Goal: Communication & Community: Answer question/provide support

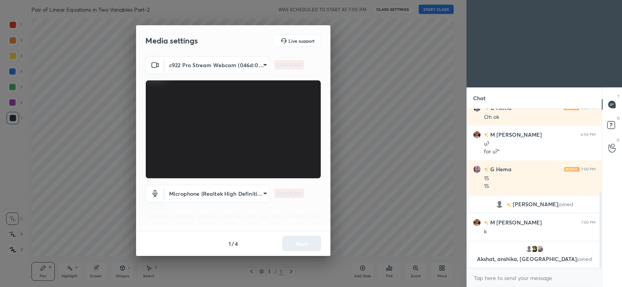
scroll to position [189, 0]
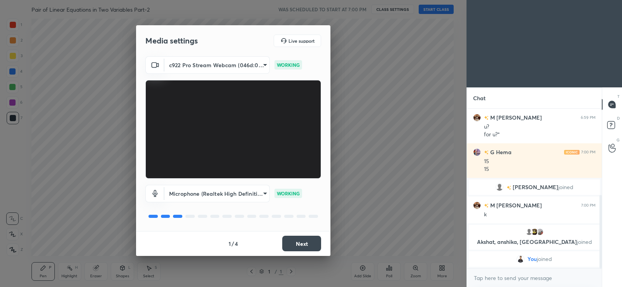
click at [291, 245] on button "Next" at bounding box center [301, 244] width 39 height 16
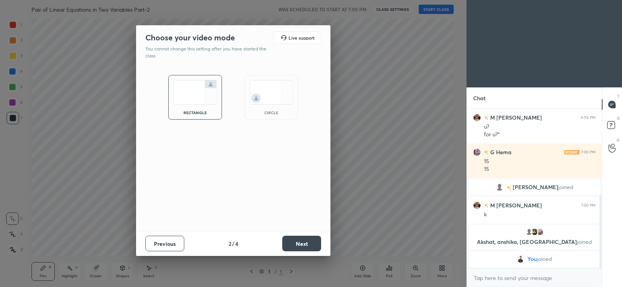
click at [289, 246] on button "Next" at bounding box center [301, 244] width 39 height 16
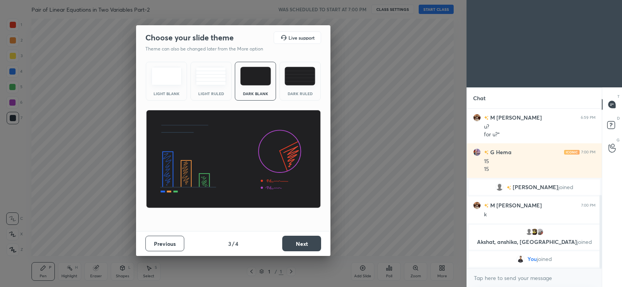
click at [291, 243] on button "Next" at bounding box center [301, 244] width 39 height 16
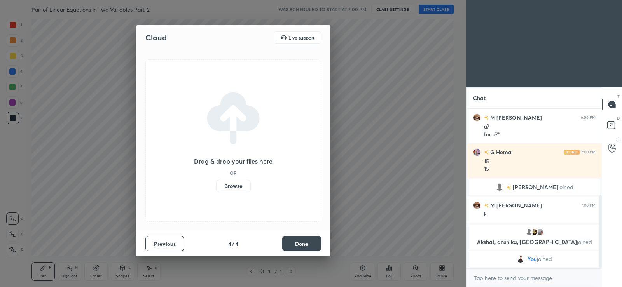
click at [239, 188] on label "Browse" at bounding box center [233, 186] width 35 height 12
click at [216, 188] on input "Browse" at bounding box center [216, 186] width 0 height 12
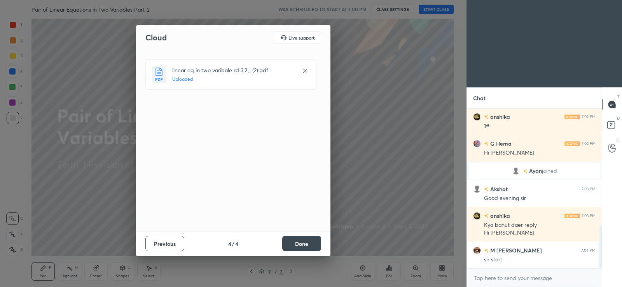
scroll to position [431, 0]
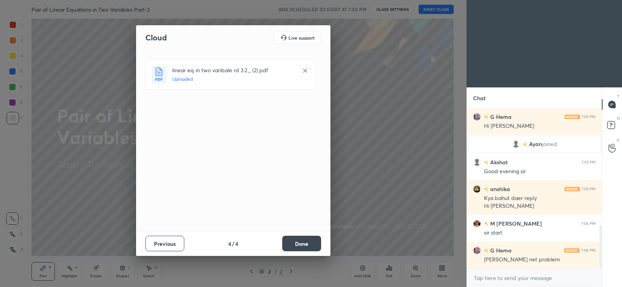
click at [303, 242] on button "Done" at bounding box center [301, 244] width 39 height 16
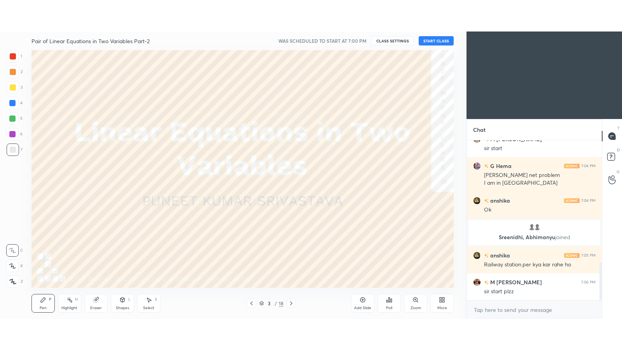
scroll to position [521, 0]
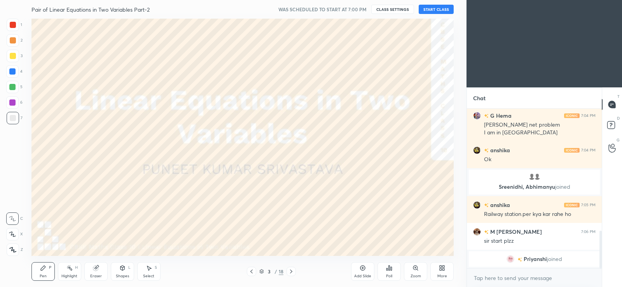
click at [442, 271] on icon at bounding box center [441, 270] width 2 height 2
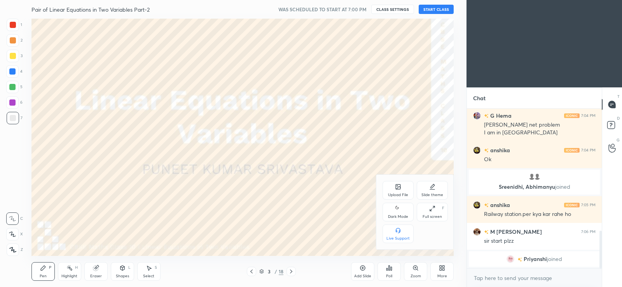
click at [397, 214] on div "Dark Mode" at bounding box center [398, 212] width 31 height 19
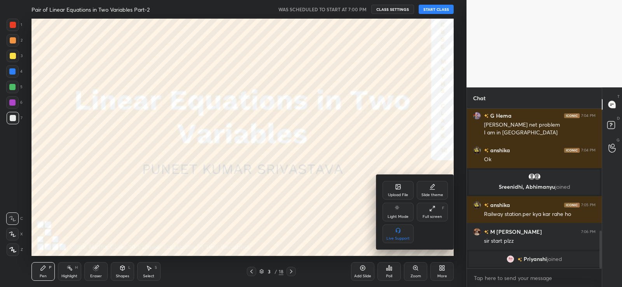
click at [436, 212] on div "Full screen F" at bounding box center [432, 212] width 31 height 19
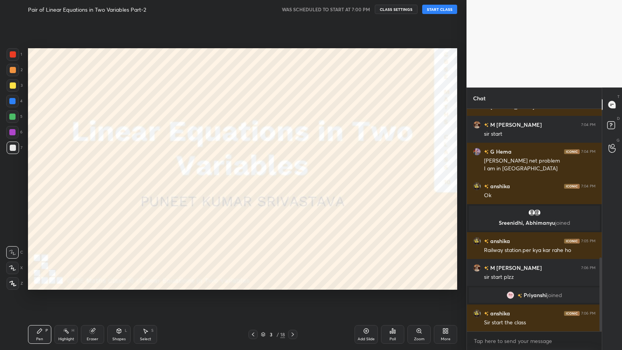
scroll to position [474, 0]
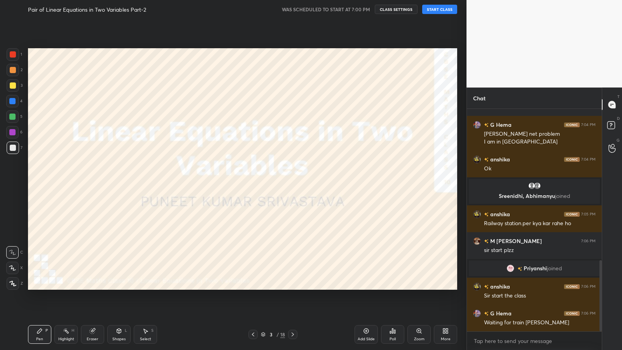
click at [439, 9] on button "START CLASS" at bounding box center [439, 9] width 35 height 9
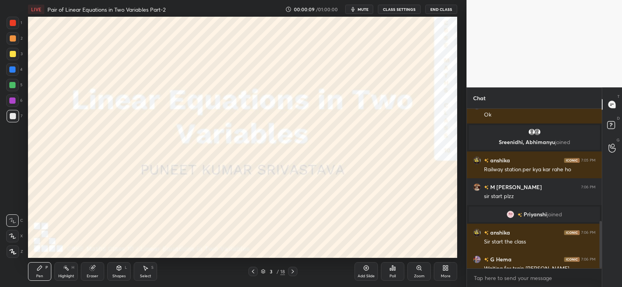
scroll to position [38657, 38459]
type textarea "x"
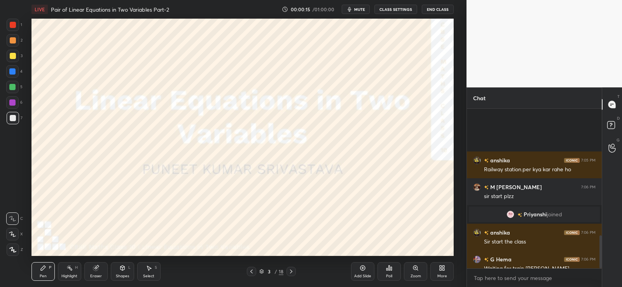
scroll to position [609, 0]
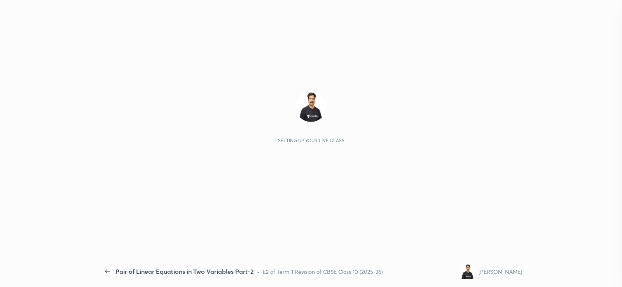
scroll to position [158, 133]
click at [398, 234] on div "Setting up your live class" at bounding box center [311, 138] width 422 height 238
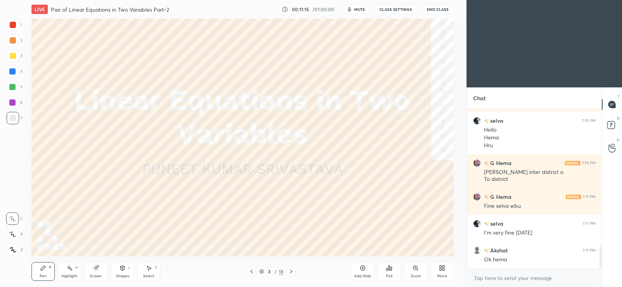
scroll to position [947, 0]
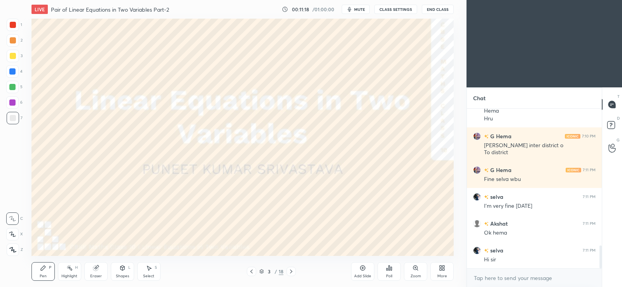
click at [443, 270] on icon at bounding box center [444, 270] width 2 height 2
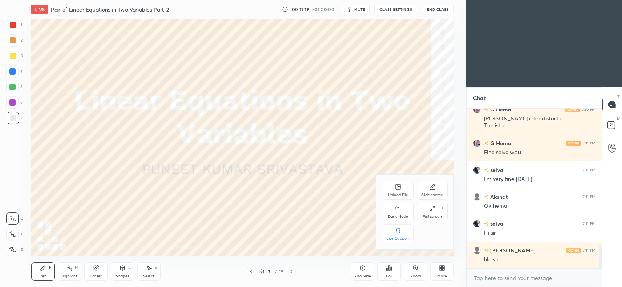
click at [400, 212] on icon at bounding box center [398, 208] width 6 height 9
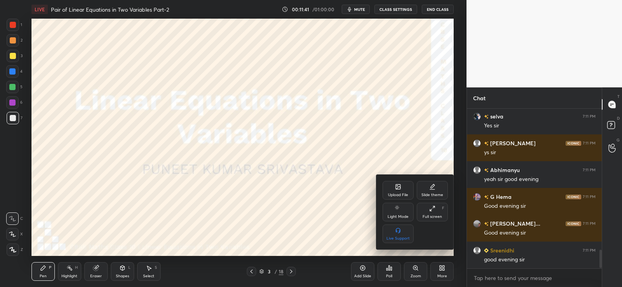
scroll to position [1243, 0]
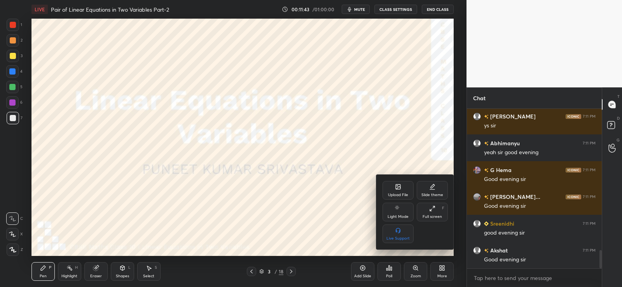
click at [364, 221] on div at bounding box center [311, 143] width 622 height 287
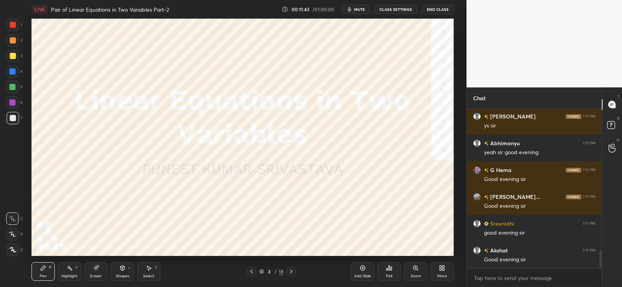
scroll to position [1270, 0]
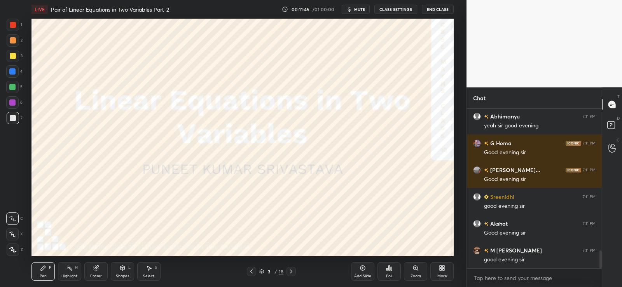
click at [249, 272] on icon at bounding box center [252, 272] width 6 height 6
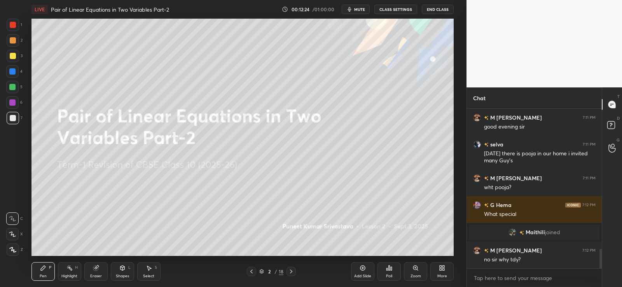
scroll to position [1173, 0]
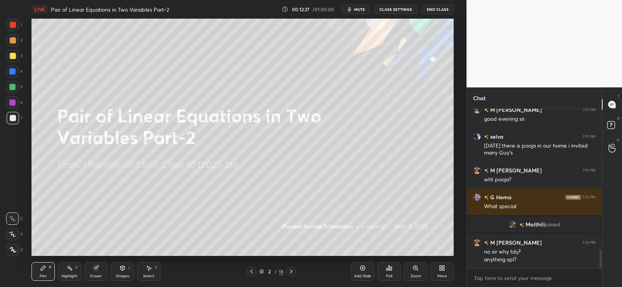
click at [391, 273] on div "Poll" at bounding box center [389, 272] width 23 height 19
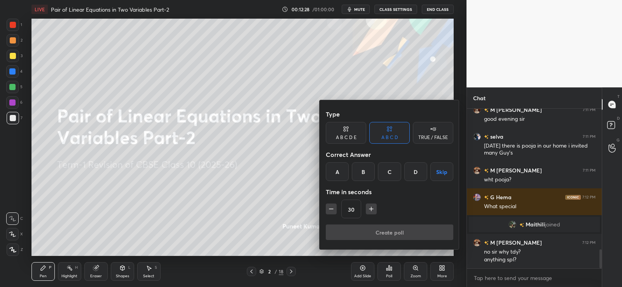
click at [341, 170] on div "A" at bounding box center [337, 172] width 23 height 19
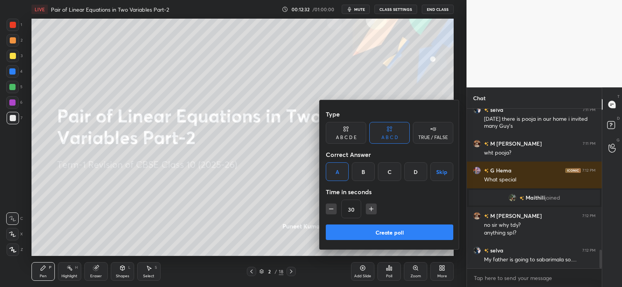
scroll to position [1227, 0]
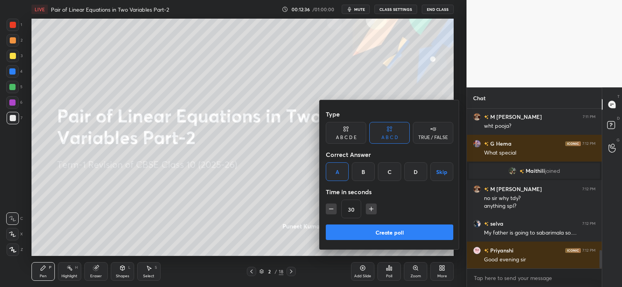
click at [285, 198] on div at bounding box center [311, 143] width 622 height 287
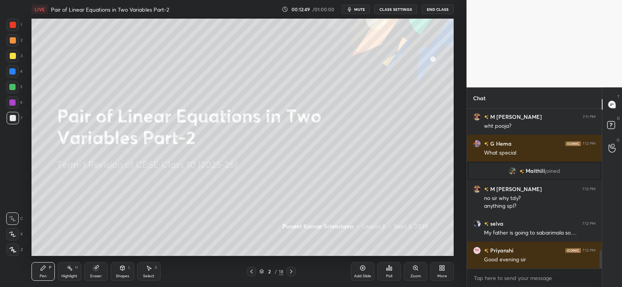
click at [381, 272] on div "Poll" at bounding box center [389, 272] width 23 height 19
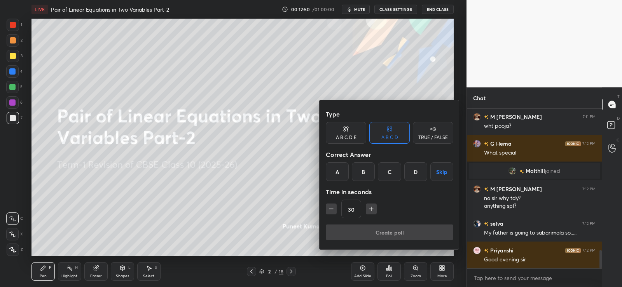
click at [343, 172] on div "A" at bounding box center [337, 172] width 23 height 19
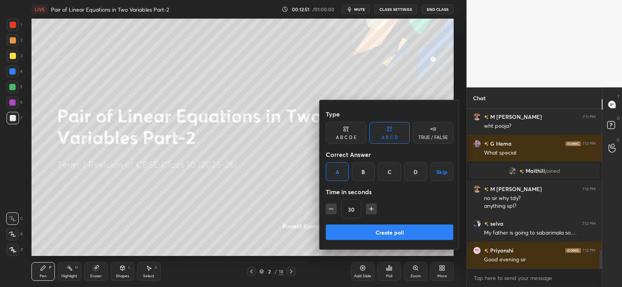
click at [378, 233] on button "Create poll" at bounding box center [390, 233] width 128 height 16
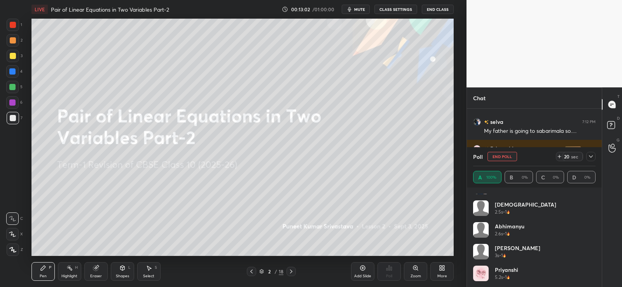
scroll to position [124, 0]
click at [591, 156] on icon at bounding box center [591, 157] width 6 height 6
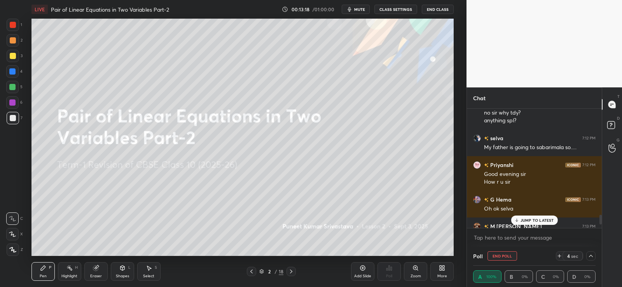
scroll to position [1309, 0]
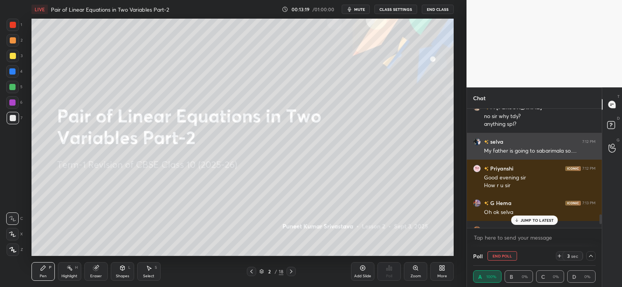
click at [480, 141] on img "grid" at bounding box center [477, 142] width 8 height 8
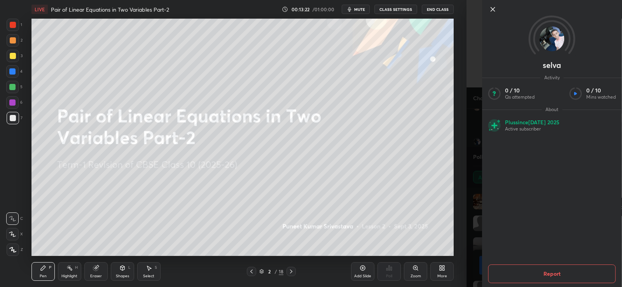
scroll to position [91, 120]
click at [558, 42] on img at bounding box center [552, 38] width 25 height 25
click at [558, 39] on img at bounding box center [552, 38] width 25 height 25
click at [492, 9] on icon at bounding box center [493, 9] width 9 height 9
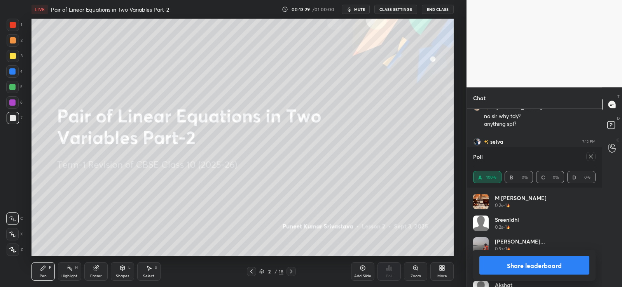
click at [531, 263] on button "Share leaderboard" at bounding box center [535, 265] width 110 height 19
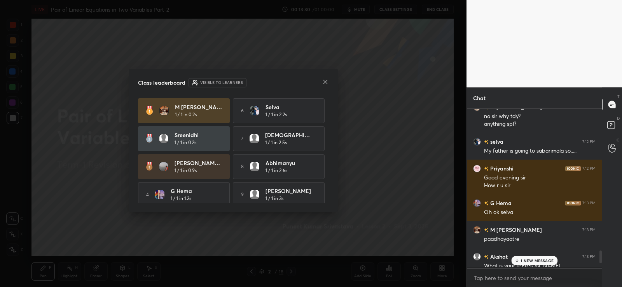
scroll to position [0, 0]
click at [528, 262] on p "1 NEW MESSAGE" at bounding box center [537, 261] width 33 height 5
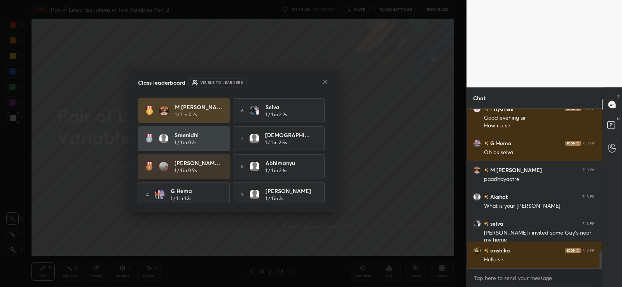
click at [326, 83] on icon at bounding box center [325, 82] width 6 height 6
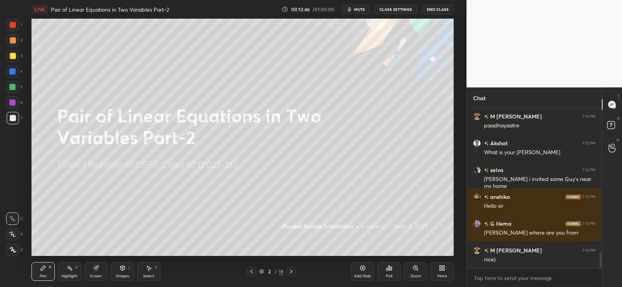
click at [292, 271] on icon at bounding box center [291, 272] width 6 height 6
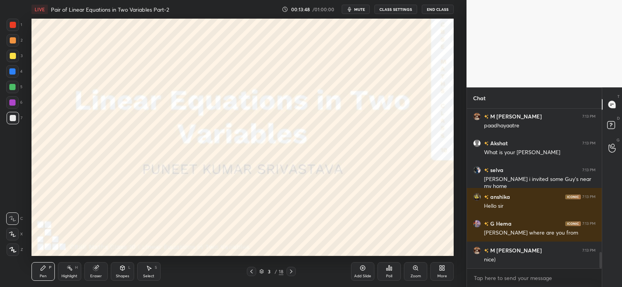
click at [291, 270] on icon at bounding box center [291, 272] width 6 height 6
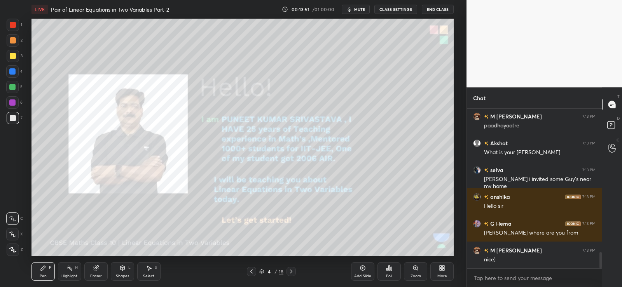
click at [121, 269] on icon at bounding box center [123, 268] width 4 height 5
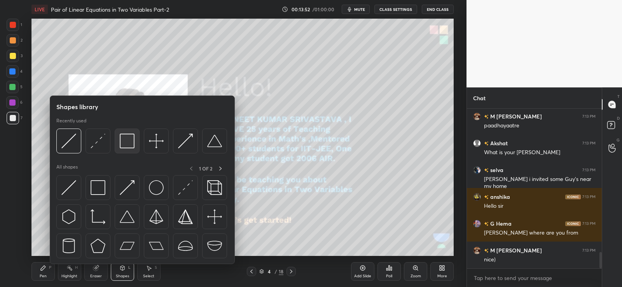
click at [126, 142] on img at bounding box center [127, 141] width 15 height 15
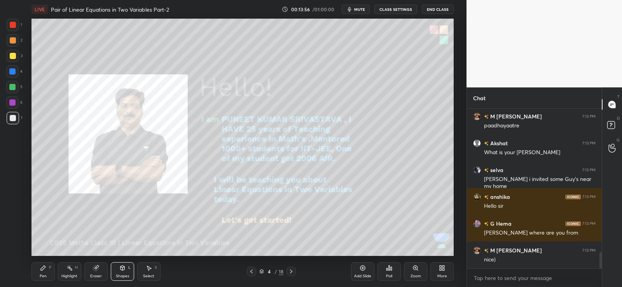
click at [14, 39] on div at bounding box center [13, 40] width 6 height 6
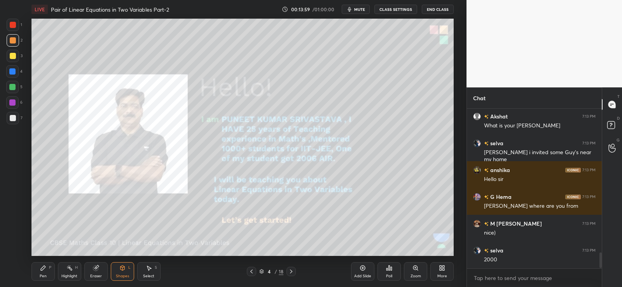
scroll to position [1476, 0]
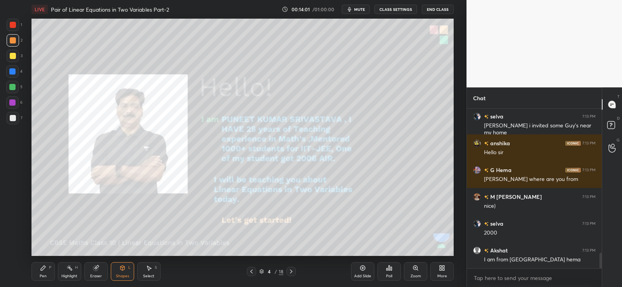
click at [43, 271] on div "Pen P" at bounding box center [43, 272] width 23 height 19
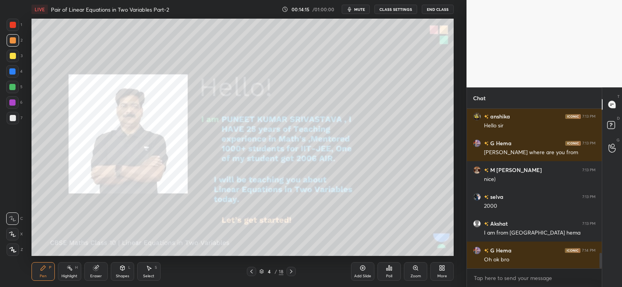
click at [293, 271] on icon at bounding box center [291, 272] width 6 height 6
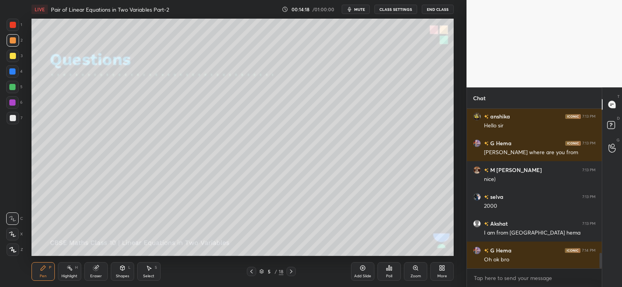
click at [11, 251] on icon at bounding box center [12, 249] width 7 height 5
click at [14, 40] on div at bounding box center [13, 40] width 6 height 6
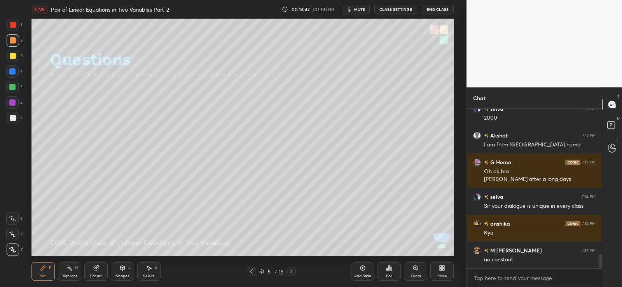
scroll to position [1618, 0]
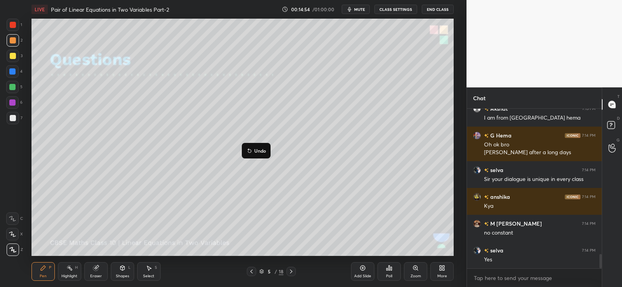
click at [259, 151] on p "Undo" at bounding box center [260, 151] width 12 height 6
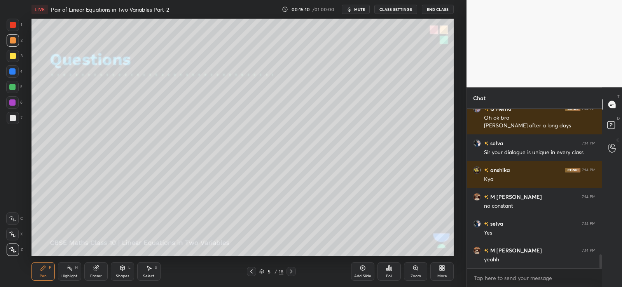
click at [17, 121] on div at bounding box center [13, 118] width 12 height 12
click at [14, 72] on div at bounding box center [12, 71] width 6 height 6
click at [13, 117] on div at bounding box center [13, 118] width 6 height 6
click at [13, 65] on div at bounding box center [12, 71] width 12 height 12
click at [12, 119] on div at bounding box center [13, 118] width 6 height 6
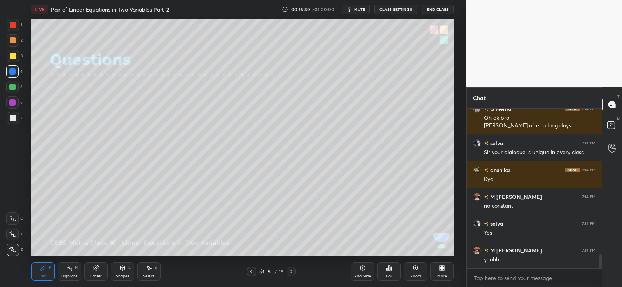
scroll to position [1672, 0]
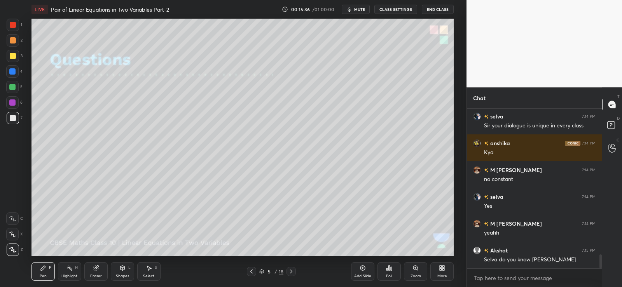
click at [14, 86] on div at bounding box center [12, 87] width 6 height 6
click at [296, 270] on div at bounding box center [291, 271] width 9 height 9
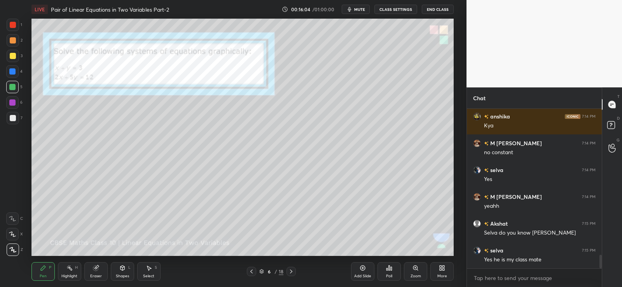
scroll to position [1726, 0]
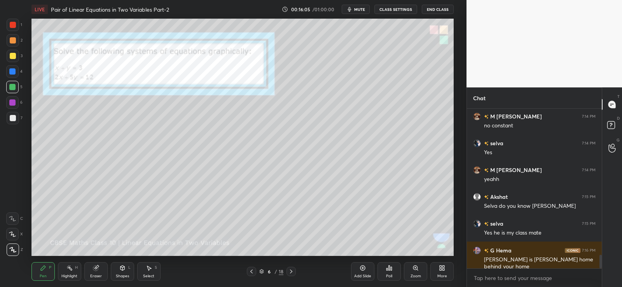
click at [14, 40] on div at bounding box center [13, 40] width 6 height 6
click at [15, 238] on div at bounding box center [12, 234] width 12 height 12
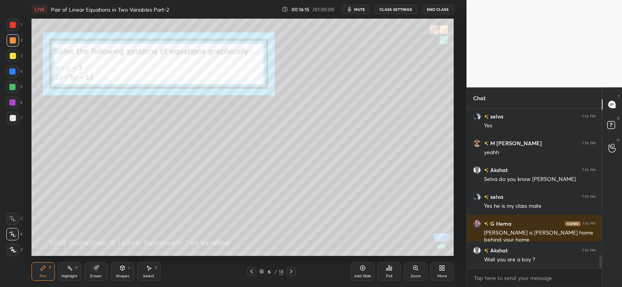
scroll to position [1779, 0]
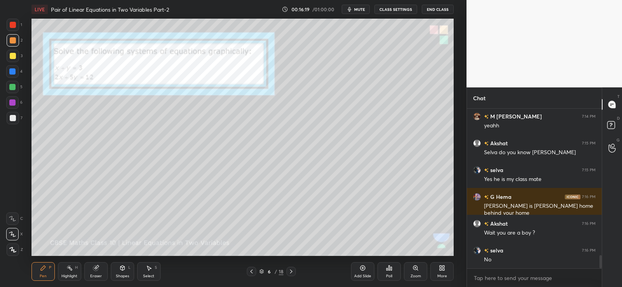
click at [122, 271] on icon at bounding box center [122, 268] width 6 height 6
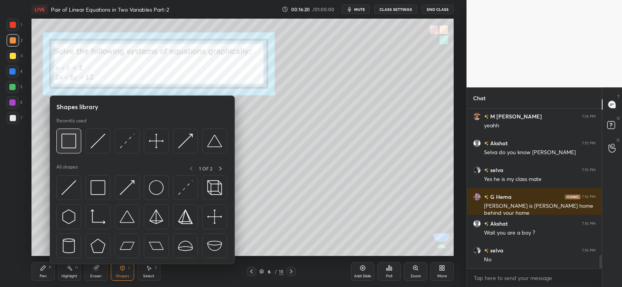
click at [75, 142] on img at bounding box center [68, 141] width 15 height 15
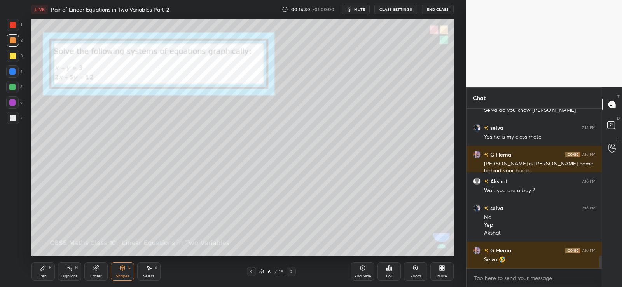
scroll to position [1840, 0]
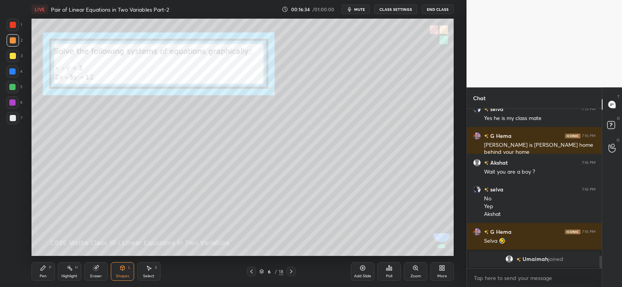
click at [47, 270] on div "Pen P" at bounding box center [43, 272] width 23 height 19
click at [364, 8] on span "mute" at bounding box center [359, 9] width 11 height 5
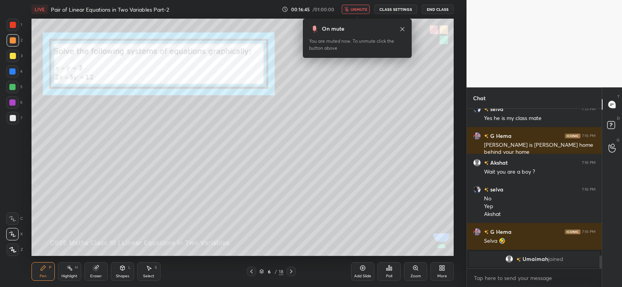
click at [366, 13] on button "unmute" at bounding box center [356, 9] width 28 height 9
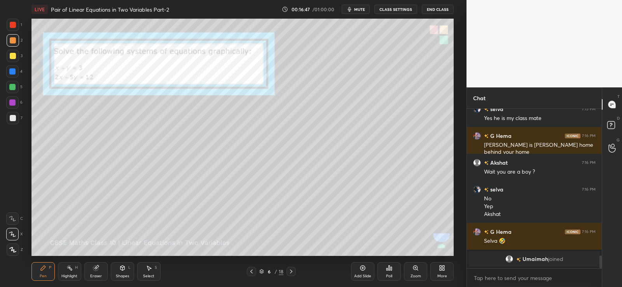
click at [15, 118] on div at bounding box center [13, 118] width 6 height 6
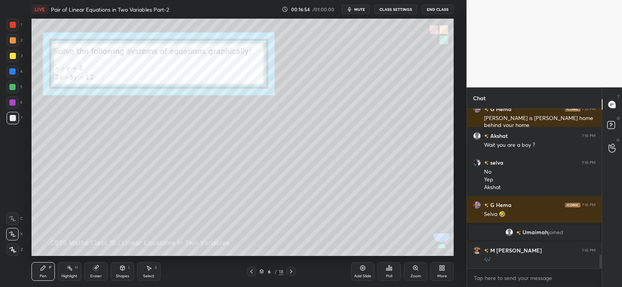
click at [12, 121] on div at bounding box center [13, 118] width 12 height 12
click at [391, 269] on icon at bounding box center [389, 268] width 6 height 6
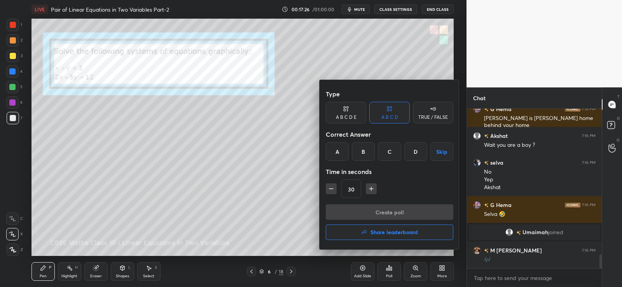
click at [430, 115] on div "TRUE / FALSE" at bounding box center [434, 117] width 30 height 5
click at [393, 152] on div "False" at bounding box center [389, 151] width 40 height 19
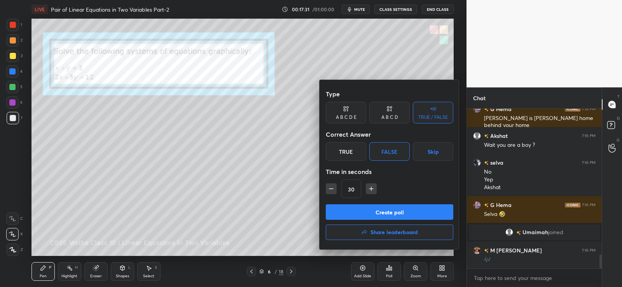
click at [374, 214] on button "Create poll" at bounding box center [390, 213] width 128 height 16
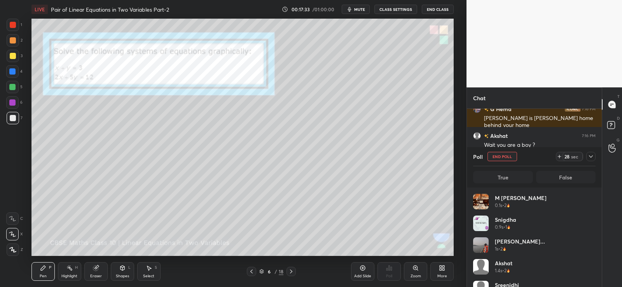
scroll to position [91, 120]
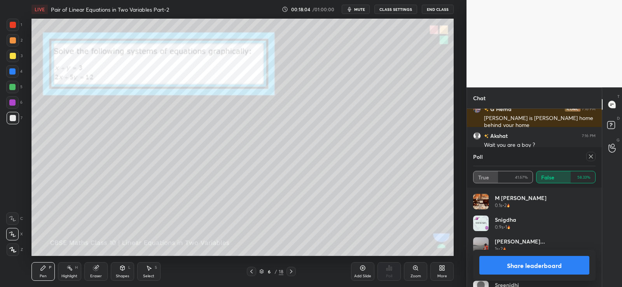
click at [546, 268] on button "Share leaderboard" at bounding box center [535, 265] width 110 height 19
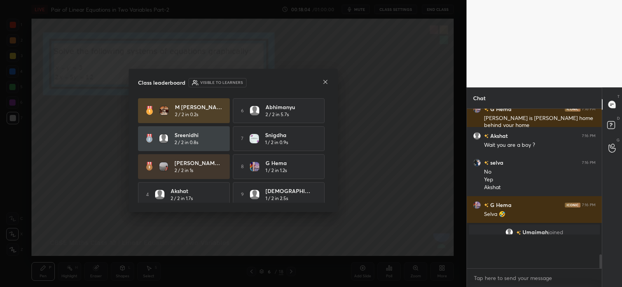
scroll to position [174, 133]
click at [326, 82] on icon at bounding box center [325, 82] width 6 height 6
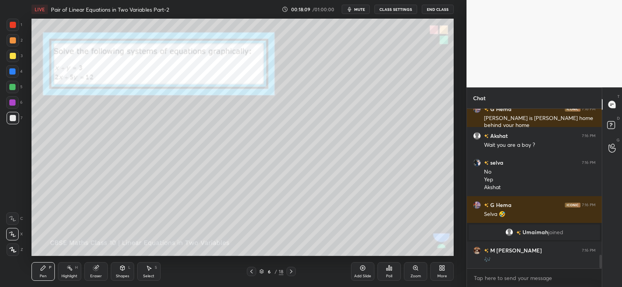
scroll to position [1695, 0]
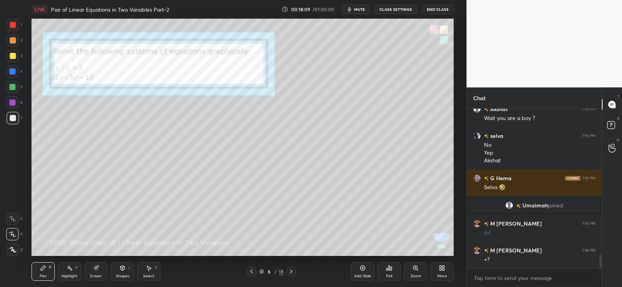
click at [96, 271] on icon at bounding box center [95, 268] width 5 height 5
click at [44, 267] on icon at bounding box center [43, 268] width 5 height 5
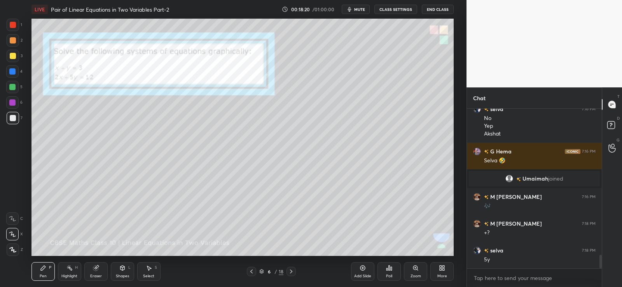
scroll to position [1749, 0]
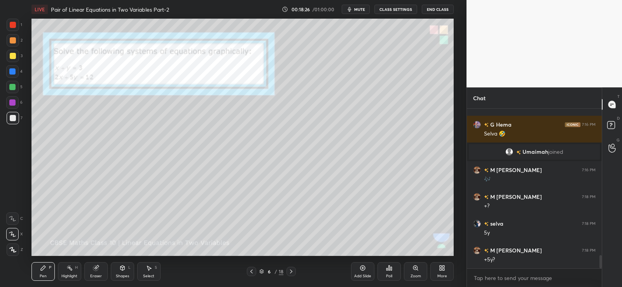
click at [97, 269] on icon at bounding box center [95, 268] width 5 height 5
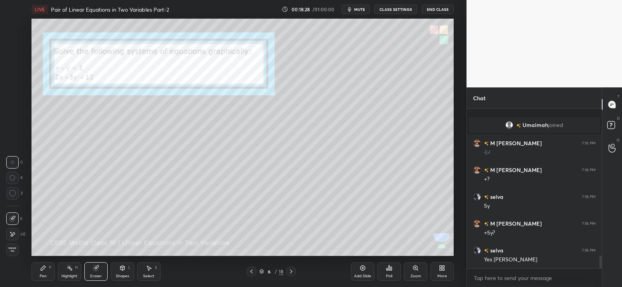
scroll to position [1802, 0]
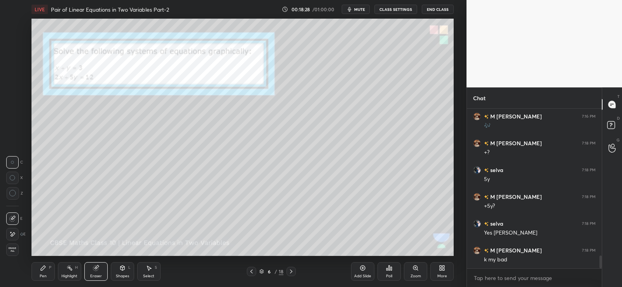
click at [12, 233] on icon at bounding box center [12, 234] width 6 height 7
click at [123, 269] on icon at bounding box center [123, 269] width 0 height 3
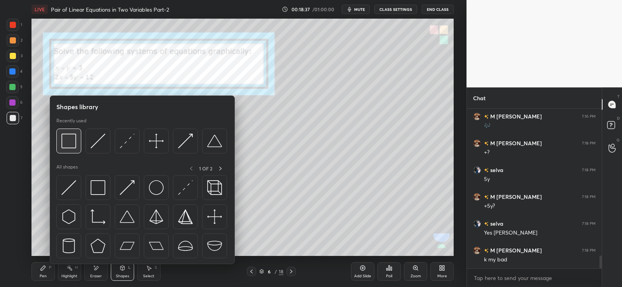
click at [72, 142] on img at bounding box center [68, 141] width 15 height 15
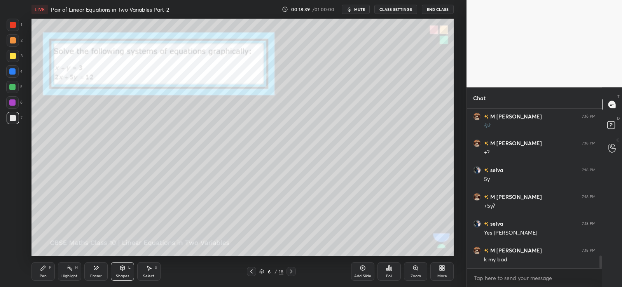
click at [150, 270] on icon at bounding box center [149, 268] width 6 height 6
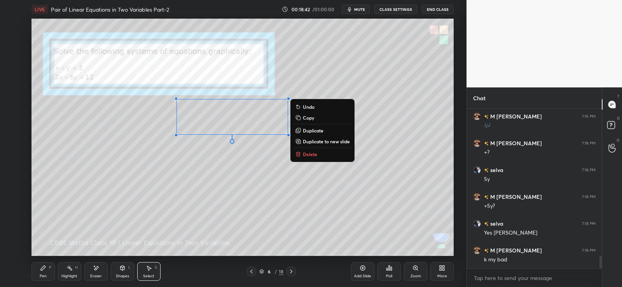
click at [306, 119] on p "Copy" at bounding box center [308, 118] width 11 height 6
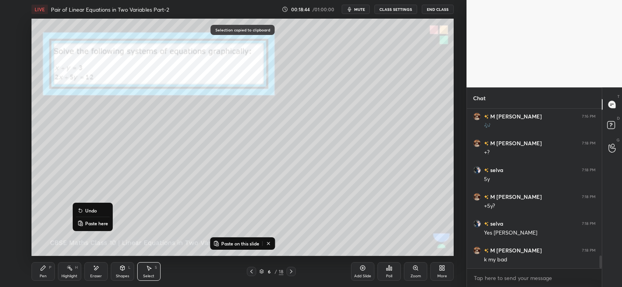
click at [95, 222] on p "Paste here" at bounding box center [96, 224] width 23 height 6
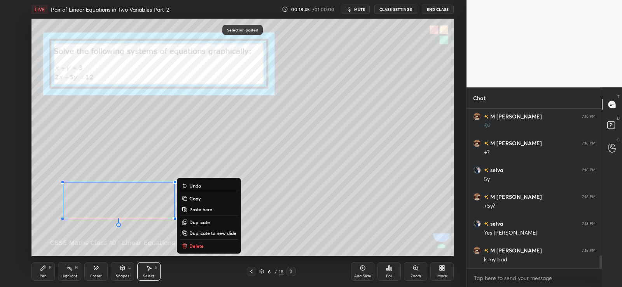
click at [284, 189] on div "0 ° Undo Copy Paste here Duplicate Duplicate to new slide Delete" at bounding box center [243, 138] width 422 height 238
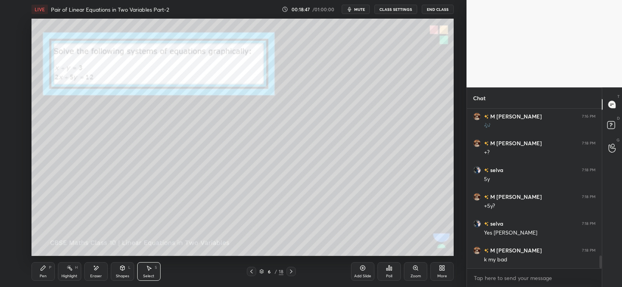
click at [91, 271] on div "Eraser" at bounding box center [95, 272] width 23 height 19
click at [11, 220] on icon at bounding box center [13, 218] width 4 height 4
click at [12, 177] on icon at bounding box center [12, 177] width 5 height 5
click at [47, 271] on div "Pen P" at bounding box center [43, 272] width 23 height 19
click at [392, 270] on icon at bounding box center [391, 269] width 1 height 4
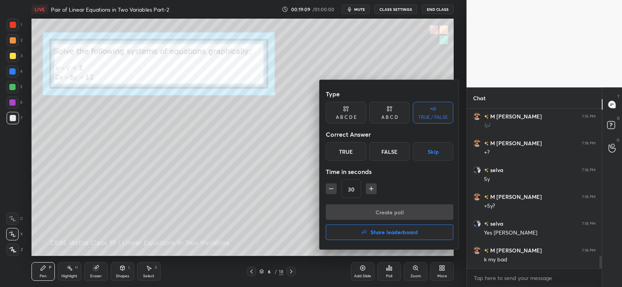
click at [392, 152] on div "False" at bounding box center [389, 151] width 40 height 19
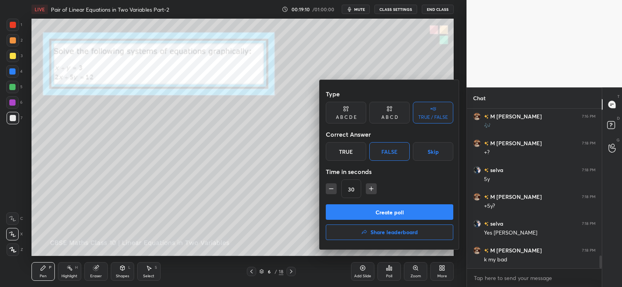
click at [376, 208] on button "Create poll" at bounding box center [390, 213] width 128 height 16
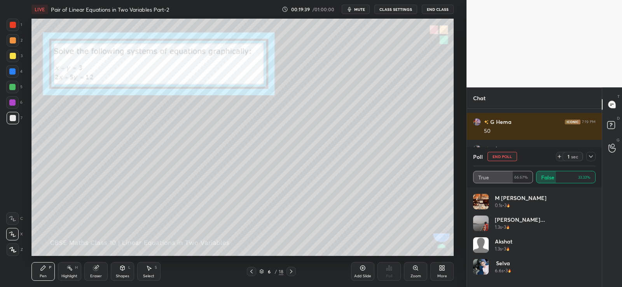
scroll to position [1966, 0]
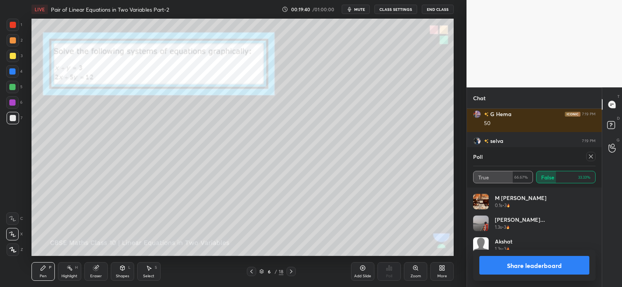
click at [538, 263] on button "Share leaderboard" at bounding box center [535, 265] width 110 height 19
type textarea "x"
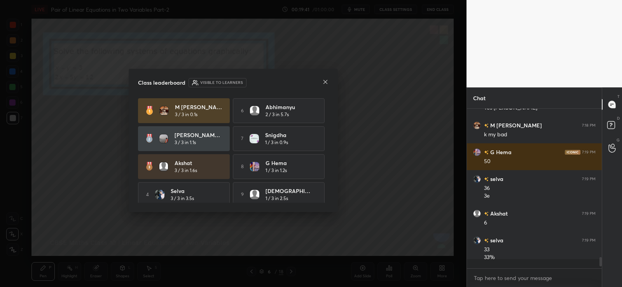
scroll to position [3, 3]
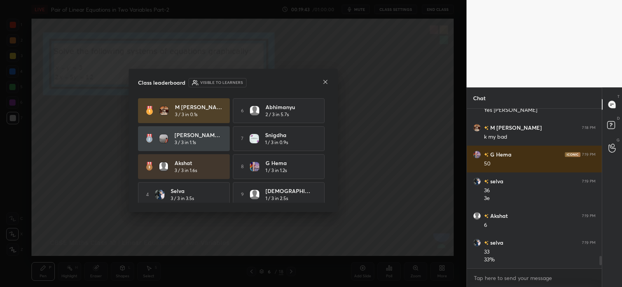
click at [325, 84] on icon at bounding box center [325, 82] width 6 height 6
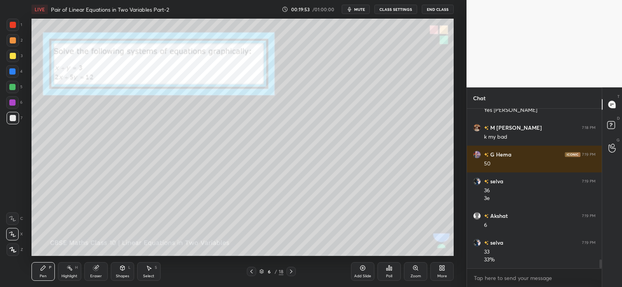
scroll to position [2753, 0]
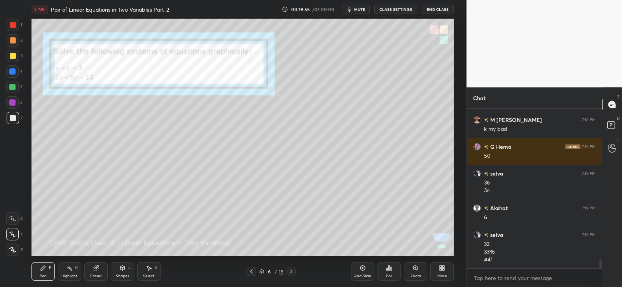
click at [98, 270] on icon at bounding box center [96, 268] width 6 height 6
click at [44, 272] on div "Pen P" at bounding box center [43, 272] width 23 height 19
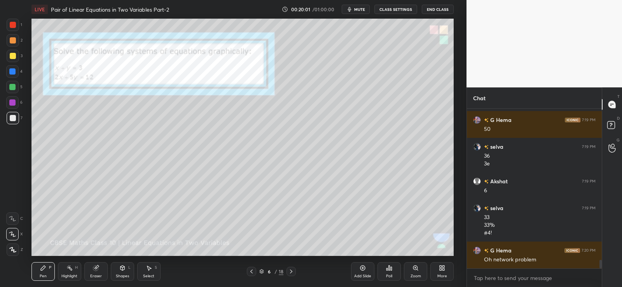
click at [392, 269] on icon at bounding box center [391, 269] width 1 height 4
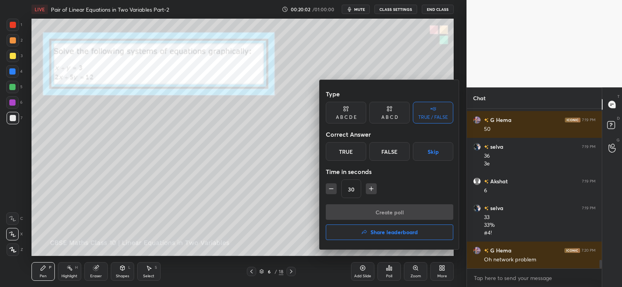
click at [387, 117] on div "A B C D" at bounding box center [390, 117] width 17 height 5
click at [423, 119] on div "TRUE / FALSE" at bounding box center [434, 117] width 30 height 5
click at [347, 150] on div "True" at bounding box center [346, 151] width 40 height 19
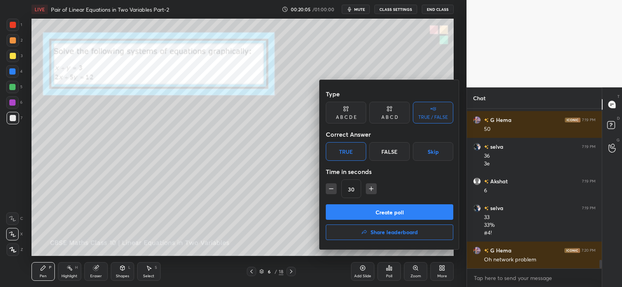
click at [334, 187] on icon "button" at bounding box center [331, 189] width 8 height 8
type input "15"
click at [392, 210] on button "Create poll" at bounding box center [390, 213] width 128 height 16
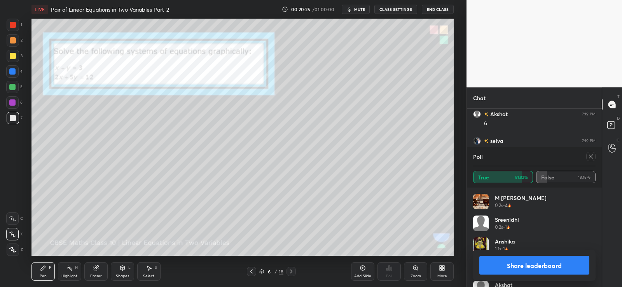
scroll to position [2854, 0]
click at [147, 270] on icon at bounding box center [149, 268] width 6 height 6
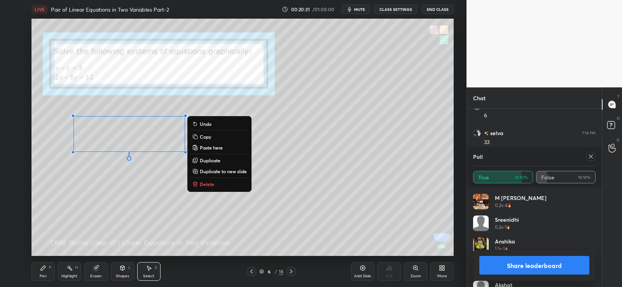
click at [303, 159] on div "0 ° Undo Copy Paste here Duplicate Duplicate to new slide Delete" at bounding box center [243, 138] width 422 height 238
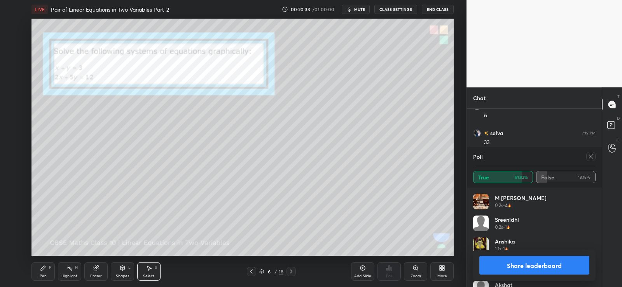
click at [124, 271] on icon at bounding box center [122, 268] width 6 height 6
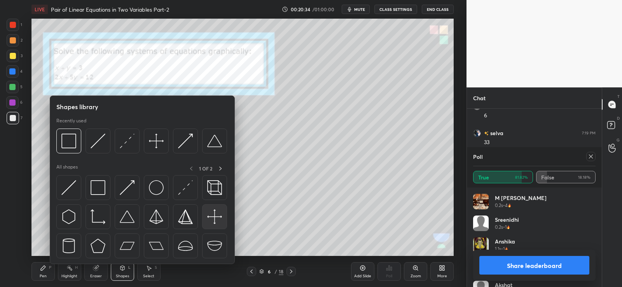
click at [219, 212] on img at bounding box center [214, 217] width 15 height 15
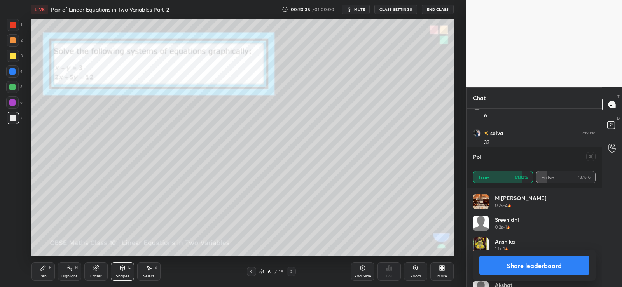
scroll to position [2881, 0]
click at [530, 266] on button "Share leaderboard" at bounding box center [535, 265] width 110 height 19
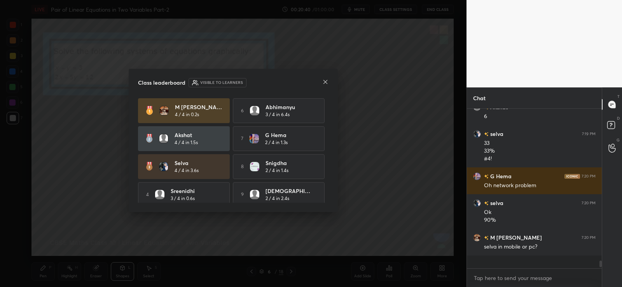
scroll to position [3, 3]
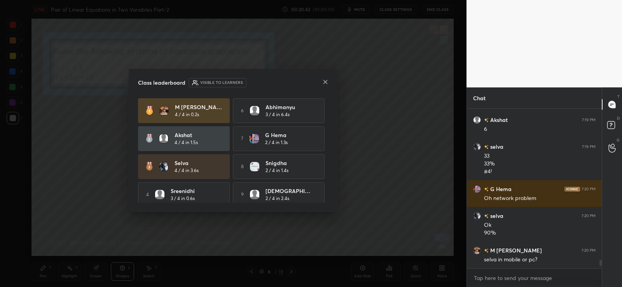
click at [325, 82] on icon at bounding box center [325, 82] width 6 height 6
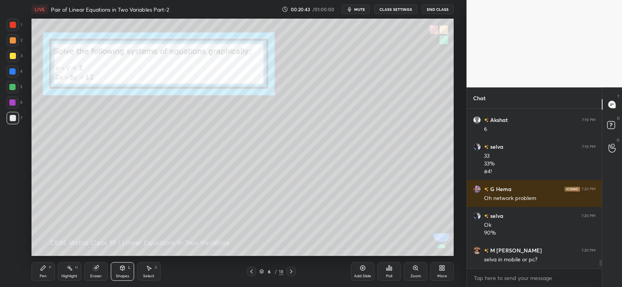
click at [362, 6] on button "mute" at bounding box center [356, 9] width 28 height 9
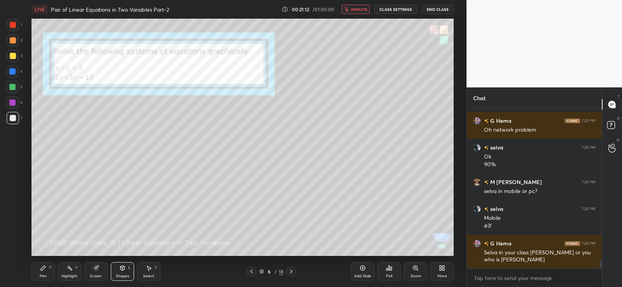
scroll to position [2936, 0]
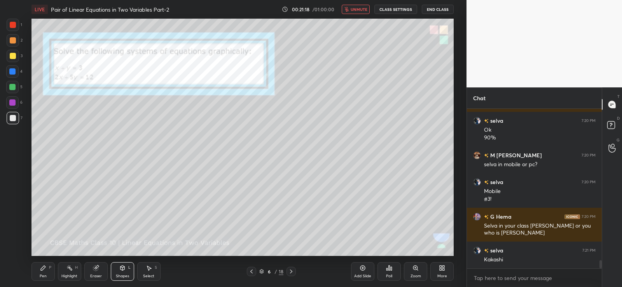
click at [362, 9] on span "unmute" at bounding box center [359, 9] width 17 height 5
click at [124, 268] on icon at bounding box center [123, 268] width 4 height 5
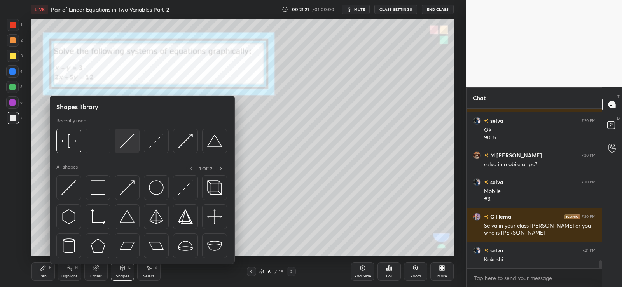
click at [128, 134] on img at bounding box center [127, 141] width 15 height 15
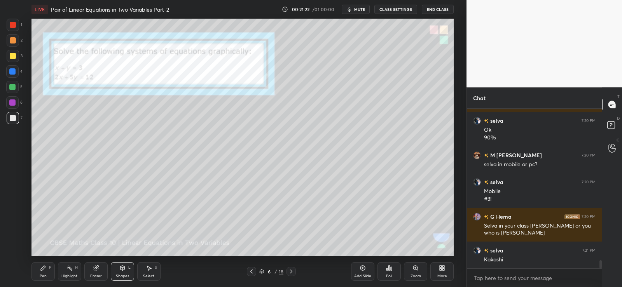
scroll to position [2963, 0]
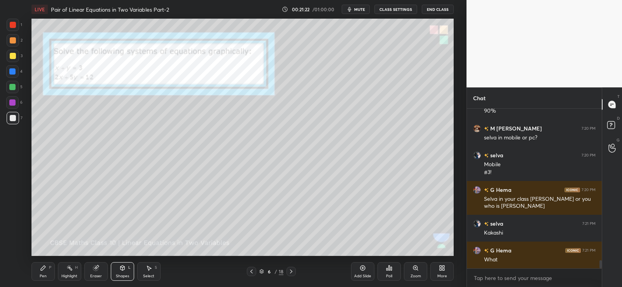
click at [51, 266] on div "Pen P" at bounding box center [43, 272] width 23 height 19
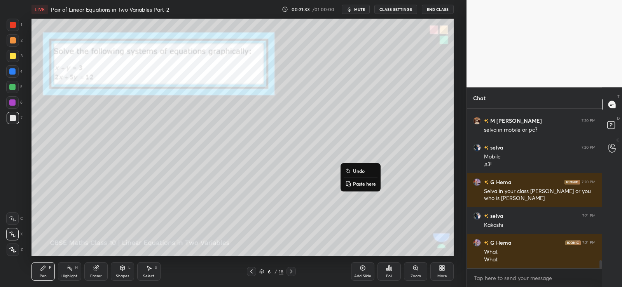
click at [12, 40] on div at bounding box center [13, 40] width 6 height 6
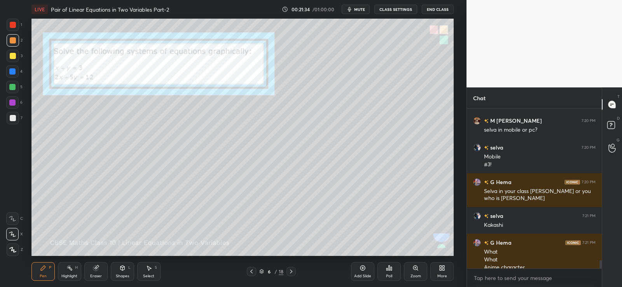
scroll to position [2979, 0]
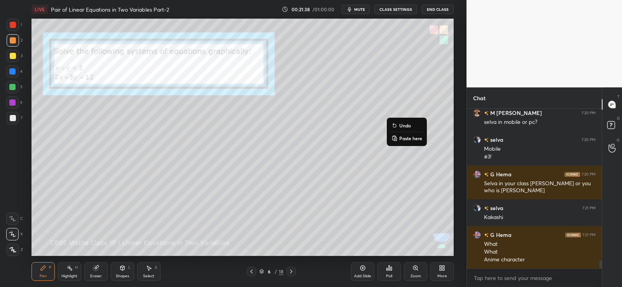
click at [404, 124] on p "Undo" at bounding box center [405, 126] width 12 height 6
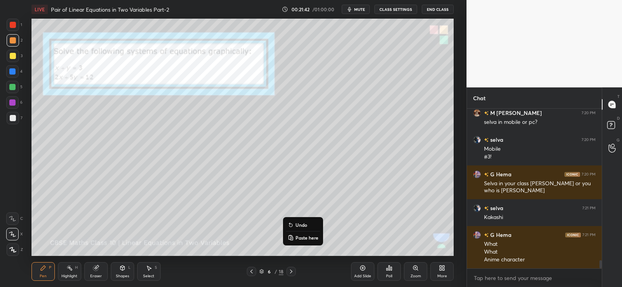
click at [11, 119] on div at bounding box center [13, 118] width 6 height 6
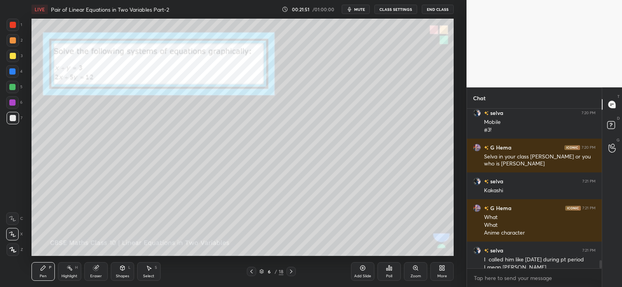
scroll to position [3013, 0]
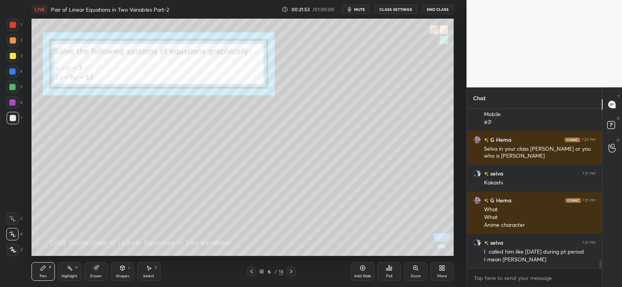
click at [39, 272] on div "Pen P" at bounding box center [43, 272] width 23 height 19
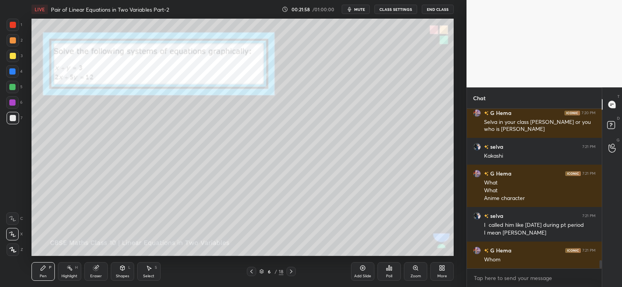
click at [9, 83] on div at bounding box center [12, 87] width 12 height 12
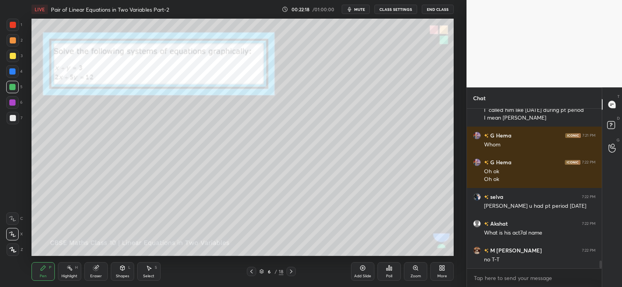
scroll to position [3182, 0]
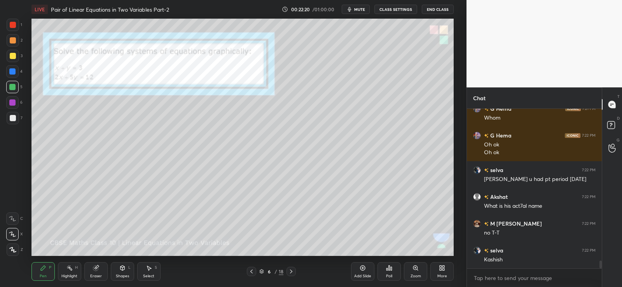
click at [125, 271] on div "Shapes L" at bounding box center [122, 272] width 23 height 19
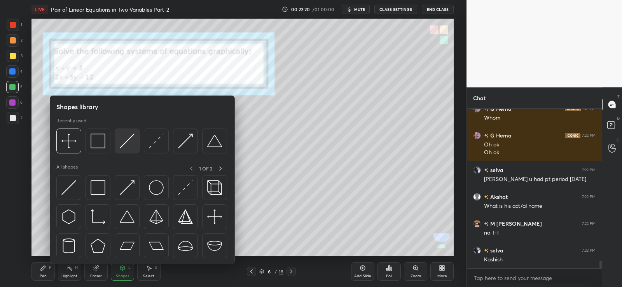
click at [129, 143] on img at bounding box center [127, 141] width 15 height 15
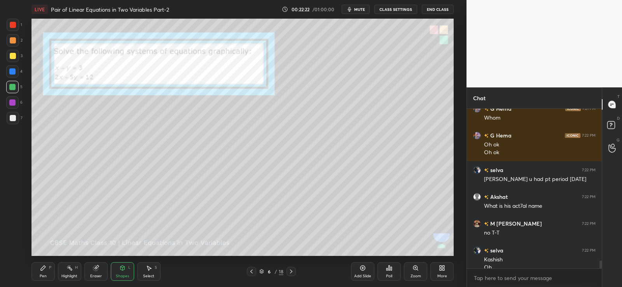
scroll to position [3190, 0]
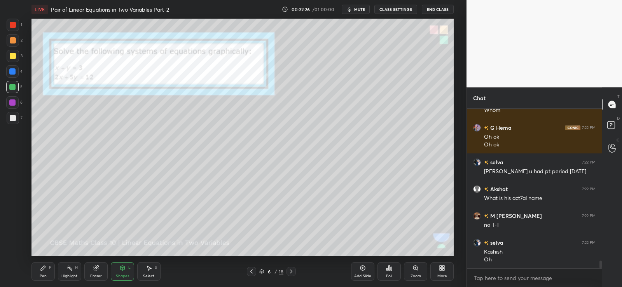
click at [35, 274] on div "Pen P" at bounding box center [43, 272] width 23 height 19
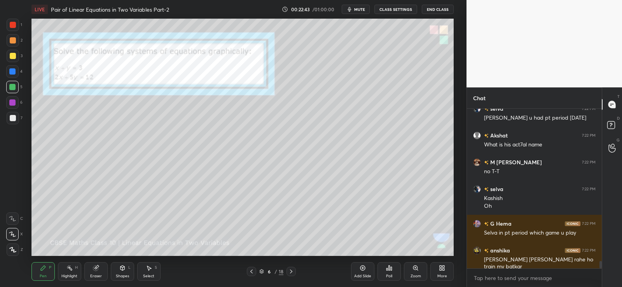
scroll to position [3270, 0]
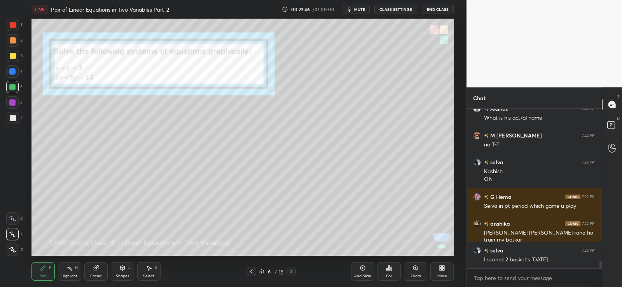
click at [47, 274] on div "Pen P" at bounding box center [43, 272] width 23 height 19
click at [8, 73] on div at bounding box center [12, 71] width 12 height 12
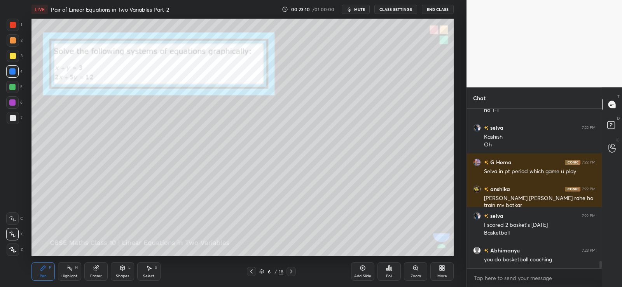
scroll to position [3313, 0]
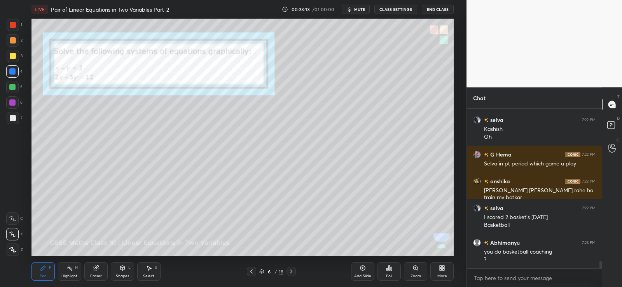
click at [123, 269] on icon at bounding box center [123, 268] width 4 height 5
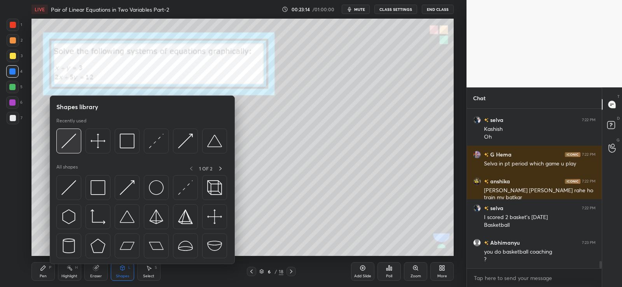
click at [72, 142] on img at bounding box center [68, 141] width 15 height 15
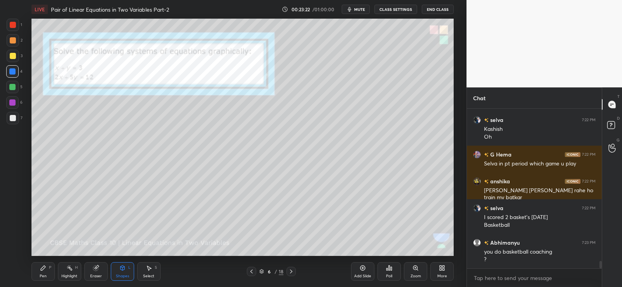
click at [47, 275] on div "Pen P" at bounding box center [43, 272] width 23 height 19
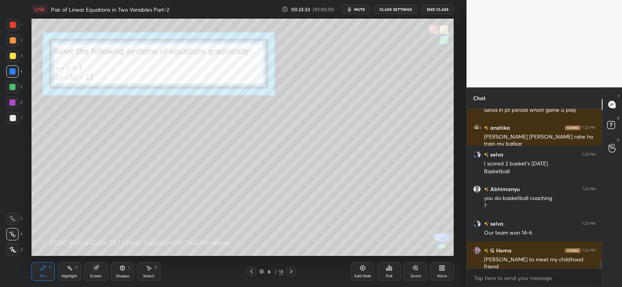
scroll to position [3400, 0]
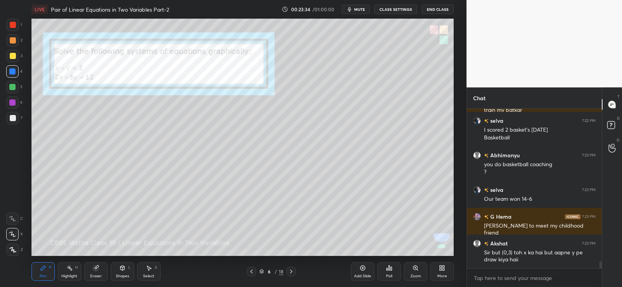
click at [13, 89] on div at bounding box center [12, 87] width 6 height 6
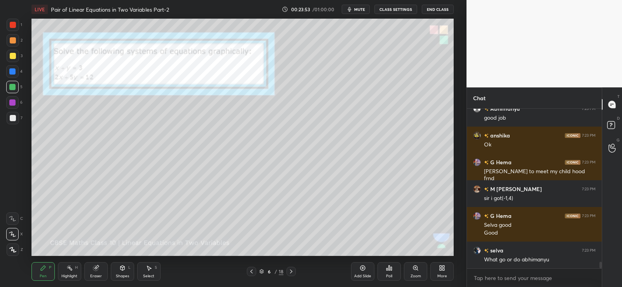
scroll to position [3596, 0]
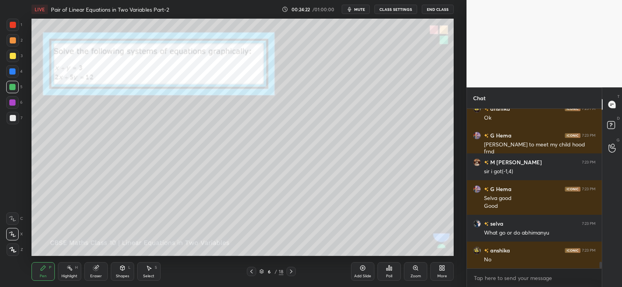
click at [389, 275] on div "Poll" at bounding box center [389, 277] width 6 height 4
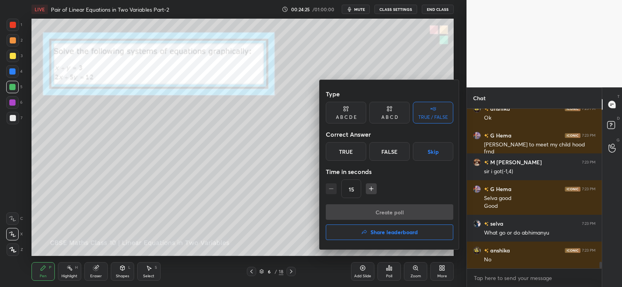
click at [352, 152] on div "True" at bounding box center [346, 151] width 40 height 19
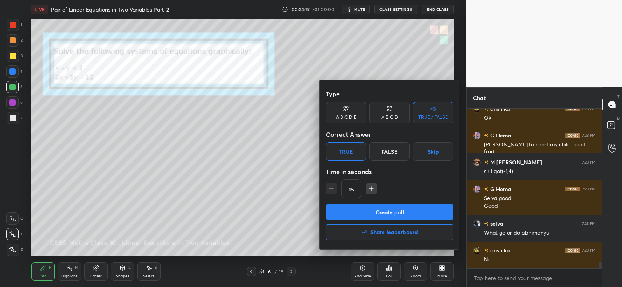
click at [373, 210] on button "Create poll" at bounding box center [390, 213] width 128 height 16
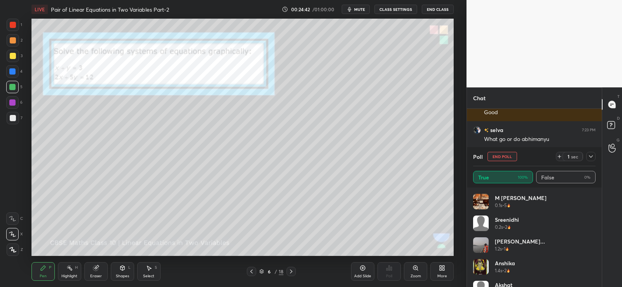
scroll to position [3716, 0]
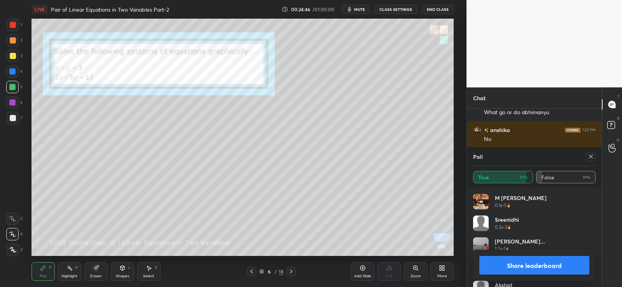
click at [532, 269] on button "Share leaderboard" at bounding box center [535, 265] width 110 height 19
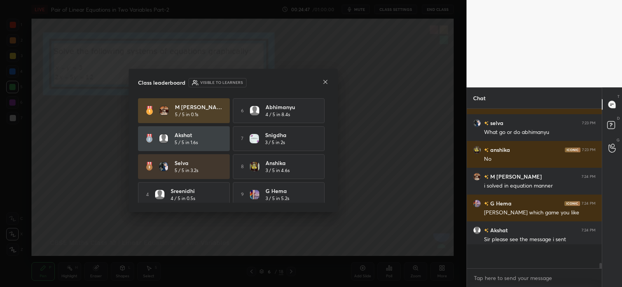
scroll to position [3676, 0]
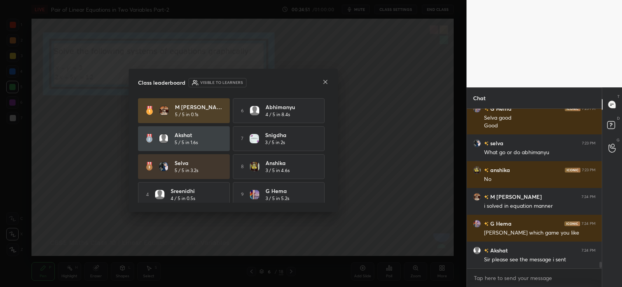
click at [324, 82] on icon at bounding box center [325, 82] width 6 height 6
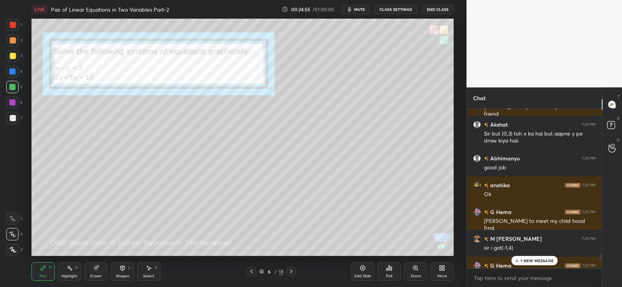
scroll to position [3503, 0]
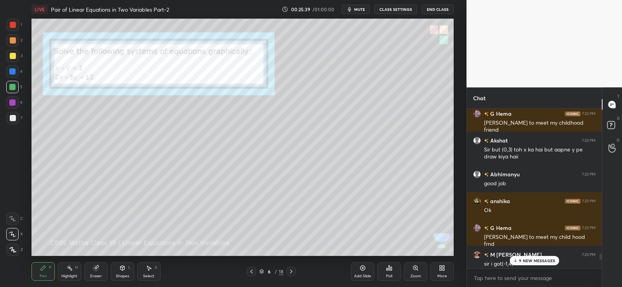
click at [540, 261] on p "9 NEW MESSAGES" at bounding box center [537, 261] width 36 height 5
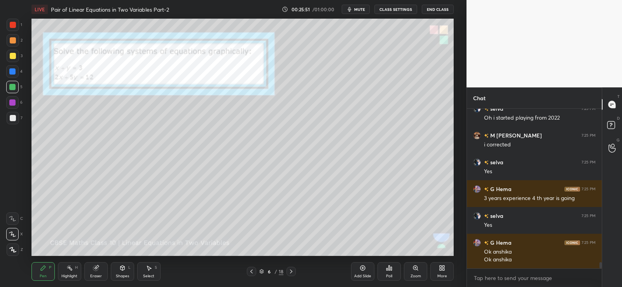
scroll to position [3979, 0]
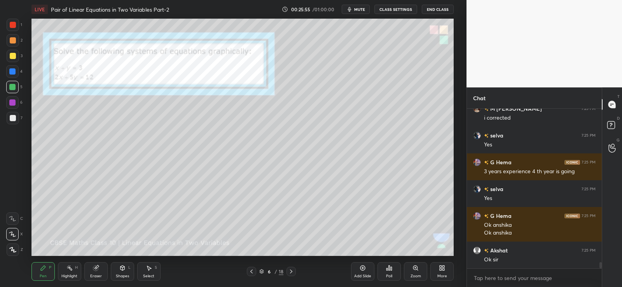
click at [296, 272] on div at bounding box center [291, 271] width 9 height 9
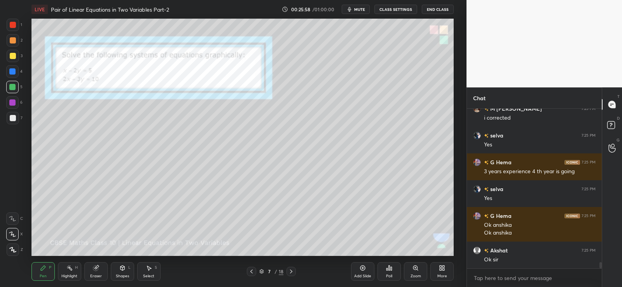
click at [11, 39] on div at bounding box center [13, 40] width 6 height 6
click at [124, 270] on icon at bounding box center [122, 268] width 6 height 6
click at [40, 270] on icon at bounding box center [43, 268] width 6 height 6
click at [134, 194] on p "Paste here" at bounding box center [141, 194] width 23 height 6
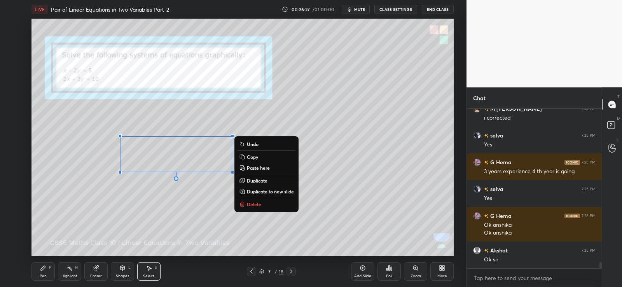
scroll to position [4006, 0]
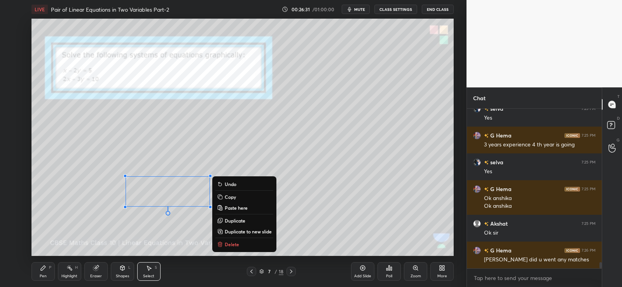
click at [231, 244] on p "Delete" at bounding box center [232, 245] width 14 height 6
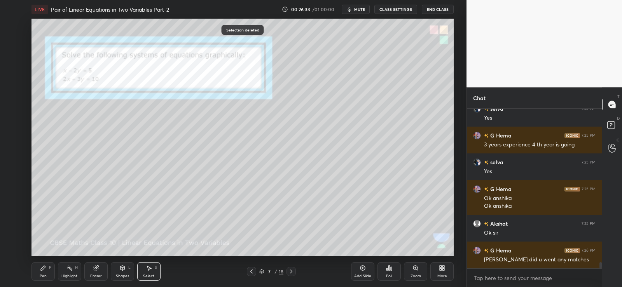
click at [50, 274] on div "Pen P" at bounding box center [43, 272] width 23 height 19
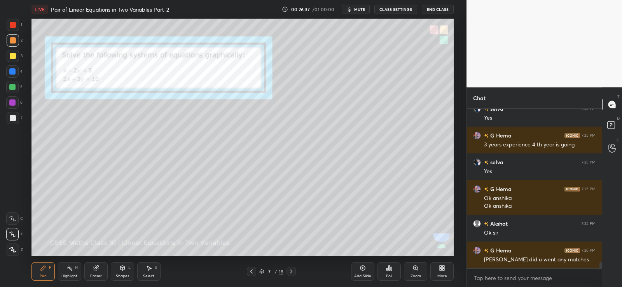
click at [12, 118] on div at bounding box center [13, 118] width 6 height 6
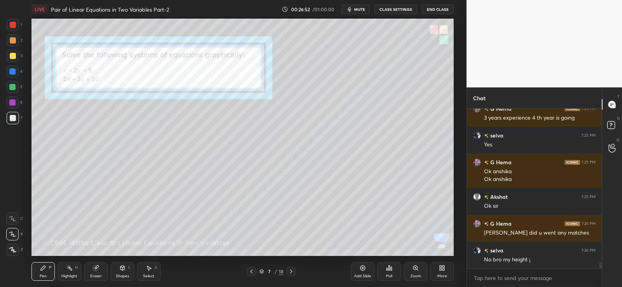
click at [392, 270] on icon at bounding box center [391, 269] width 1 height 4
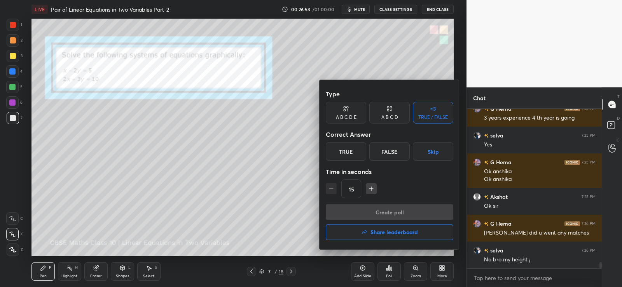
drag, startPoint x: 184, startPoint y: 196, endPoint x: 189, endPoint y: 199, distance: 4.9
click at [143, 218] on div at bounding box center [311, 143] width 622 height 287
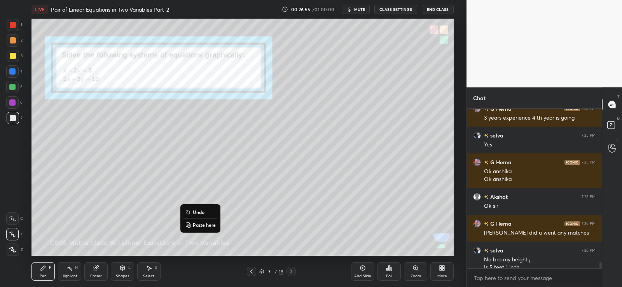
scroll to position [4041, 0]
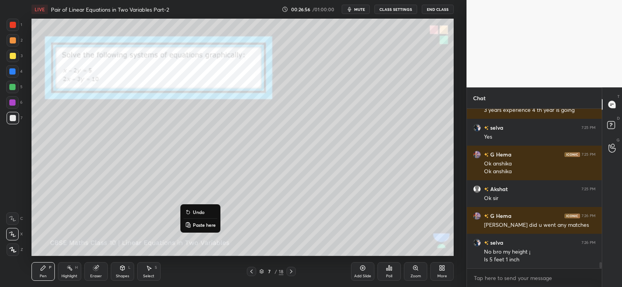
click at [393, 271] on div "Poll" at bounding box center [389, 272] width 23 height 19
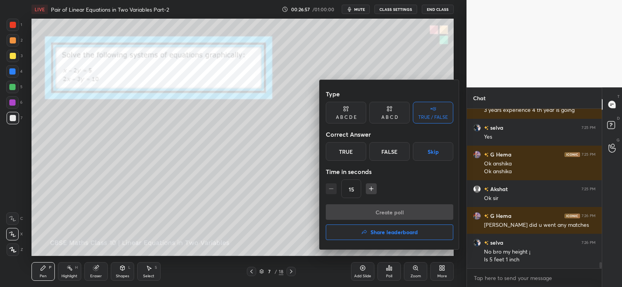
click at [392, 154] on div "False" at bounding box center [389, 151] width 40 height 19
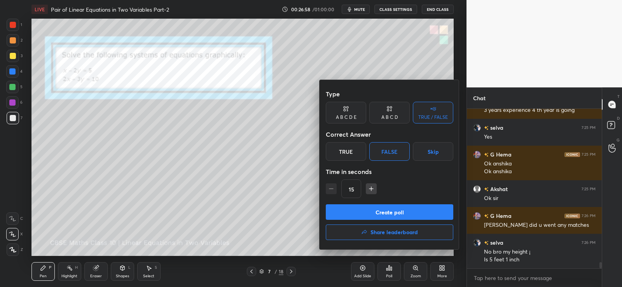
click at [383, 213] on button "Create poll" at bounding box center [390, 213] width 128 height 16
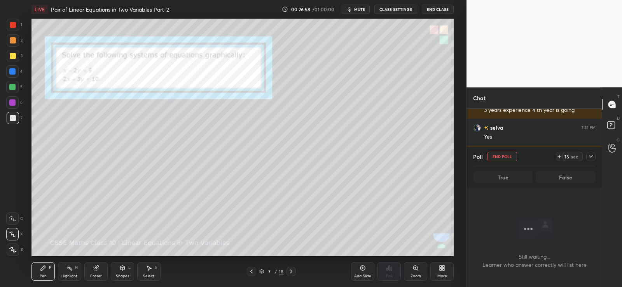
scroll to position [136, 133]
click at [559, 156] on icon at bounding box center [560, 157] width 6 height 6
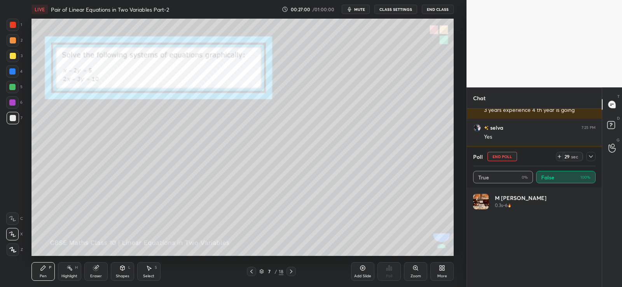
scroll to position [91, 120]
click at [559, 157] on icon at bounding box center [560, 157] width 6 height 6
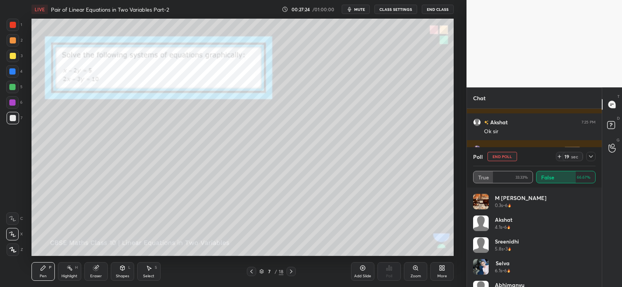
scroll to position [4134, 0]
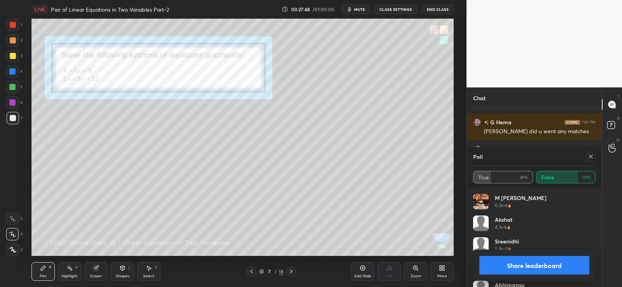
click at [540, 265] on button "Share leaderboard" at bounding box center [535, 265] width 110 height 19
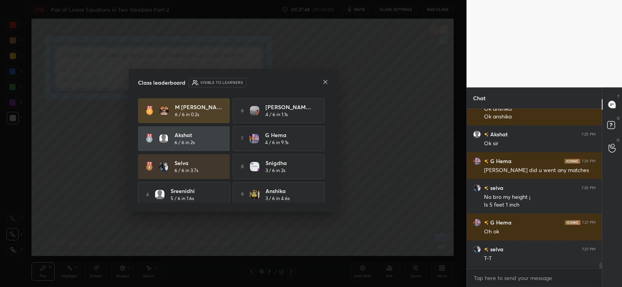
scroll to position [3, 3]
click at [326, 81] on icon at bounding box center [325, 82] width 6 height 6
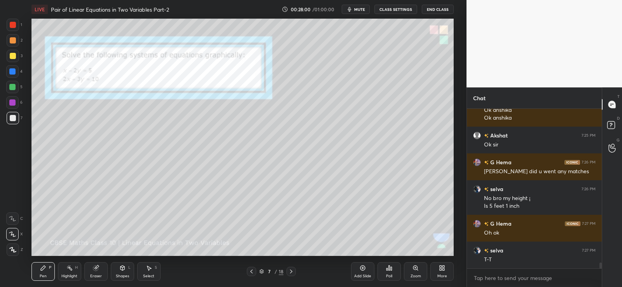
click at [13, 90] on div at bounding box center [12, 87] width 6 height 6
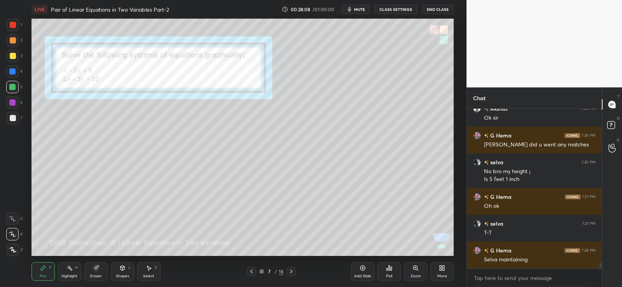
click at [389, 272] on div "Poll" at bounding box center [389, 272] width 23 height 19
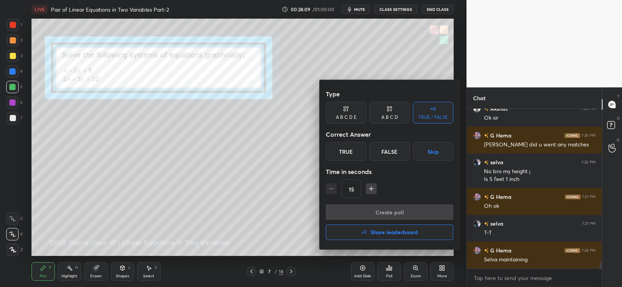
click at [389, 148] on div "False" at bounding box center [389, 151] width 40 height 19
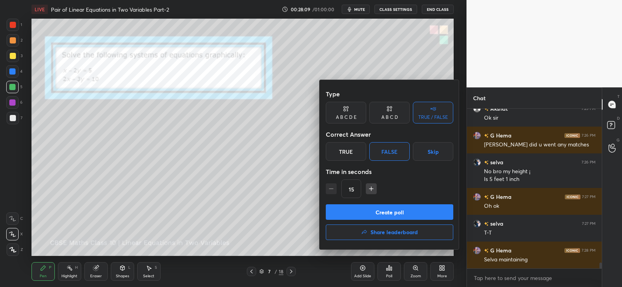
click at [378, 219] on button "Create poll" at bounding box center [390, 213] width 128 height 16
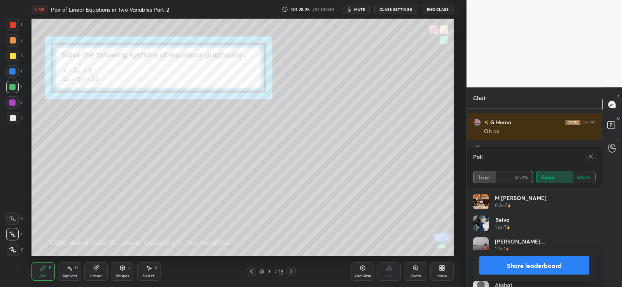
scroll to position [4223, 0]
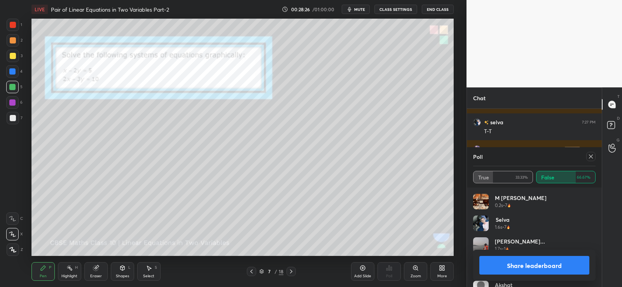
click at [538, 265] on button "Share leaderboard" at bounding box center [535, 265] width 110 height 19
type textarea "x"
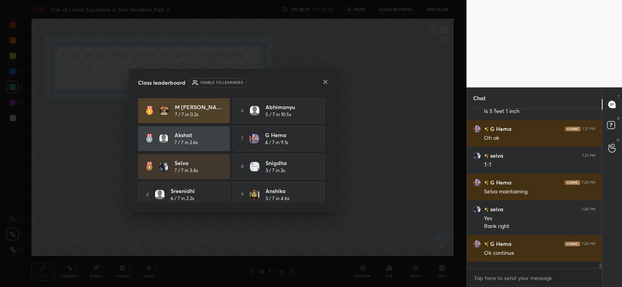
scroll to position [175, 133]
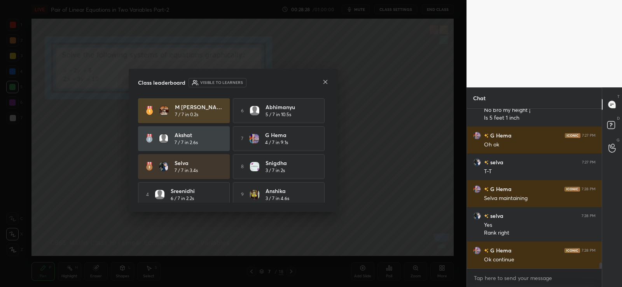
click at [326, 82] on icon at bounding box center [325, 82] width 6 height 6
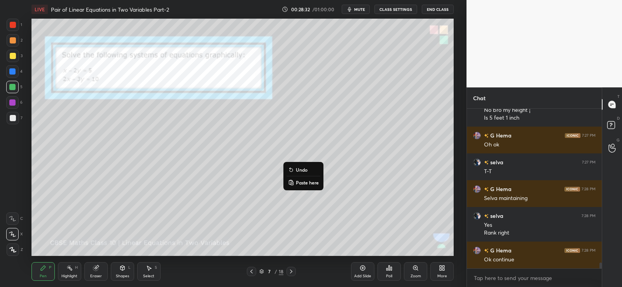
click at [303, 170] on p "Undo" at bounding box center [302, 170] width 12 height 6
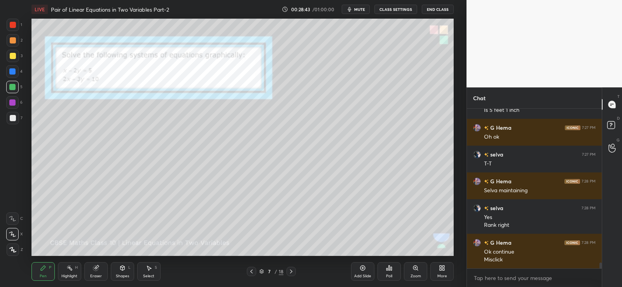
click at [12, 116] on div at bounding box center [13, 118] width 6 height 6
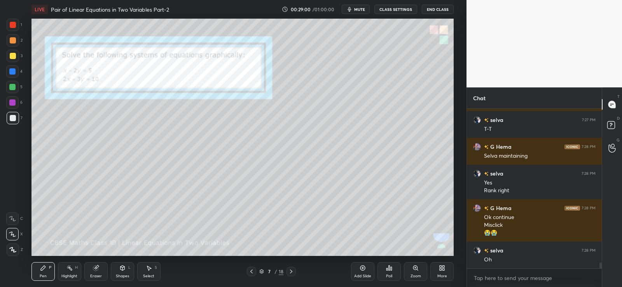
scroll to position [4252, 0]
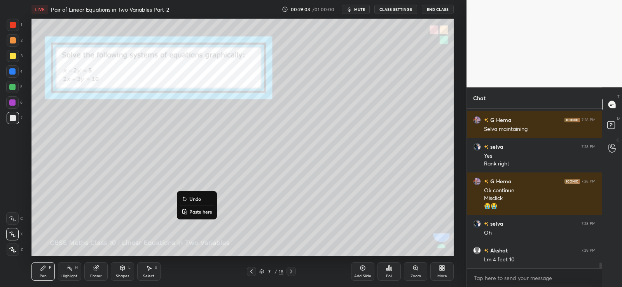
click at [122, 270] on icon at bounding box center [123, 268] width 4 height 5
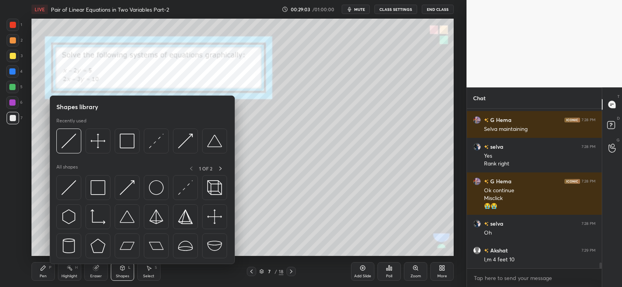
scroll to position [4279, 0]
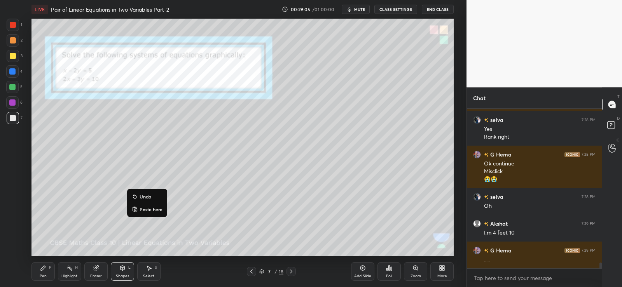
click at [141, 209] on p "Paste here" at bounding box center [151, 210] width 23 height 6
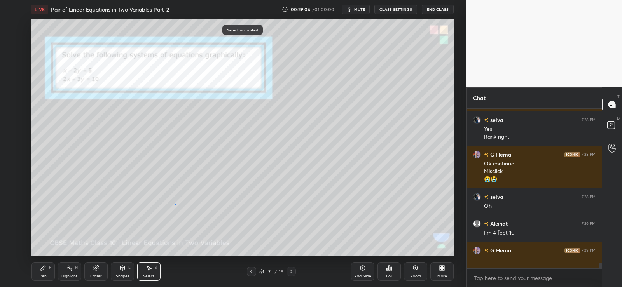
click at [175, 204] on div "0 ° Undo Copy Paste here Duplicate Duplicate to new slide Delete" at bounding box center [243, 138] width 422 height 238
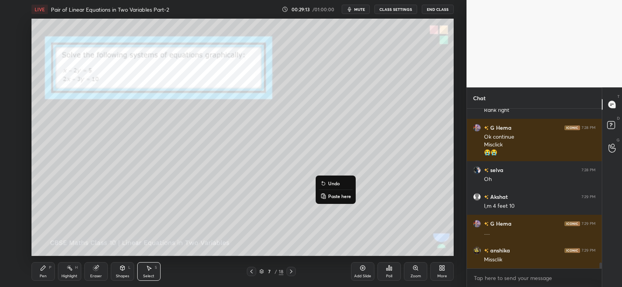
click at [332, 184] on p "Undo" at bounding box center [334, 183] width 12 height 6
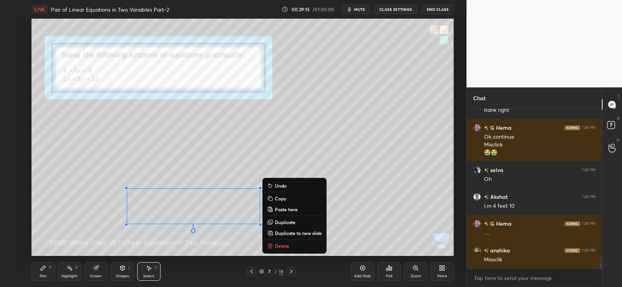
scroll to position [4313, 0]
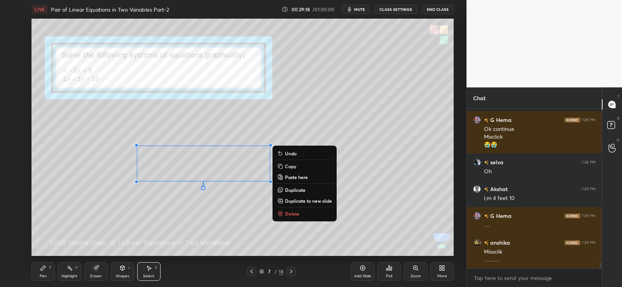
click at [192, 228] on div "0 ° Undo Copy Paste here Duplicate Duplicate to new slide Delete" at bounding box center [243, 138] width 422 height 238
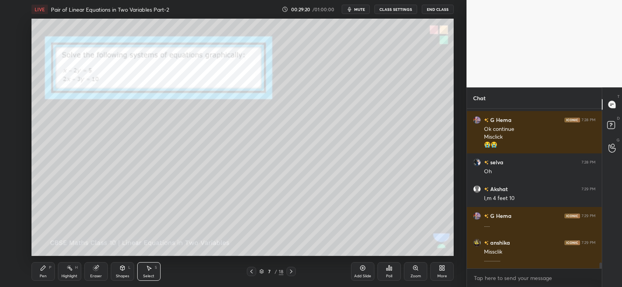
click at [96, 269] on icon at bounding box center [95, 268] width 5 height 5
click at [46, 269] on div "Pen P" at bounding box center [43, 272] width 23 height 19
click at [44, 268] on icon at bounding box center [43, 268] width 5 height 5
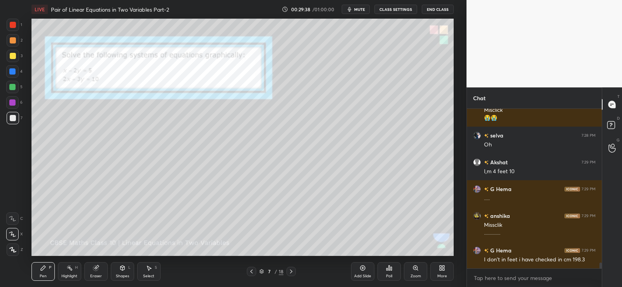
click at [395, 273] on div "Poll" at bounding box center [389, 272] width 23 height 19
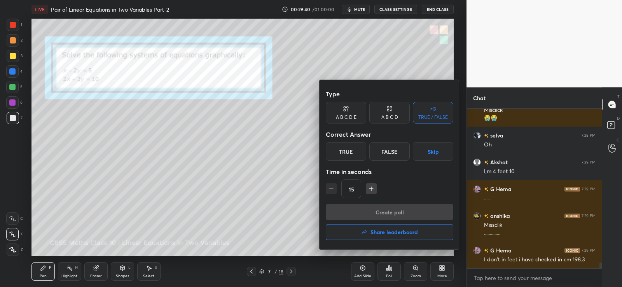
click at [354, 149] on div "True" at bounding box center [346, 151] width 40 height 19
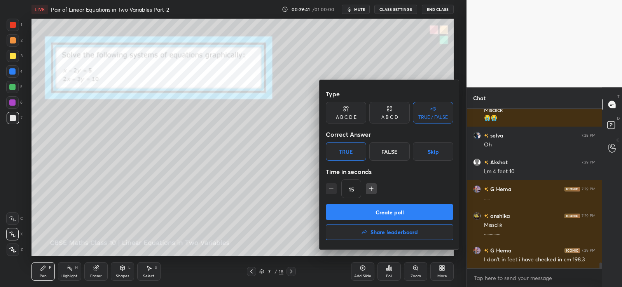
scroll to position [4367, 0]
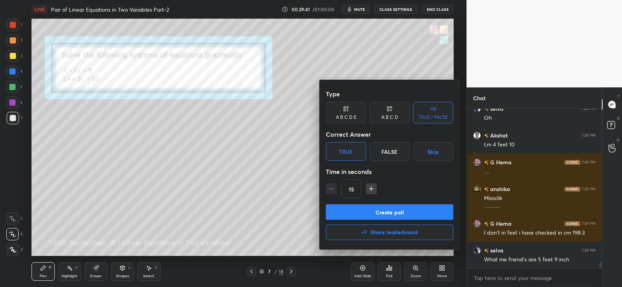
click at [371, 193] on button "button" at bounding box center [371, 189] width 11 height 11
type input "30"
click at [371, 215] on button "Create poll" at bounding box center [390, 213] width 128 height 16
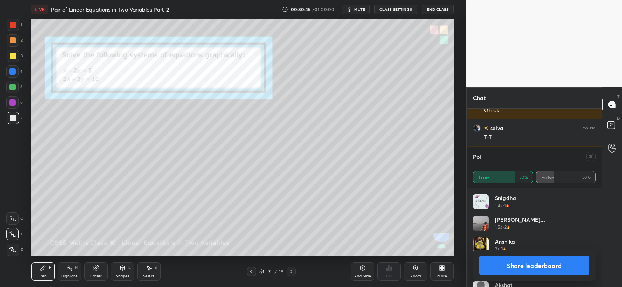
scroll to position [4206, 0]
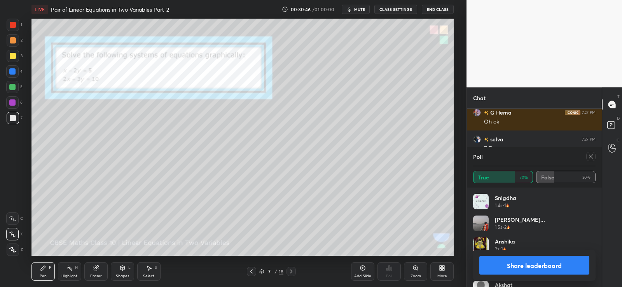
click at [536, 263] on button "Share leaderboard" at bounding box center [535, 265] width 110 height 19
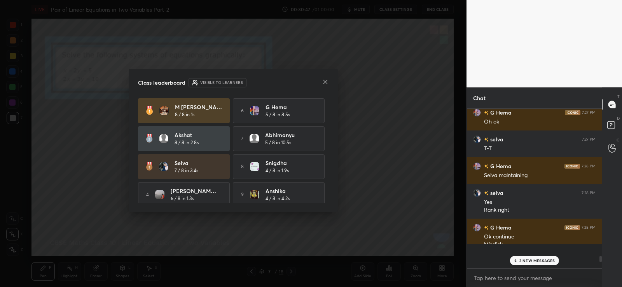
scroll to position [176, 133]
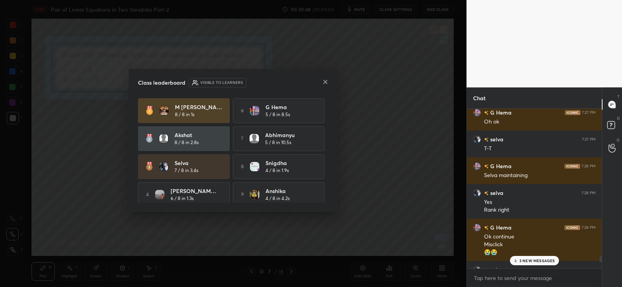
click at [536, 260] on p "3 NEW MESSAGES" at bounding box center [538, 261] width 36 height 5
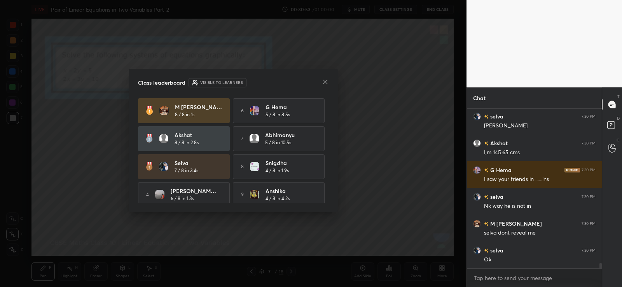
click at [325, 83] on icon at bounding box center [325, 82] width 6 height 6
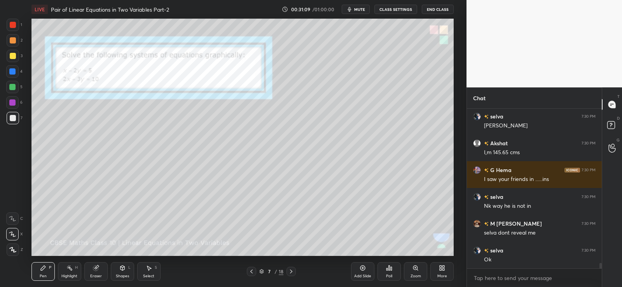
scroll to position [4582, 0]
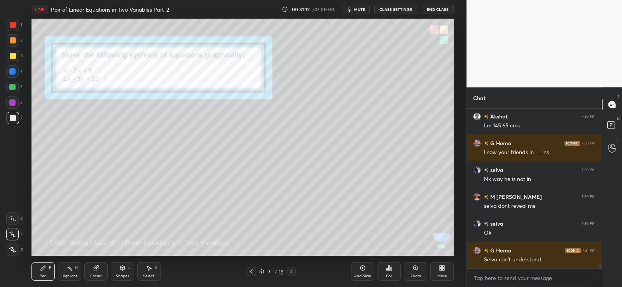
click at [121, 270] on icon at bounding box center [123, 268] width 4 height 5
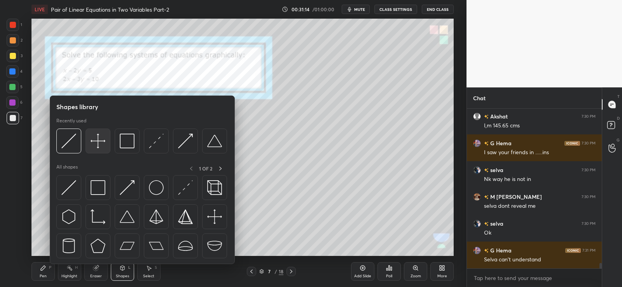
click at [96, 139] on img at bounding box center [98, 141] width 15 height 15
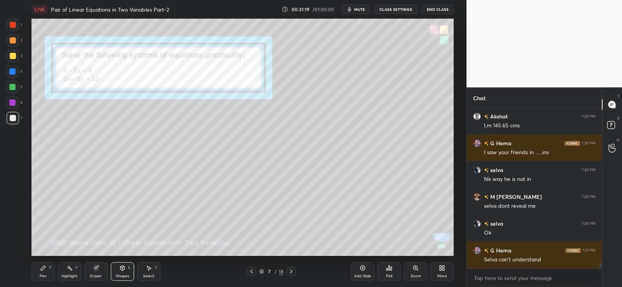
scroll to position [4590, 0]
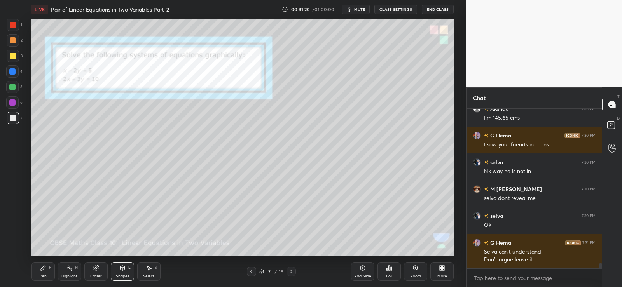
click at [121, 271] on div "Shapes L" at bounding box center [122, 272] width 23 height 19
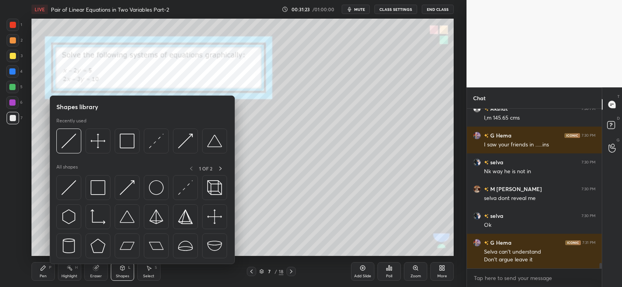
click at [12, 40] on div at bounding box center [13, 40] width 6 height 6
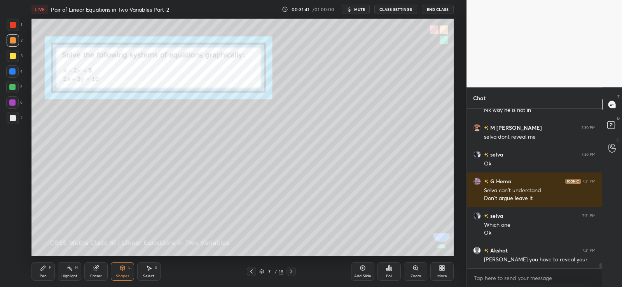
scroll to position [4678, 0]
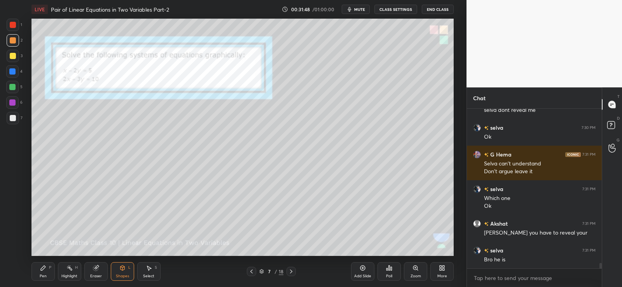
click at [43, 271] on div "Pen P" at bounding box center [43, 272] width 23 height 19
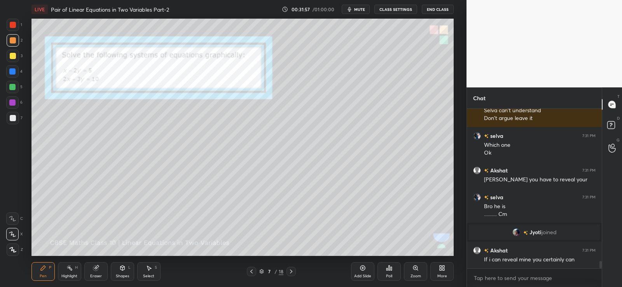
scroll to position [3387, 0]
click at [123, 269] on icon at bounding box center [123, 269] width 0 height 3
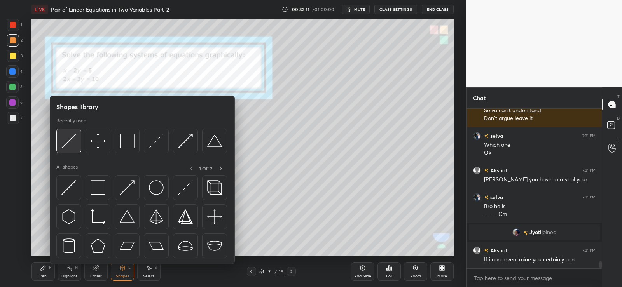
click at [72, 137] on img at bounding box center [68, 141] width 15 height 15
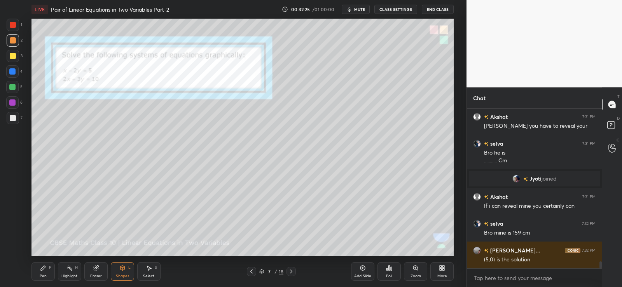
scroll to position [3468, 0]
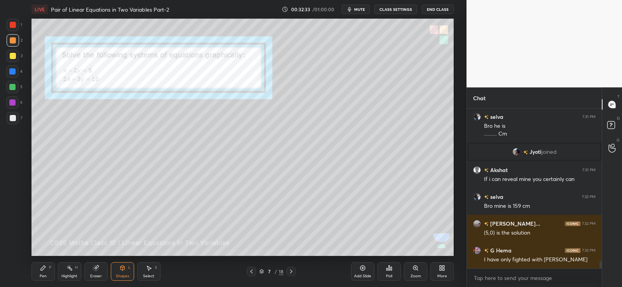
click at [123, 273] on div "Shapes L" at bounding box center [122, 272] width 23 height 19
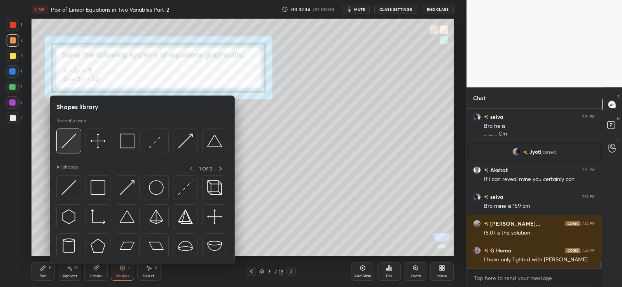
click at [72, 139] on img at bounding box center [68, 141] width 15 height 15
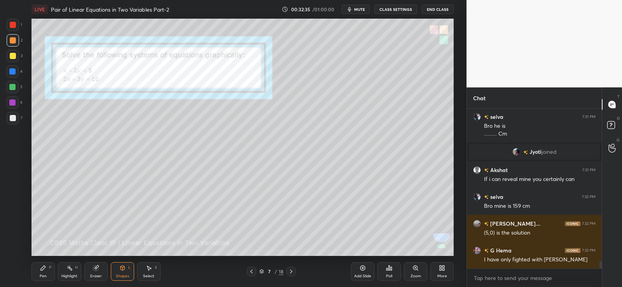
click at [14, 70] on div at bounding box center [12, 71] width 6 height 6
click at [50, 273] on div "Pen P" at bounding box center [43, 272] width 23 height 19
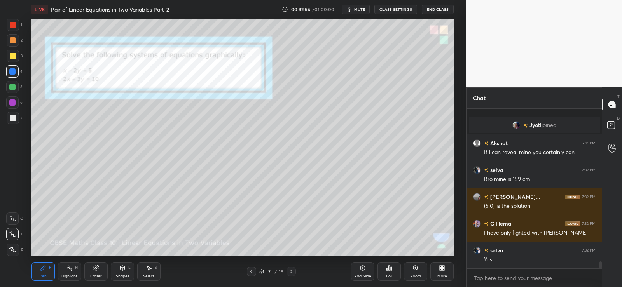
scroll to position [3522, 0]
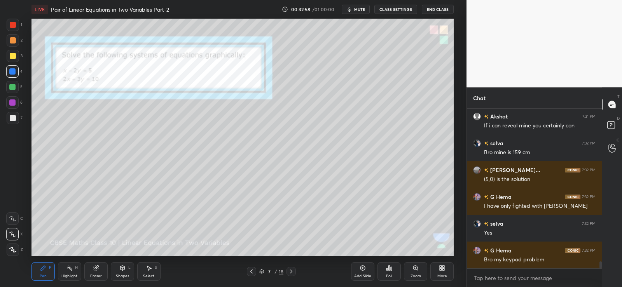
click at [123, 271] on icon at bounding box center [123, 268] width 4 height 5
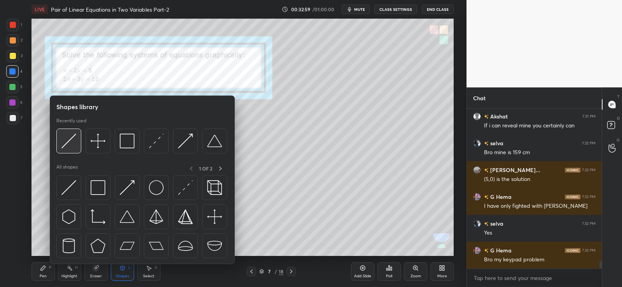
click at [71, 141] on img at bounding box center [68, 141] width 15 height 15
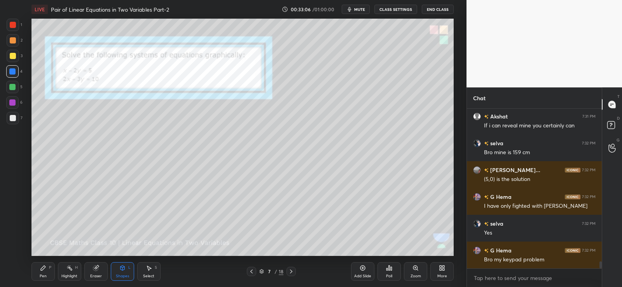
click at [49, 269] on div "P" at bounding box center [50, 268] width 2 height 4
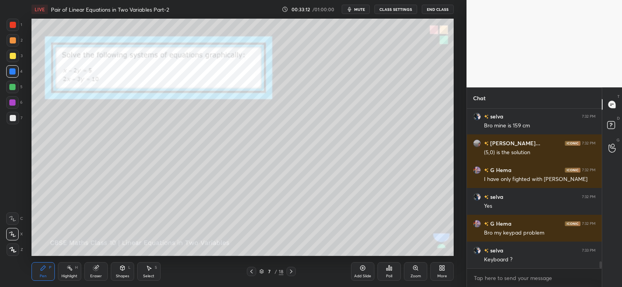
scroll to position [3575, 0]
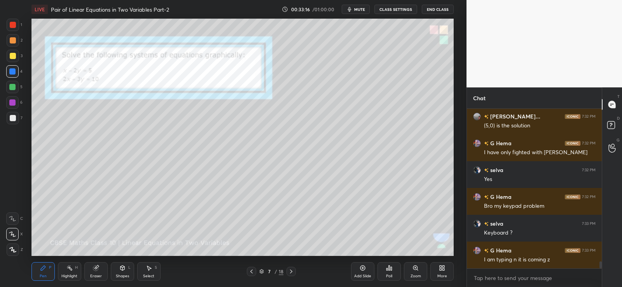
click at [14, 90] on div at bounding box center [12, 87] width 12 height 12
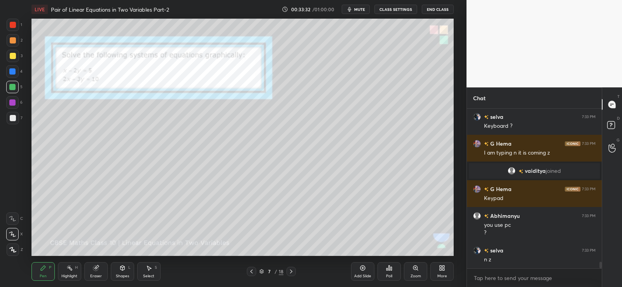
scroll to position [3642, 0]
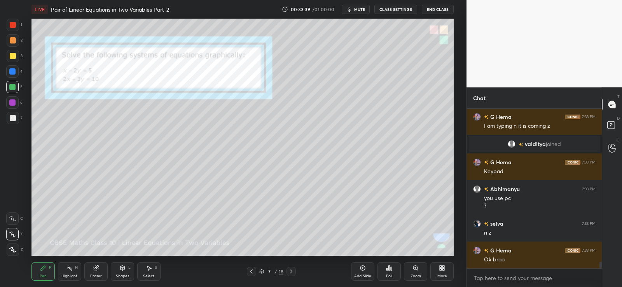
click at [390, 270] on icon at bounding box center [389, 268] width 1 height 5
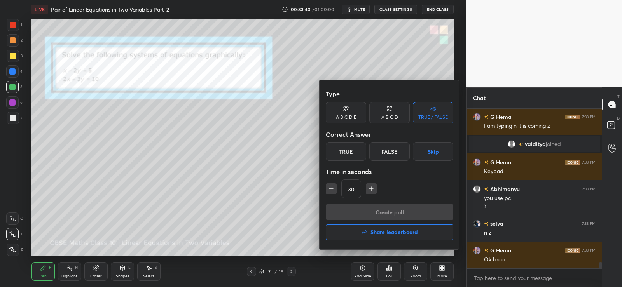
click at [352, 151] on div "True" at bounding box center [346, 151] width 40 height 19
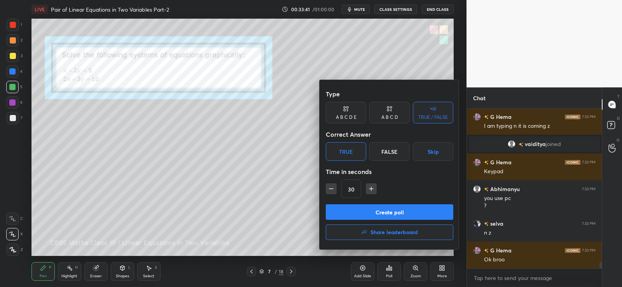
click at [360, 212] on button "Create poll" at bounding box center [390, 213] width 128 height 16
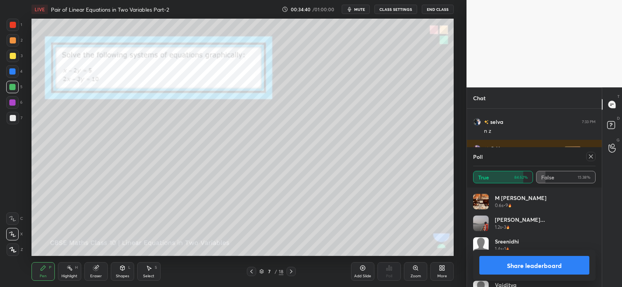
scroll to position [3771, 0]
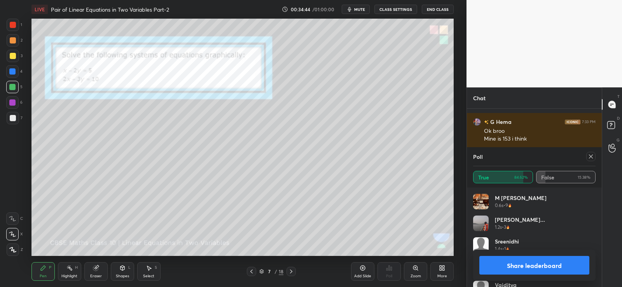
click at [525, 265] on button "Share leaderboard" at bounding box center [535, 265] width 110 height 19
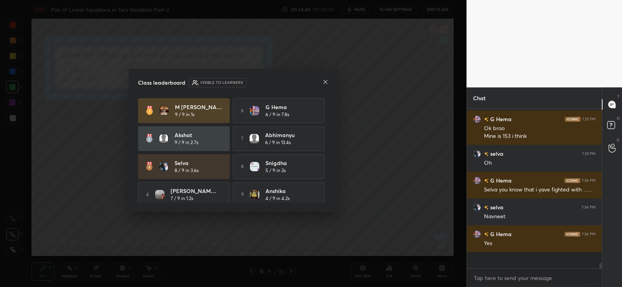
scroll to position [3758, 0]
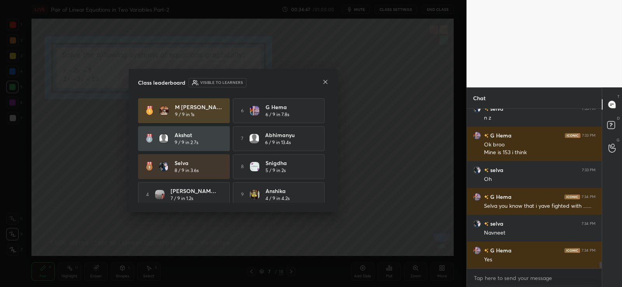
click at [326, 81] on icon at bounding box center [325, 82] width 6 height 6
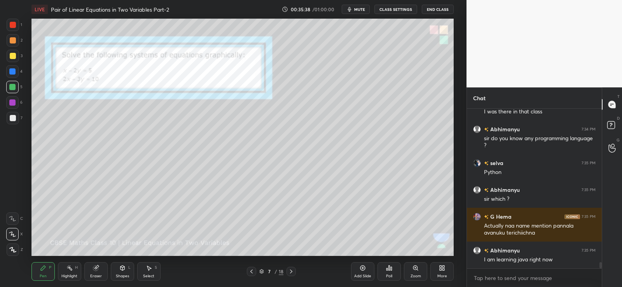
scroll to position [3959, 0]
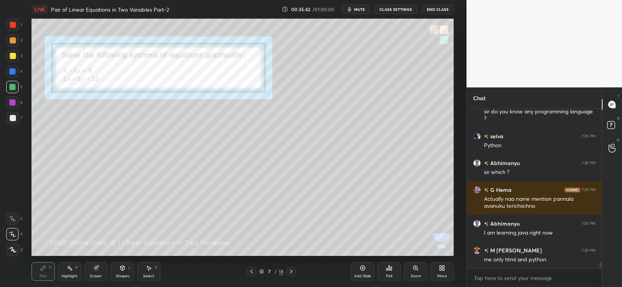
click at [291, 271] on icon at bounding box center [291, 272] width 2 height 4
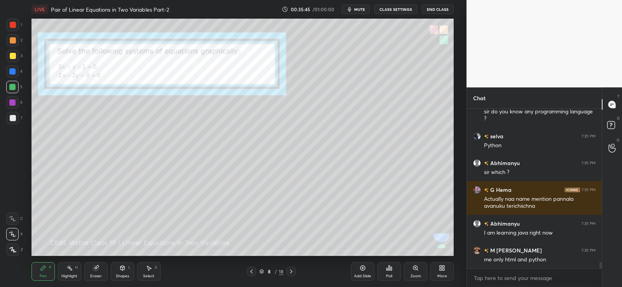
click at [12, 39] on div at bounding box center [13, 40] width 6 height 6
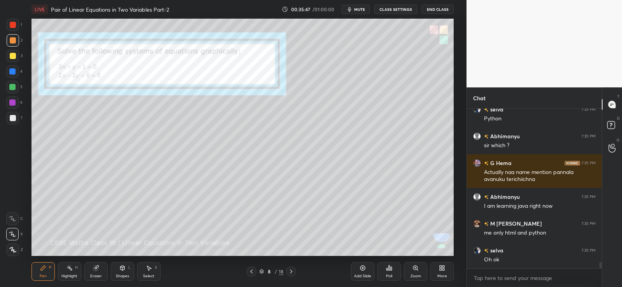
scroll to position [4013, 0]
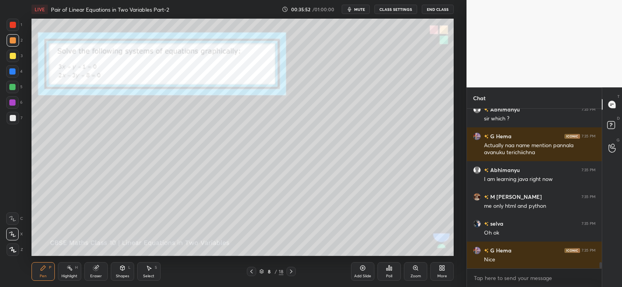
click at [361, 7] on span "mute" at bounding box center [359, 9] width 11 height 5
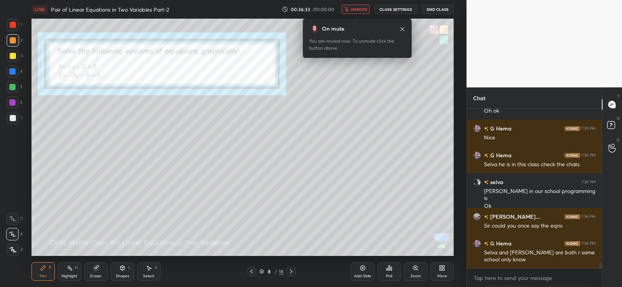
scroll to position [4162, 0]
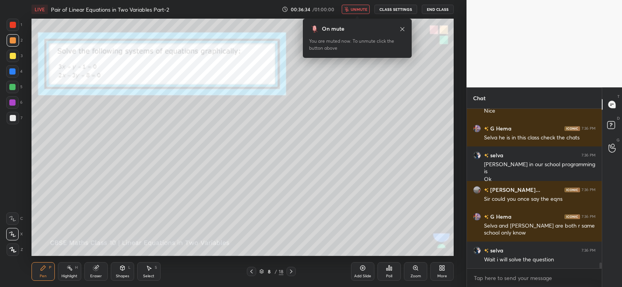
click at [360, 11] on span "unmute" at bounding box center [359, 9] width 17 height 5
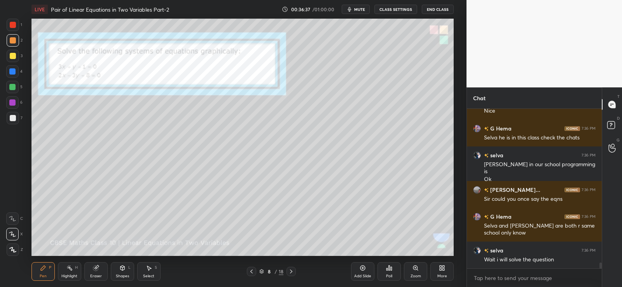
click at [11, 40] on div at bounding box center [13, 40] width 6 height 6
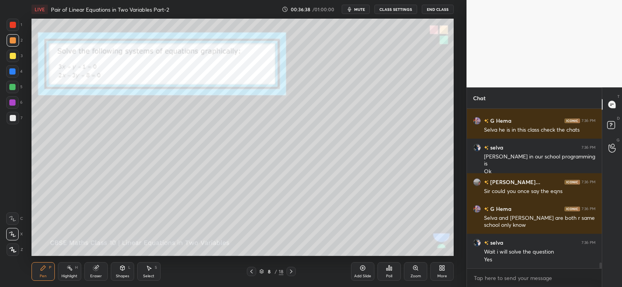
click at [14, 252] on icon at bounding box center [13, 250] width 6 height 5
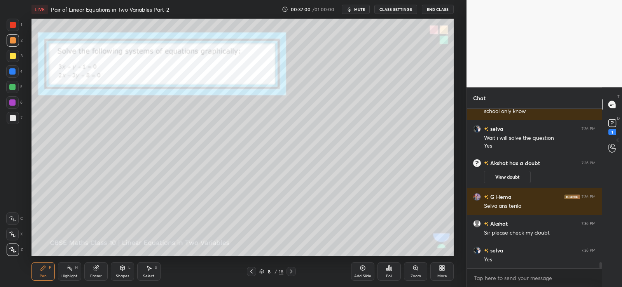
scroll to position [4103, 0]
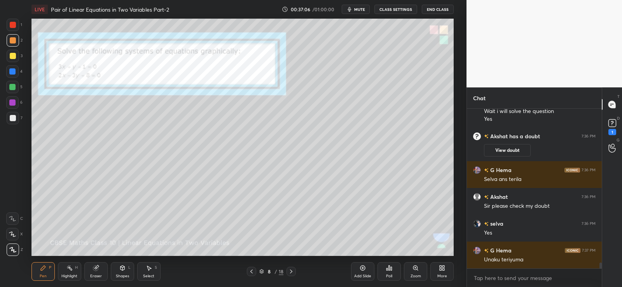
click at [616, 122] on rect at bounding box center [612, 123] width 7 height 7
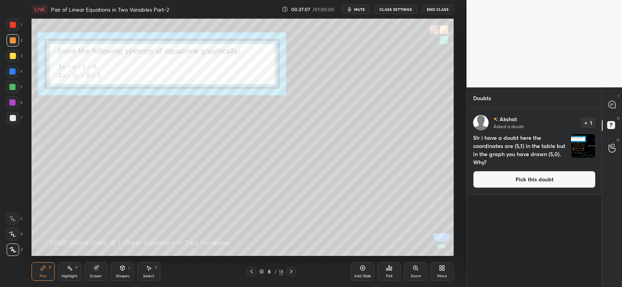
click at [584, 147] on img "grid" at bounding box center [583, 146] width 24 height 24
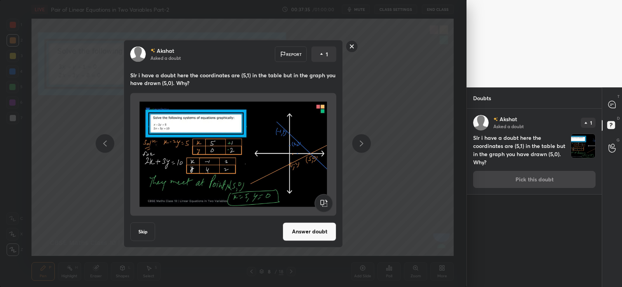
click at [321, 233] on button "Answer doubt" at bounding box center [310, 231] width 54 height 19
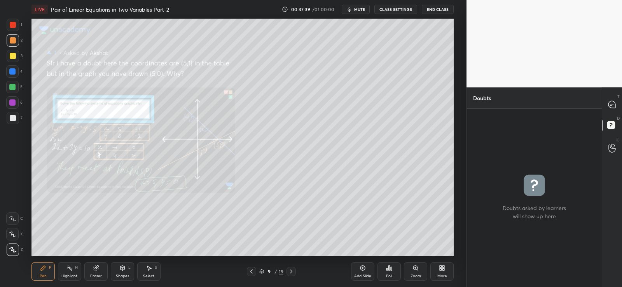
click at [417, 272] on div "Zoom" at bounding box center [415, 272] width 23 height 19
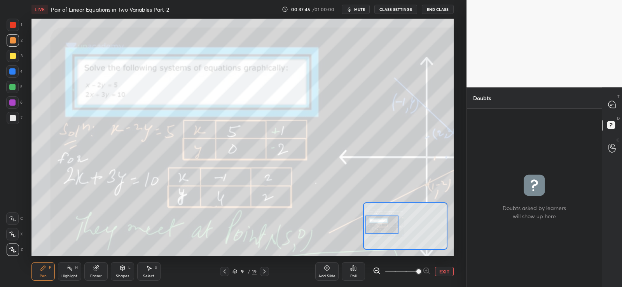
click at [65, 271] on div "Highlight H" at bounding box center [69, 272] width 23 height 19
click at [446, 270] on button "EXIT" at bounding box center [444, 271] width 19 height 9
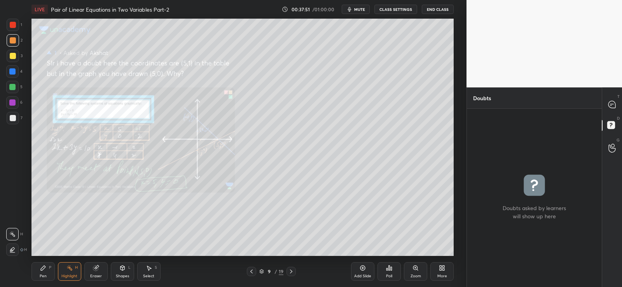
click at [418, 269] on icon at bounding box center [416, 268] width 6 height 6
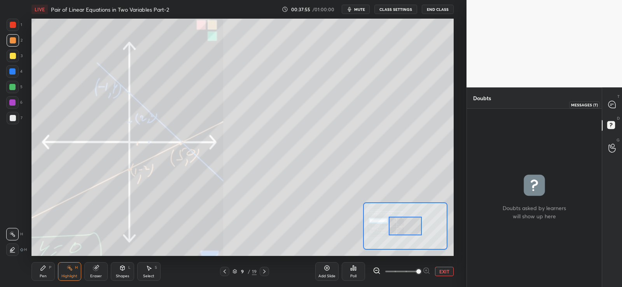
click at [616, 101] on icon at bounding box center [612, 105] width 8 height 8
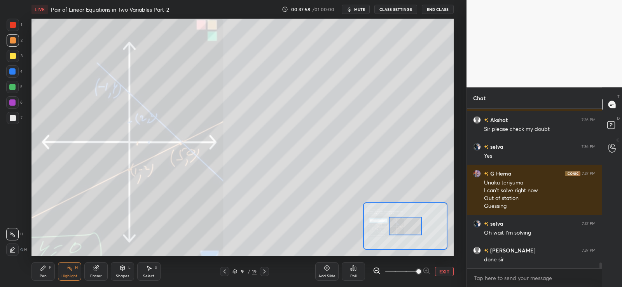
scroll to position [4306, 0]
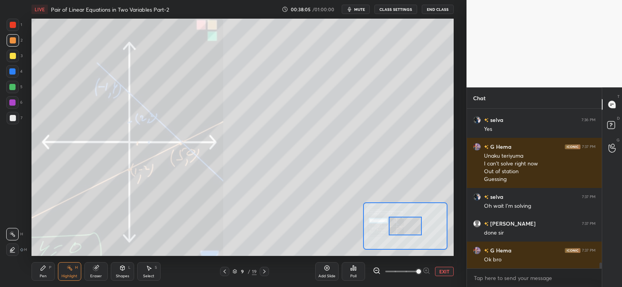
click at [445, 271] on button "EXIT" at bounding box center [444, 271] width 19 height 9
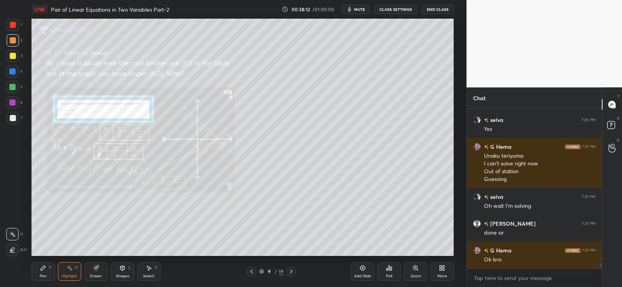
click at [47, 271] on div "Pen P" at bounding box center [43, 272] width 23 height 19
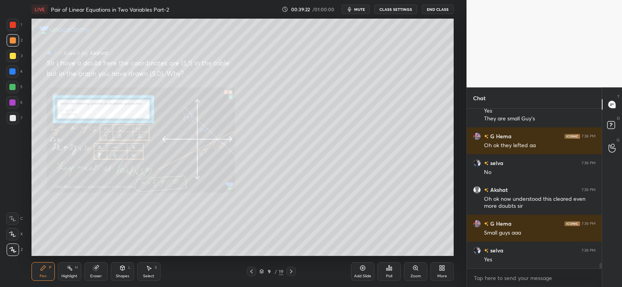
scroll to position [4584, 0]
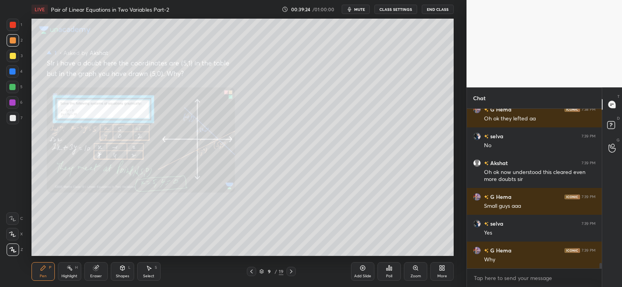
click at [252, 272] on icon at bounding box center [252, 272] width 6 height 6
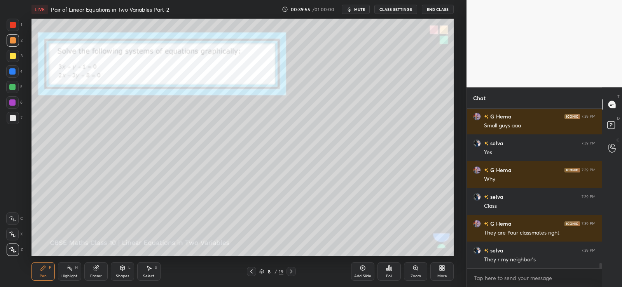
scroll to position [4692, 0]
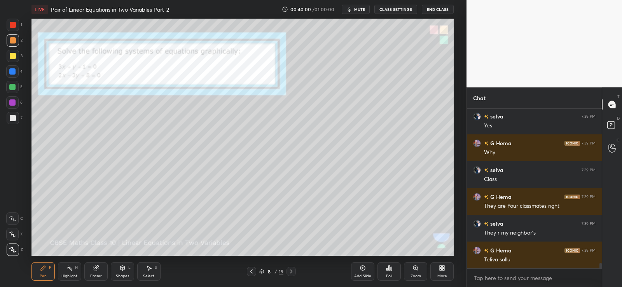
click at [43, 272] on div "Pen P" at bounding box center [43, 272] width 23 height 19
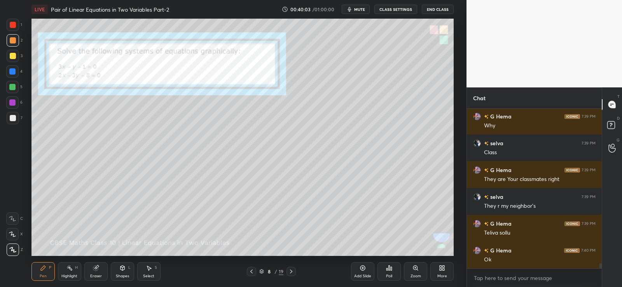
click at [14, 120] on div at bounding box center [13, 118] width 6 height 6
click at [11, 234] on icon at bounding box center [12, 234] width 7 height 5
click at [12, 72] on div at bounding box center [12, 71] width 6 height 6
click at [388, 273] on div "Poll" at bounding box center [389, 272] width 23 height 19
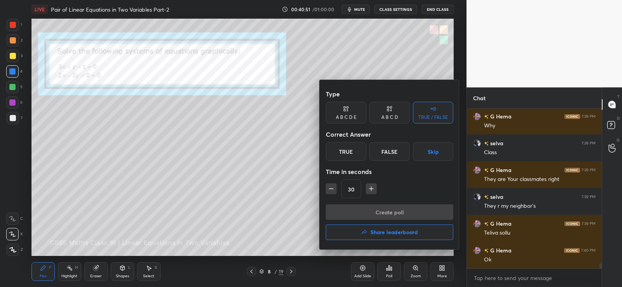
click at [349, 155] on div "True" at bounding box center [346, 151] width 40 height 19
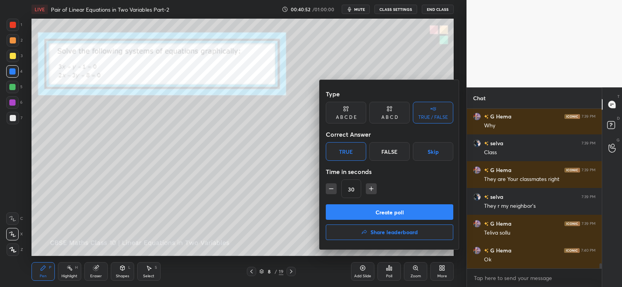
click at [366, 212] on button "Create poll" at bounding box center [390, 213] width 128 height 16
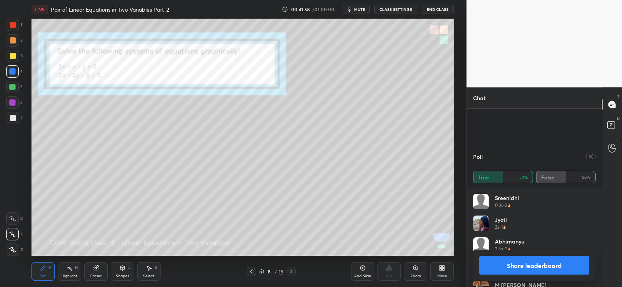
scroll to position [4954, 0]
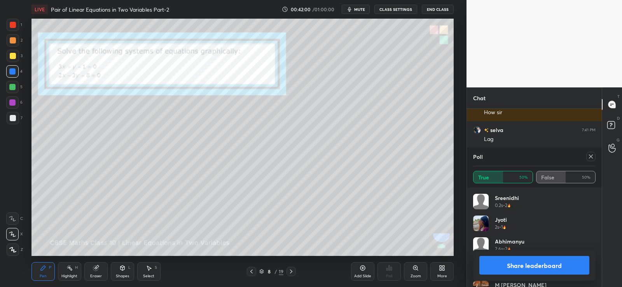
click at [525, 265] on button "Share leaderboard" at bounding box center [535, 265] width 110 height 19
type textarea "x"
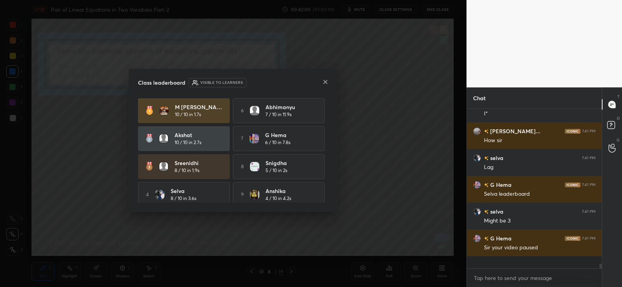
scroll to position [4914, 0]
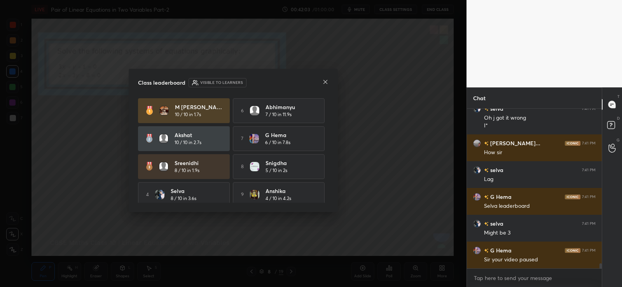
click at [325, 82] on icon at bounding box center [325, 82] width 6 height 6
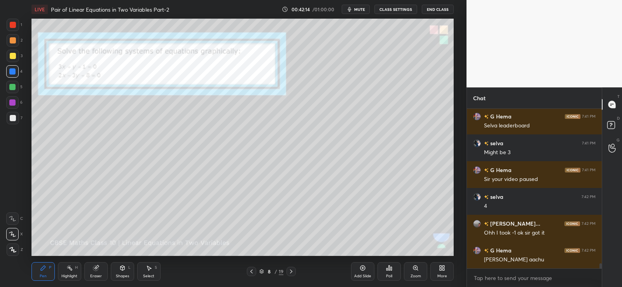
scroll to position [5022, 0]
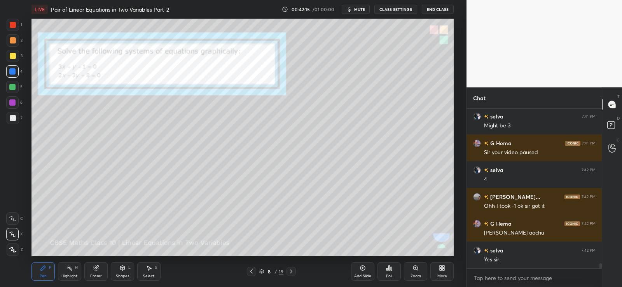
click at [393, 273] on div "Poll" at bounding box center [389, 272] width 23 height 19
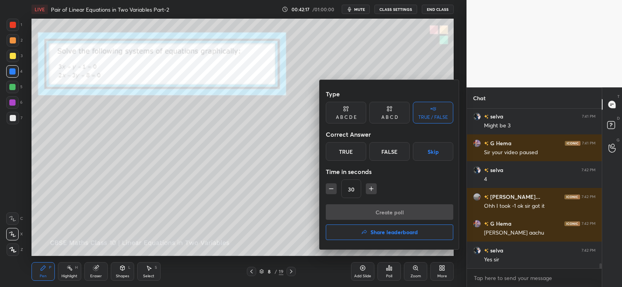
click at [353, 152] on div "True" at bounding box center [346, 151] width 40 height 19
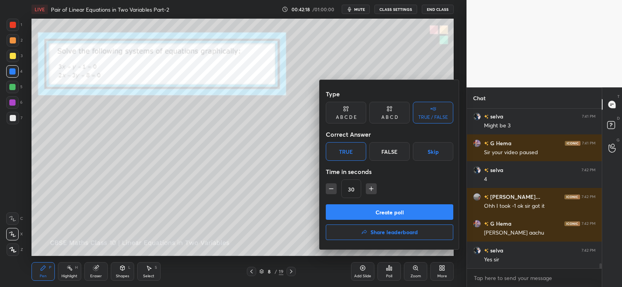
click at [331, 187] on icon "button" at bounding box center [331, 189] width 8 height 8
type input "15"
click at [360, 212] on button "Create poll" at bounding box center [390, 213] width 128 height 16
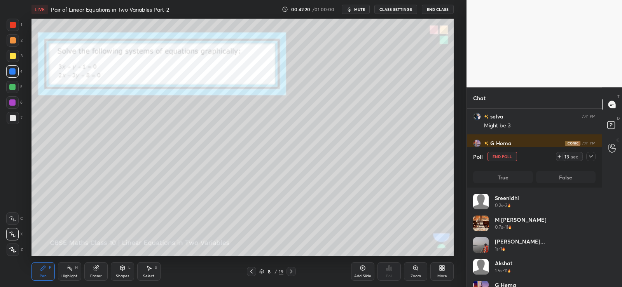
scroll to position [91, 120]
click at [12, 119] on div at bounding box center [13, 118] width 6 height 6
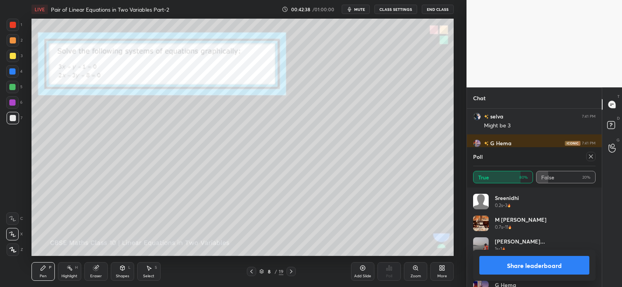
click at [14, 71] on div at bounding box center [12, 71] width 6 height 6
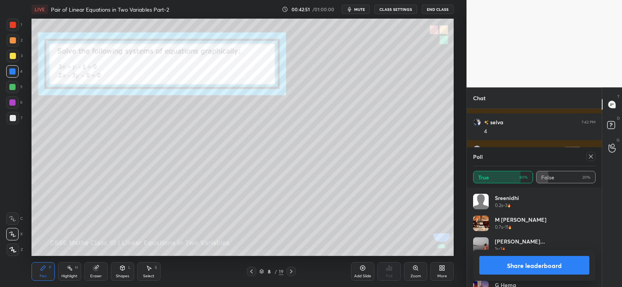
click at [13, 119] on div at bounding box center [13, 118] width 6 height 6
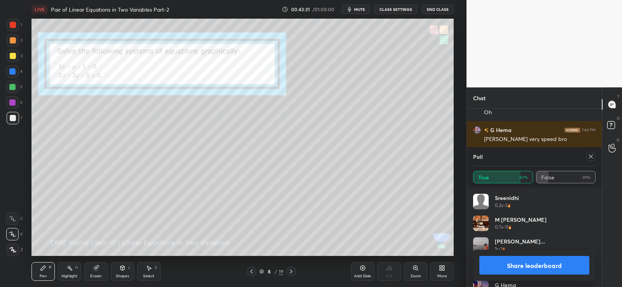
scroll to position [5218, 0]
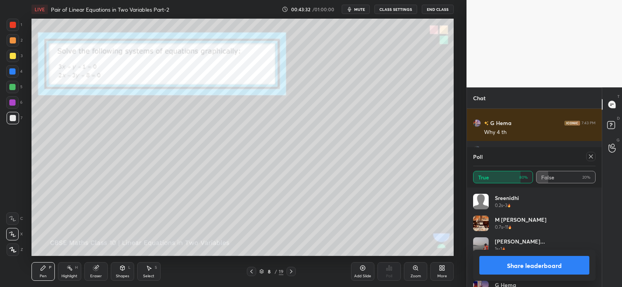
click at [525, 270] on button "Share leaderboard" at bounding box center [535, 265] width 110 height 19
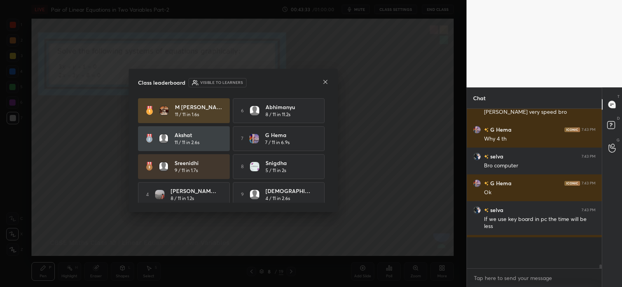
scroll to position [3, 3]
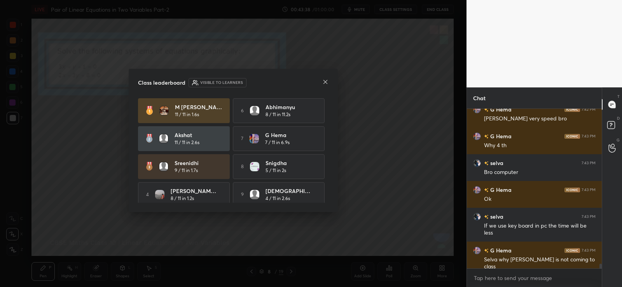
click at [325, 80] on icon at bounding box center [325, 82] width 6 height 6
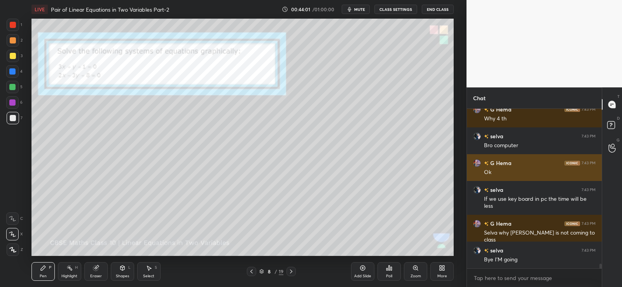
scroll to position [142, 133]
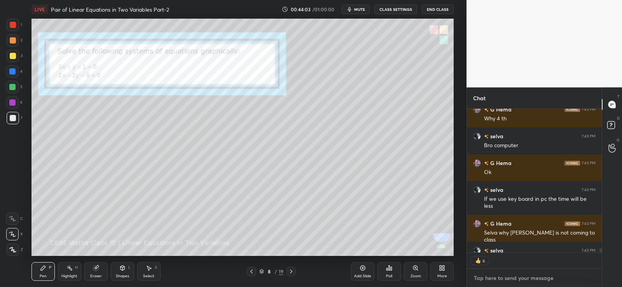
type textarea "x"
drag, startPoint x: 498, startPoint y: 276, endPoint x: 494, endPoint y: 274, distance: 4.0
paste textarea "[URL][DOMAIN_NAME]"
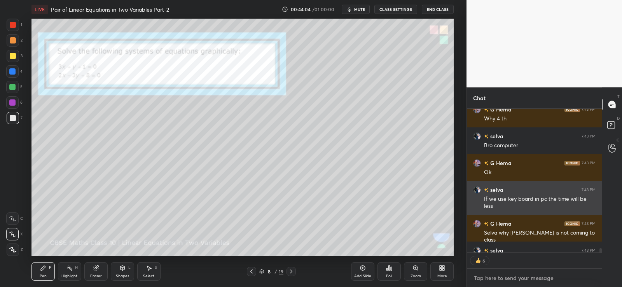
type textarea "[URL][DOMAIN_NAME]"
type textarea "x"
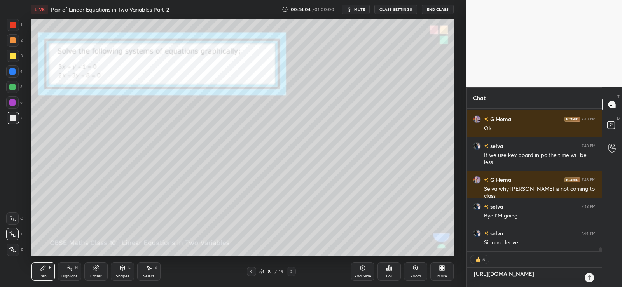
scroll to position [5276, 0]
type textarea "[URL][DOMAIN_NAME]"
click at [591, 276] on icon at bounding box center [590, 278] width 6 height 6
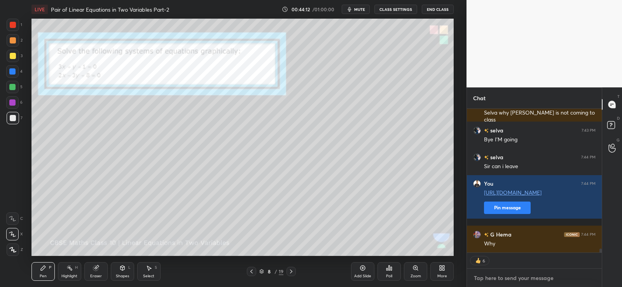
type textarea "x"
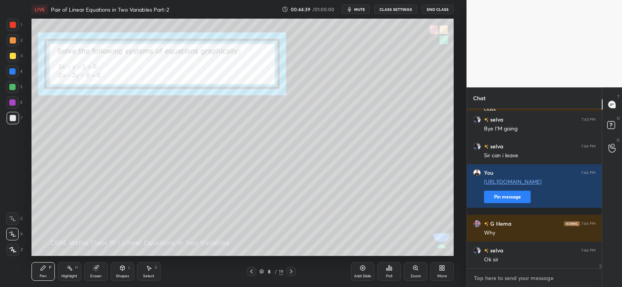
paste textarea "[URL][DOMAIN_NAME]"
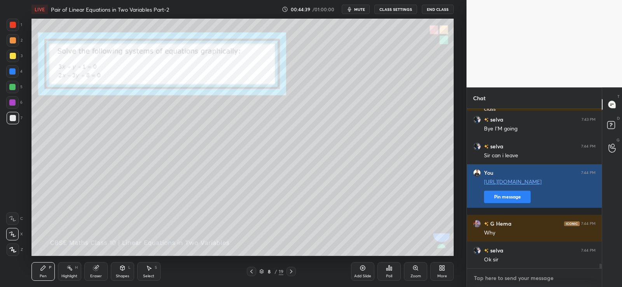
type textarea "[URL][DOMAIN_NAME]"
type textarea "x"
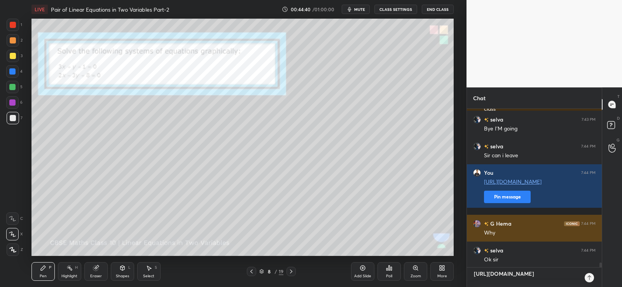
scroll to position [176, 133]
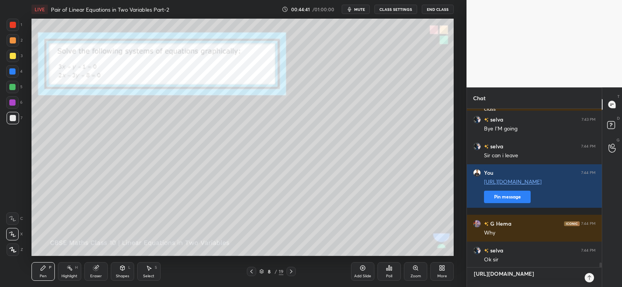
type textarea "[URL][DOMAIN_NAME]"
click at [591, 277] on icon at bounding box center [590, 278] width 4 height 5
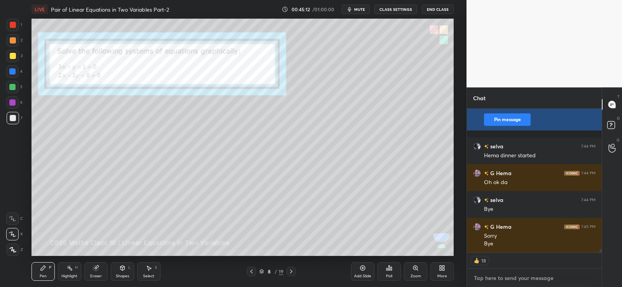
scroll to position [5572, 0]
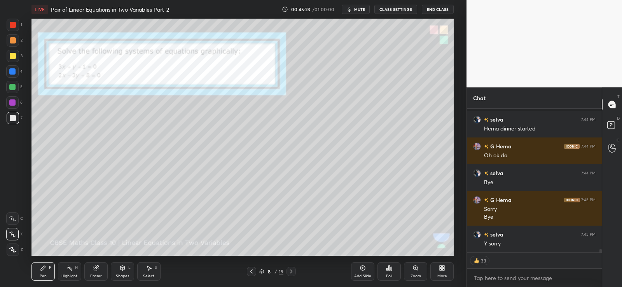
click at [388, 271] on icon at bounding box center [387, 270] width 1 height 2
type textarea "x"
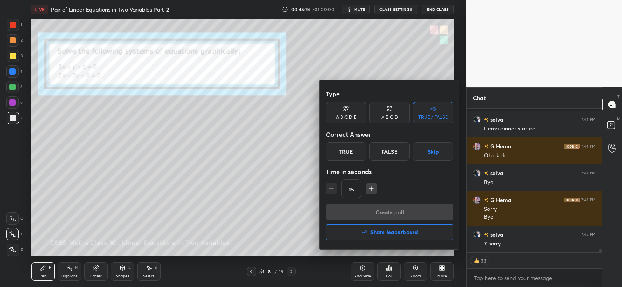
click at [388, 112] on icon at bounding box center [390, 109] width 6 height 8
click at [362, 150] on div "B" at bounding box center [363, 151] width 23 height 19
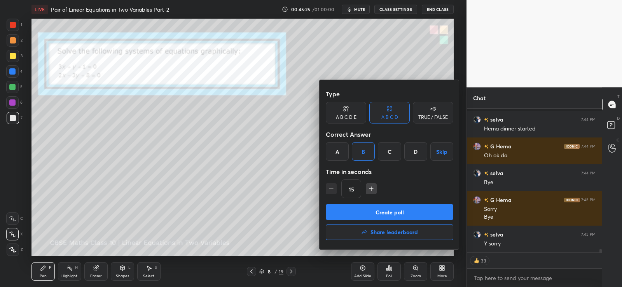
scroll to position [5598, 0]
click at [372, 189] on icon "button" at bounding box center [372, 189] width 8 height 8
type input "30"
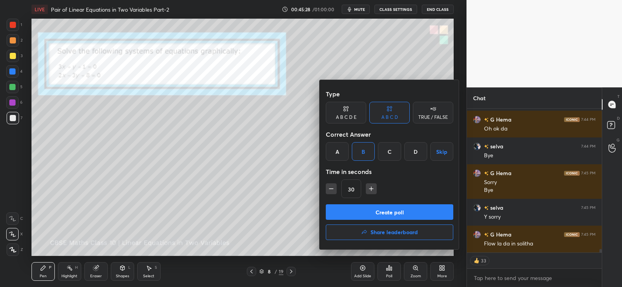
click at [370, 210] on button "Create poll" at bounding box center [390, 213] width 128 height 16
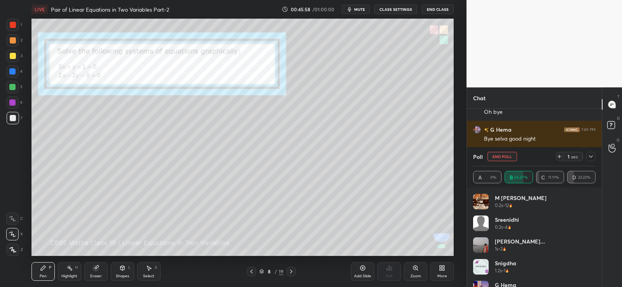
scroll to position [5784, 0]
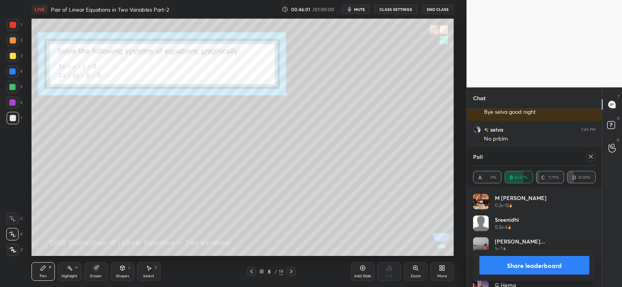
click at [495, 267] on button "Share leaderboard" at bounding box center [535, 265] width 110 height 19
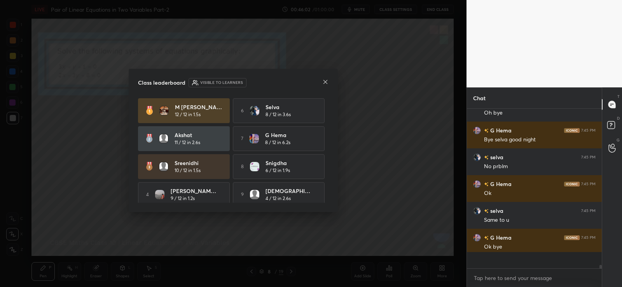
scroll to position [5744, 0]
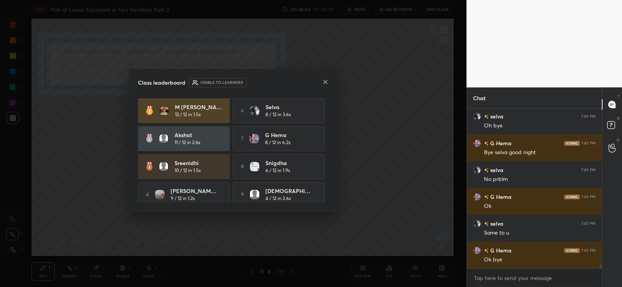
click at [324, 81] on icon at bounding box center [325, 82] width 6 height 6
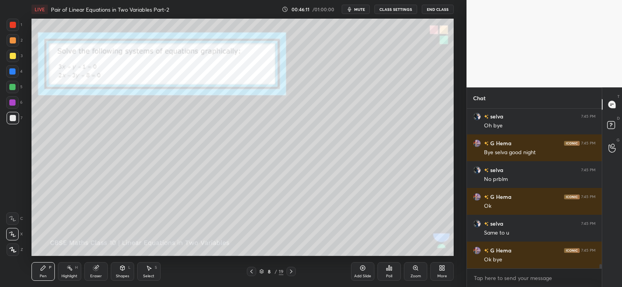
click at [99, 270] on icon at bounding box center [96, 268] width 6 height 6
click at [128, 268] on div "Shapes L" at bounding box center [122, 272] width 23 height 19
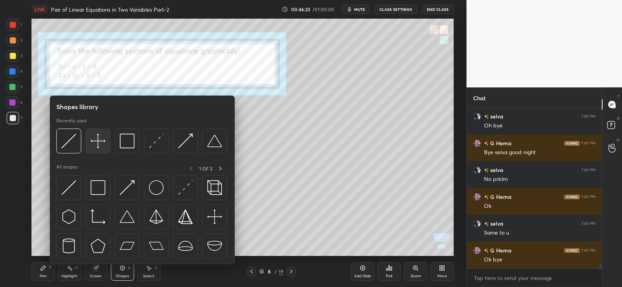
click at [97, 139] on img at bounding box center [98, 141] width 15 height 15
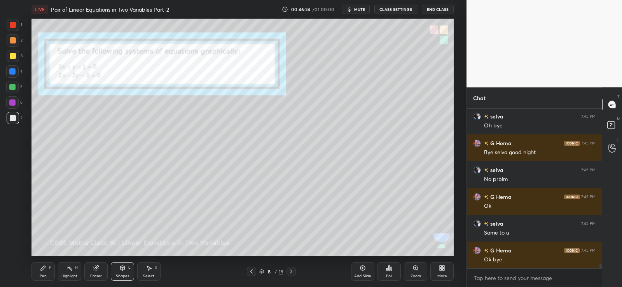
scroll to position [5770, 0]
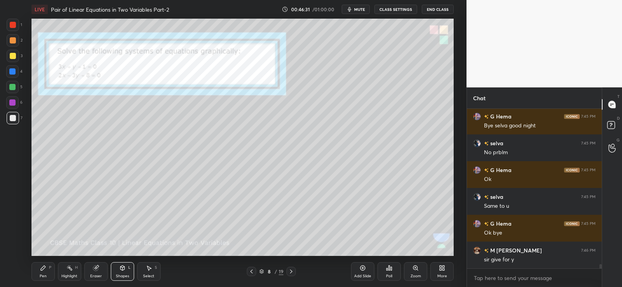
click at [92, 270] on div "Eraser" at bounding box center [95, 272] width 23 height 19
click at [42, 268] on icon at bounding box center [43, 268] width 5 height 5
click at [42, 271] on icon at bounding box center [43, 268] width 5 height 5
click at [123, 270] on icon at bounding box center [123, 269] width 0 height 3
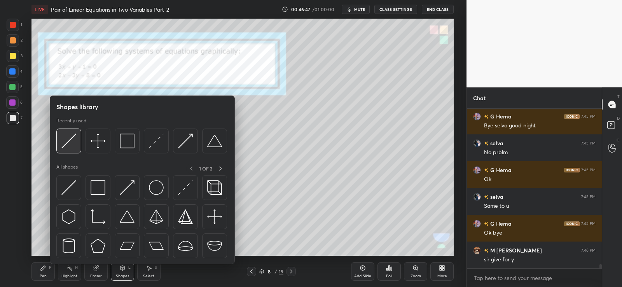
click at [72, 139] on img at bounding box center [68, 141] width 15 height 15
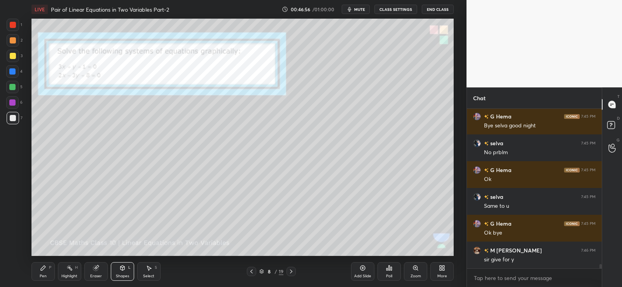
click at [13, 40] on div at bounding box center [13, 40] width 6 height 6
click at [43, 268] on icon at bounding box center [43, 268] width 5 height 5
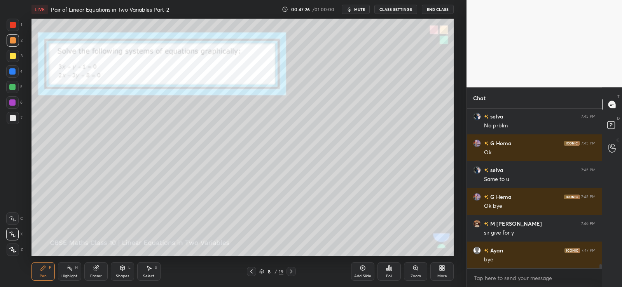
click at [12, 89] on div at bounding box center [12, 87] width 6 height 6
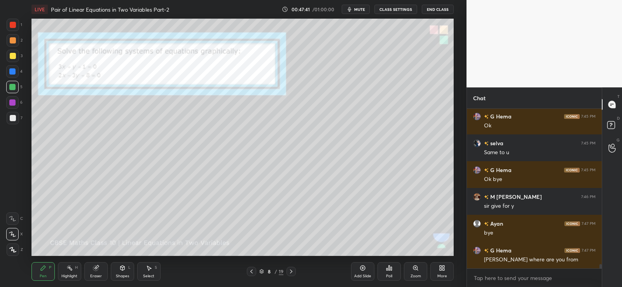
click at [397, 272] on div "Poll" at bounding box center [389, 272] width 23 height 19
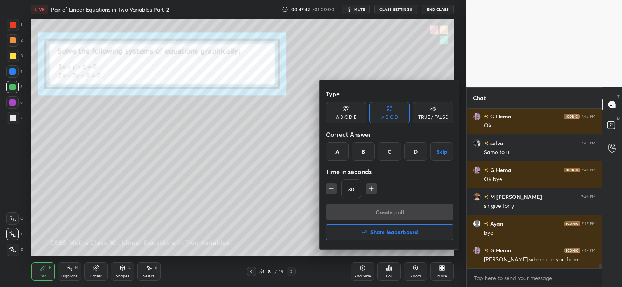
click at [429, 117] on div "TRUE / FALSE" at bounding box center [434, 117] width 30 height 5
click at [350, 153] on div "True" at bounding box center [346, 151] width 40 height 19
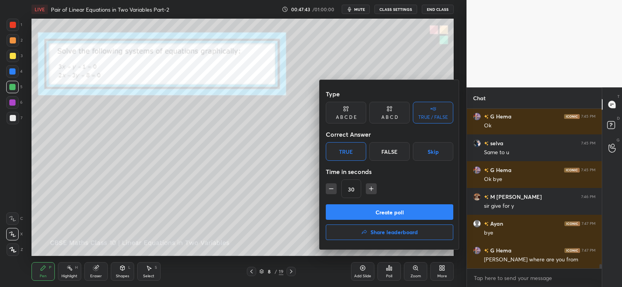
click at [369, 214] on button "Create poll" at bounding box center [390, 213] width 128 height 16
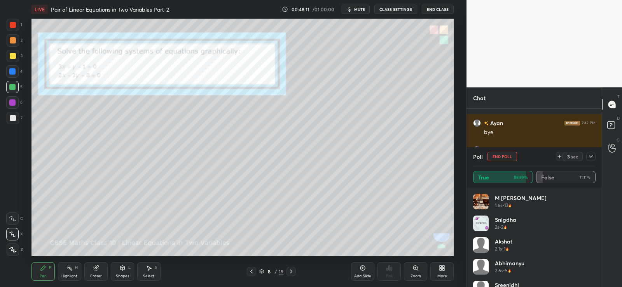
scroll to position [5952, 0]
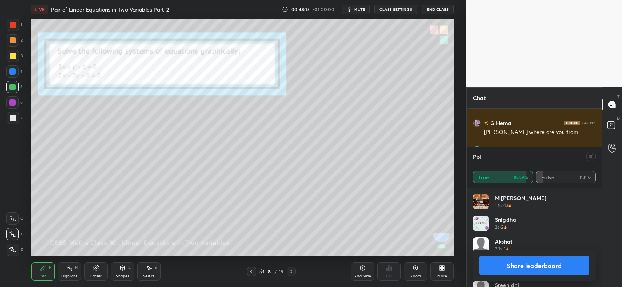
click at [530, 264] on button "Share leaderboard" at bounding box center [535, 265] width 110 height 19
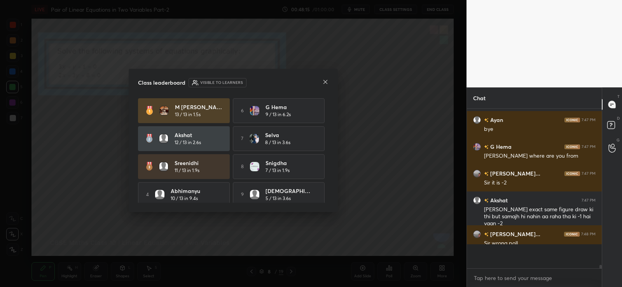
scroll to position [5912, 0]
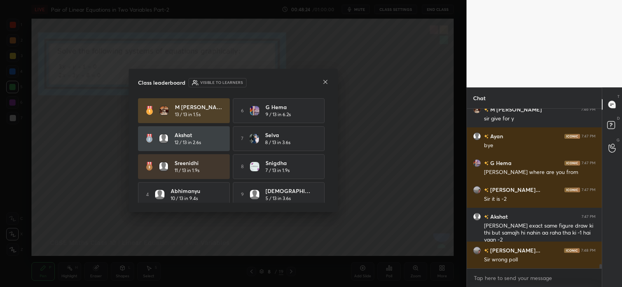
click at [325, 81] on icon at bounding box center [326, 82] width 4 height 4
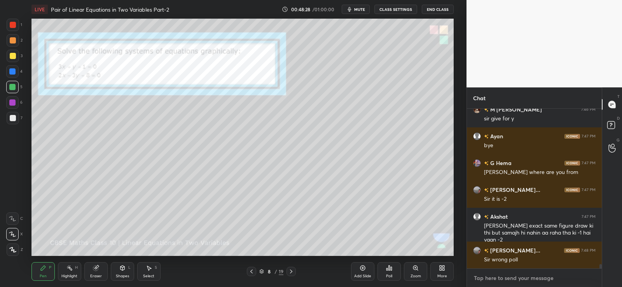
type textarea "x"
paste textarea "[URL][DOMAIN_NAME]"
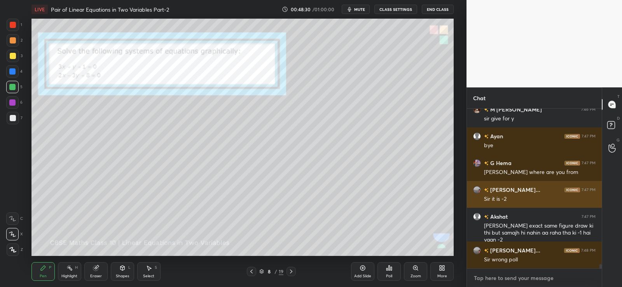
type textarea "[URL][DOMAIN_NAME]"
type textarea "x"
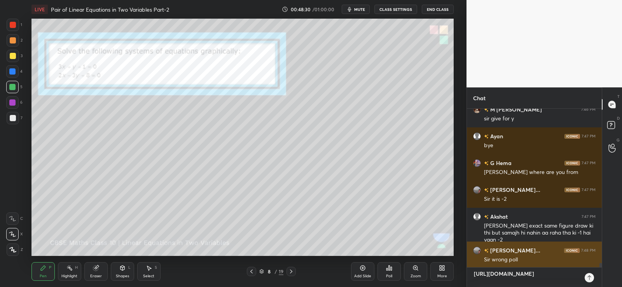
scroll to position [3, 3]
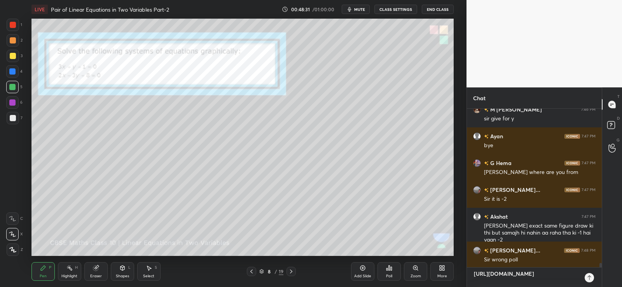
type textarea "[URL][DOMAIN_NAME]"
click at [590, 275] on icon at bounding box center [590, 278] width 6 height 6
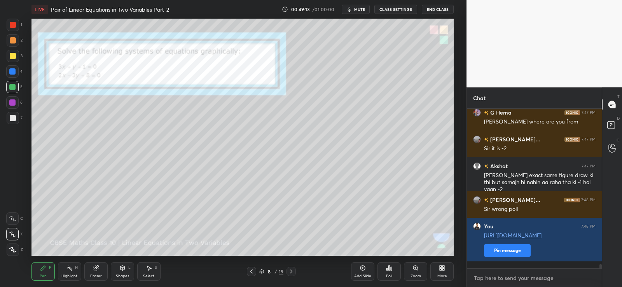
type textarea "x"
paste textarea "[URL][DOMAIN_NAME]"
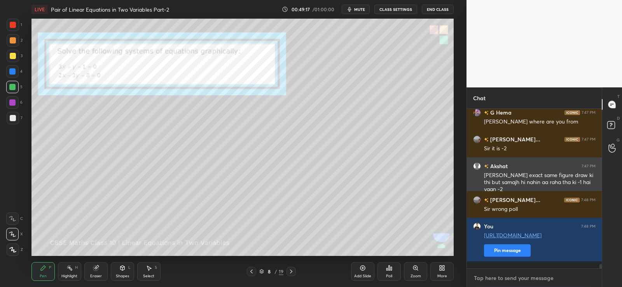
type textarea "[URL][DOMAIN_NAME]"
type textarea "x"
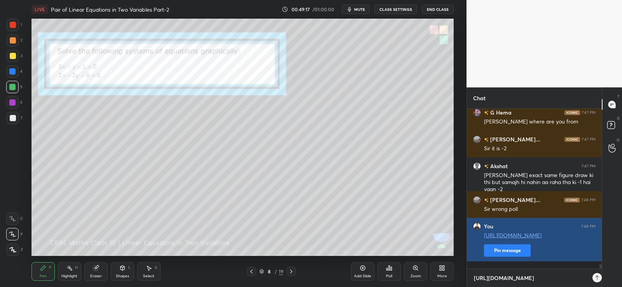
scroll to position [176, 133]
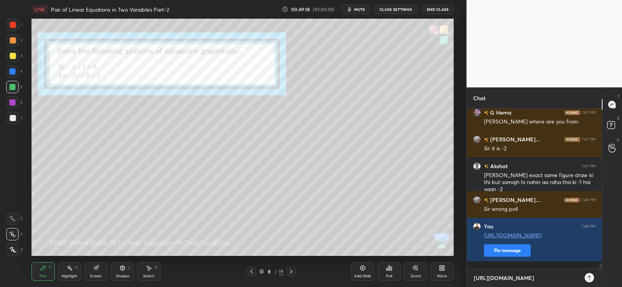
type textarea "[URL][DOMAIN_NAME]"
click at [589, 277] on icon at bounding box center [590, 278] width 6 height 6
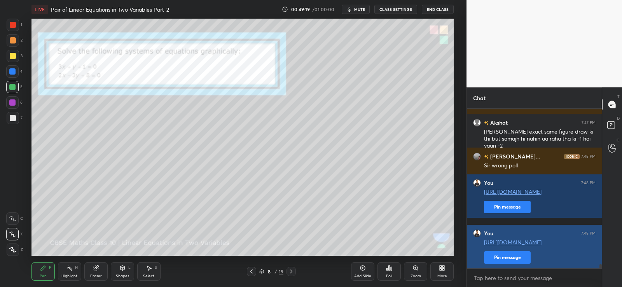
click at [517, 257] on button "Pin message" at bounding box center [507, 258] width 47 height 12
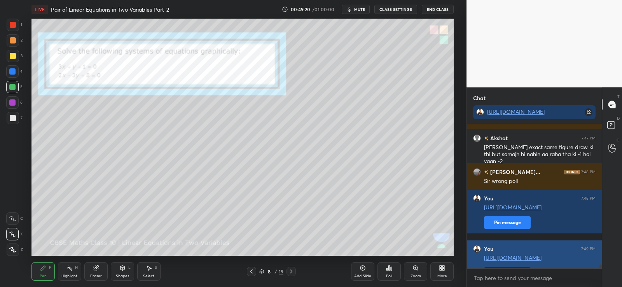
scroll to position [161, 133]
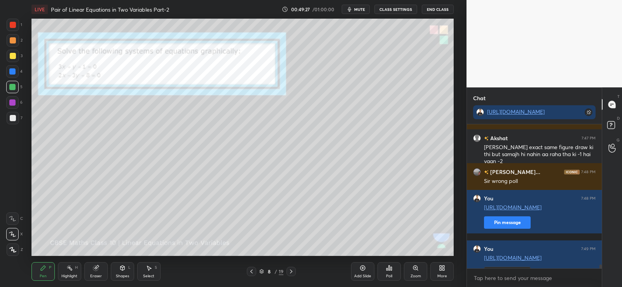
click at [291, 273] on icon at bounding box center [291, 272] width 2 height 4
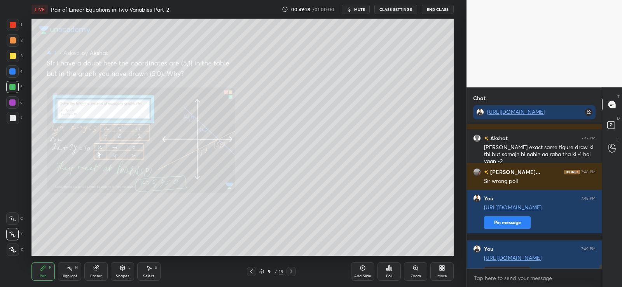
click at [291, 273] on icon at bounding box center [291, 272] width 2 height 4
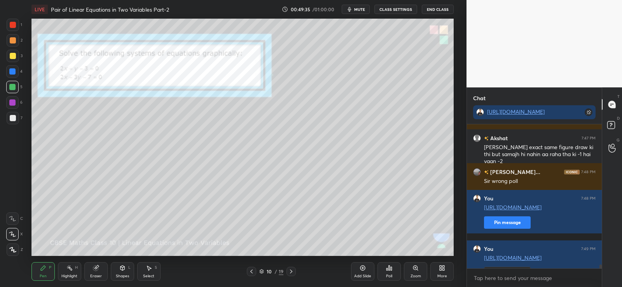
click at [12, 39] on div at bounding box center [13, 40] width 6 height 6
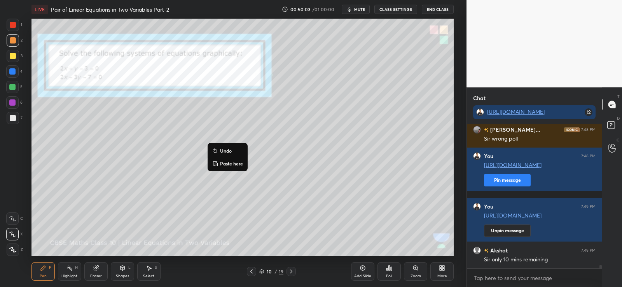
click at [14, 121] on div at bounding box center [13, 118] width 6 height 6
click at [389, 273] on div "Poll" at bounding box center [389, 272] width 23 height 19
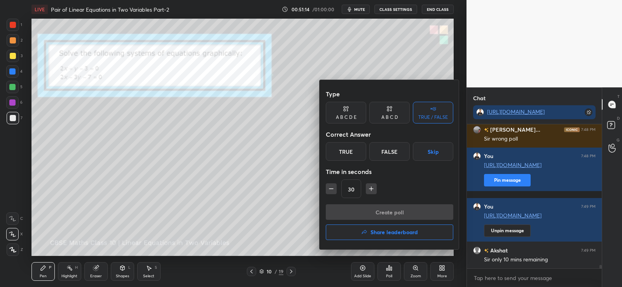
click at [349, 152] on div "True" at bounding box center [346, 151] width 40 height 19
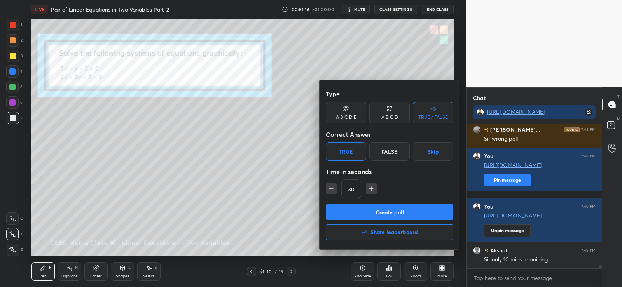
scroll to position [126, 133]
click at [388, 212] on button "Create poll" at bounding box center [390, 213] width 128 height 16
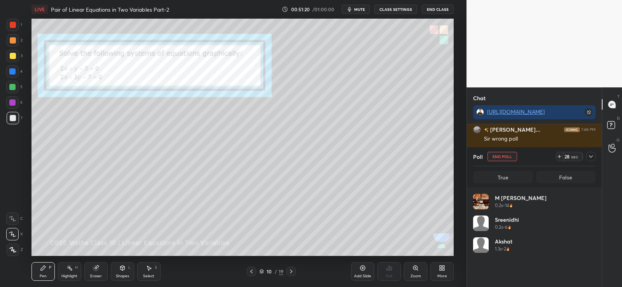
scroll to position [91, 120]
click at [13, 90] on div at bounding box center [12, 87] width 6 height 6
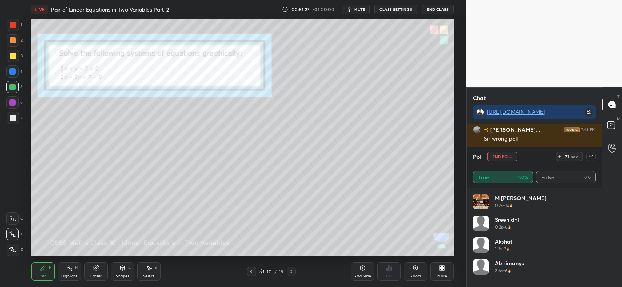
scroll to position [6089, 0]
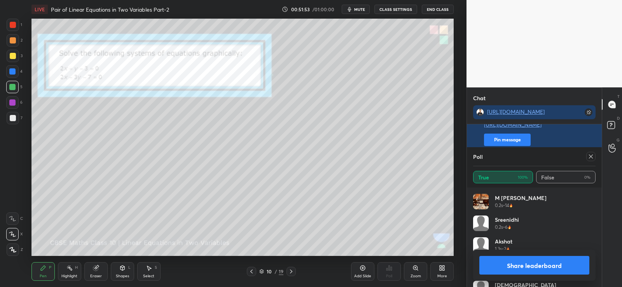
click at [541, 265] on button "Share leaderboard" at bounding box center [535, 265] width 110 height 19
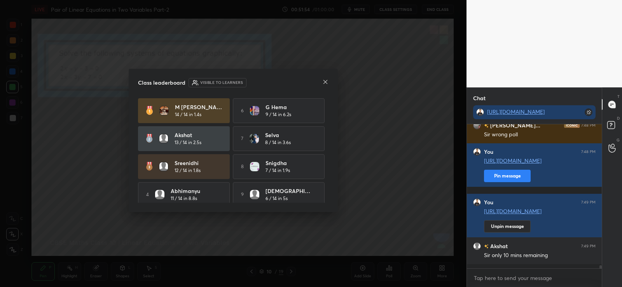
scroll to position [3, 3]
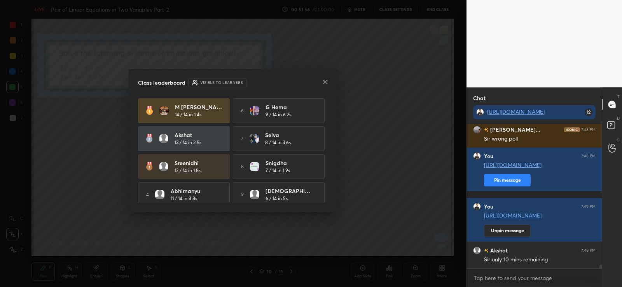
click at [325, 82] on icon at bounding box center [326, 82] width 4 height 4
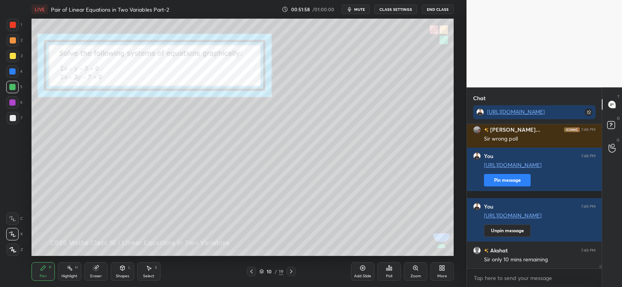
click at [392, 275] on div "Poll" at bounding box center [389, 277] width 6 height 4
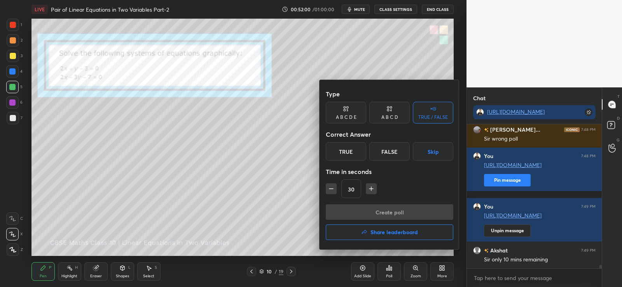
click at [353, 153] on div "True" at bounding box center [346, 151] width 40 height 19
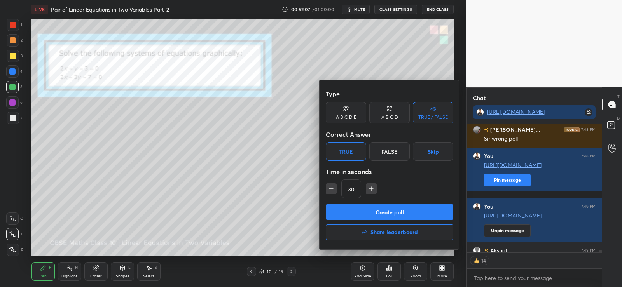
scroll to position [6083, 0]
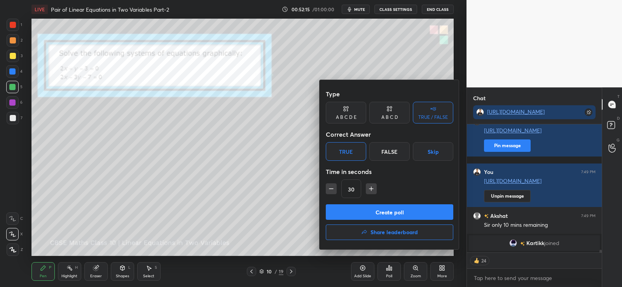
click at [378, 212] on button "Create poll" at bounding box center [390, 213] width 128 height 16
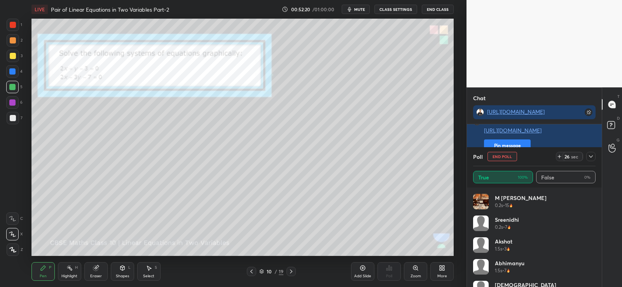
scroll to position [6107, 0]
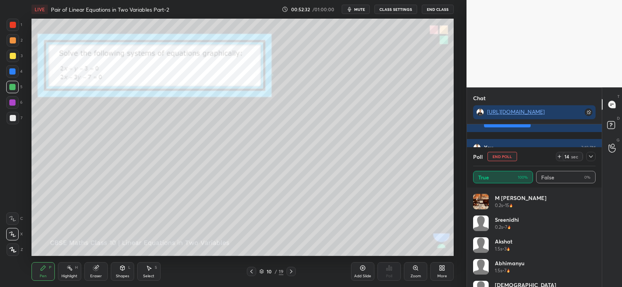
click at [120, 273] on div "Shapes L" at bounding box center [122, 272] width 23 height 19
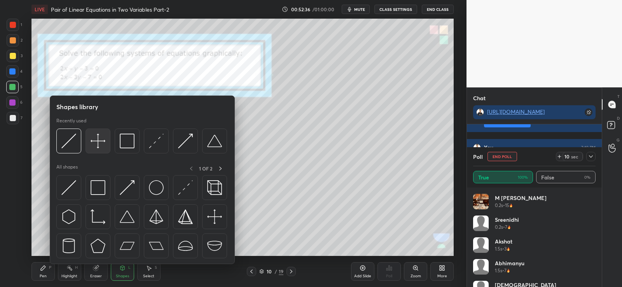
click at [94, 139] on img at bounding box center [98, 141] width 15 height 15
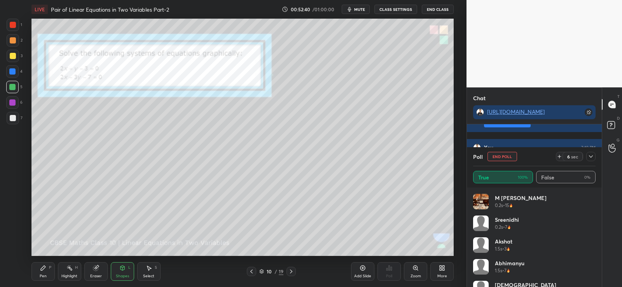
click at [12, 39] on div at bounding box center [13, 40] width 6 height 6
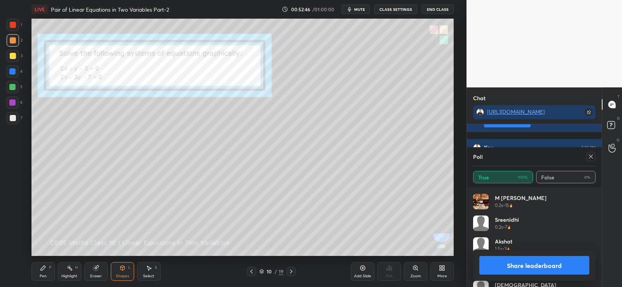
click at [122, 270] on icon at bounding box center [123, 268] width 4 height 5
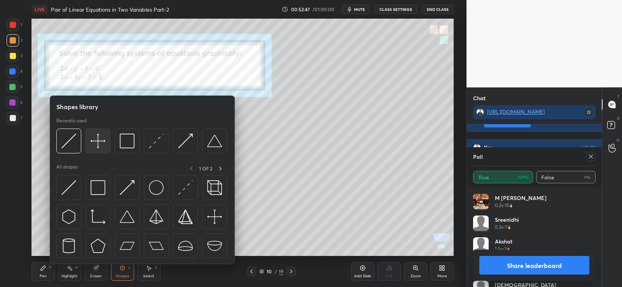
scroll to position [6117, 0]
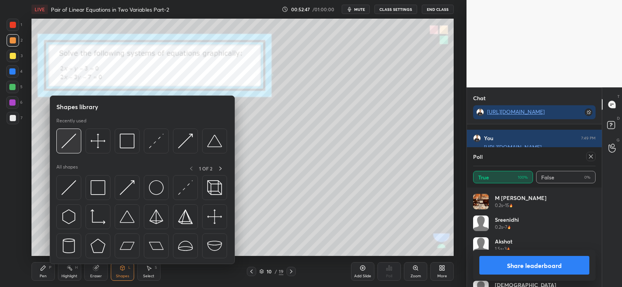
click at [66, 132] on div at bounding box center [68, 141] width 25 height 25
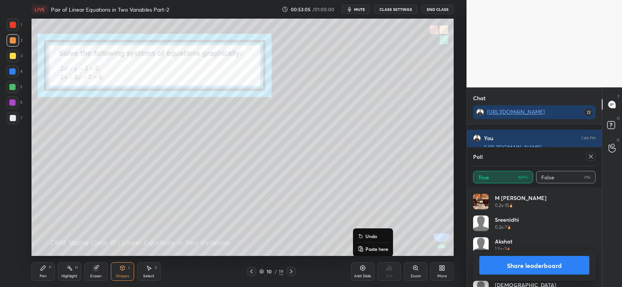
click at [11, 120] on div at bounding box center [13, 118] width 6 height 6
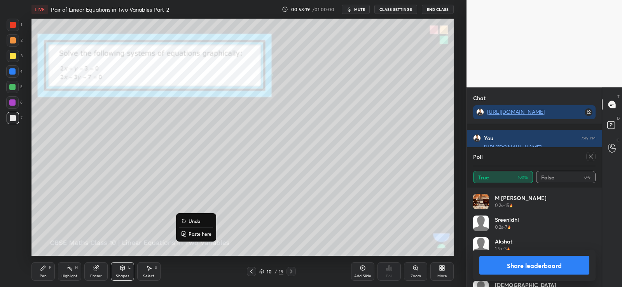
click at [45, 270] on icon at bounding box center [43, 268] width 6 height 6
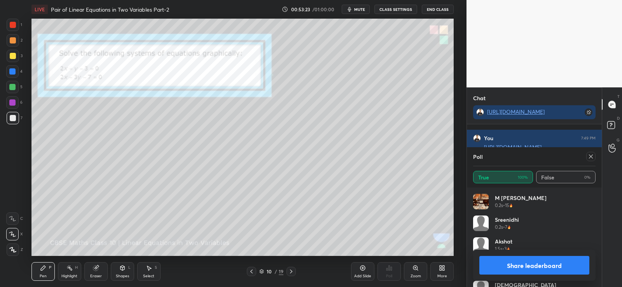
click at [13, 118] on div at bounding box center [13, 118] width 6 height 6
click at [515, 268] on button "Share leaderboard" at bounding box center [535, 265] width 110 height 19
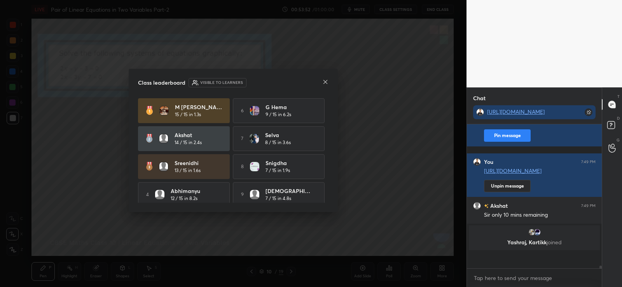
scroll to position [6076, 0]
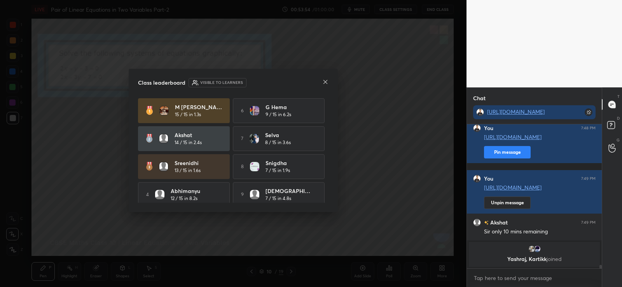
click at [326, 81] on icon at bounding box center [325, 82] width 6 height 6
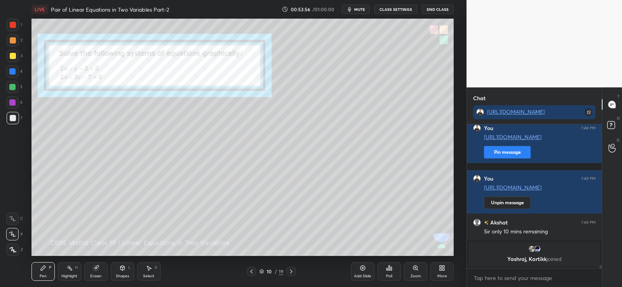
click at [11, 36] on div at bounding box center [13, 40] width 12 height 12
click at [11, 119] on div at bounding box center [13, 118] width 6 height 6
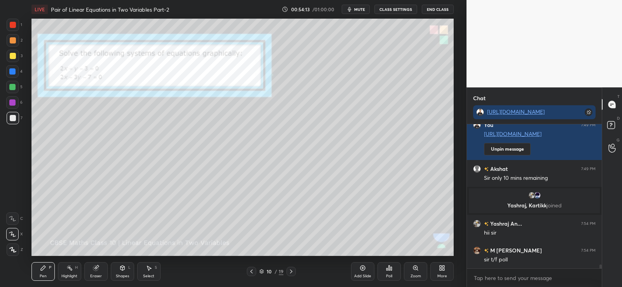
scroll to position [5339, 0]
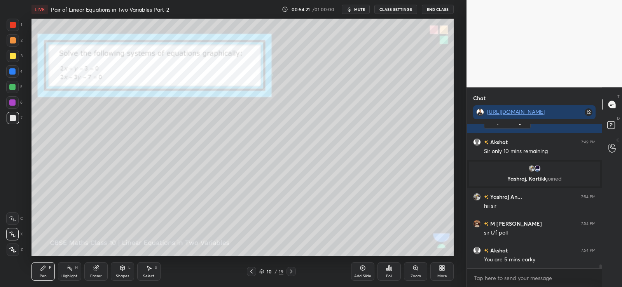
click at [389, 271] on icon at bounding box center [389, 268] width 6 height 6
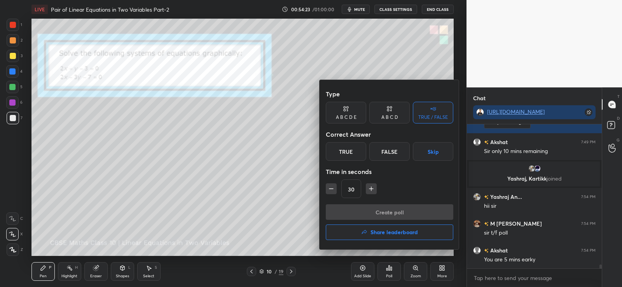
click at [388, 152] on div "False" at bounding box center [389, 151] width 40 height 19
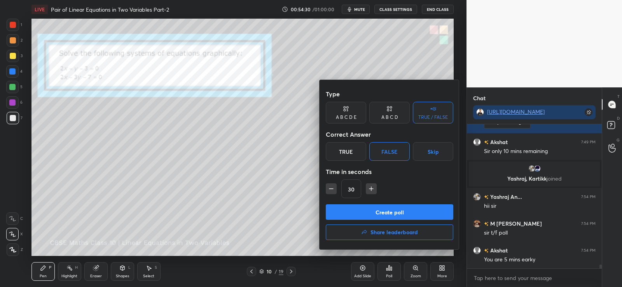
scroll to position [126, 133]
click at [382, 212] on button "Create poll" at bounding box center [390, 213] width 128 height 16
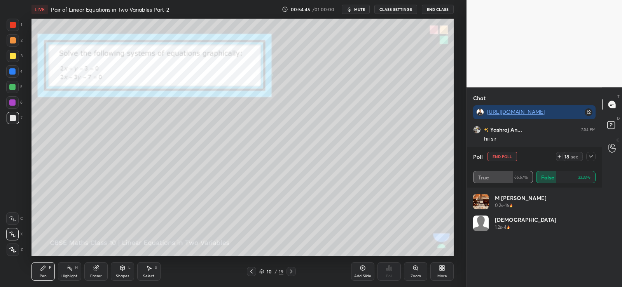
scroll to position [5414, 0]
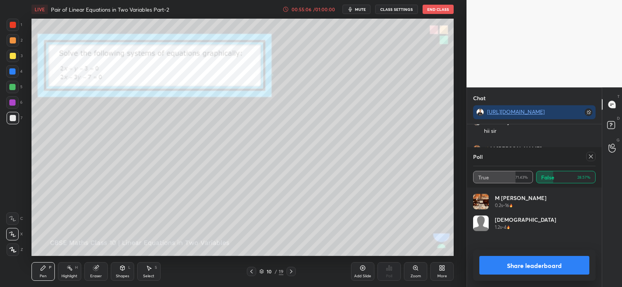
click at [552, 266] on button "Share leaderboard" at bounding box center [535, 265] width 110 height 19
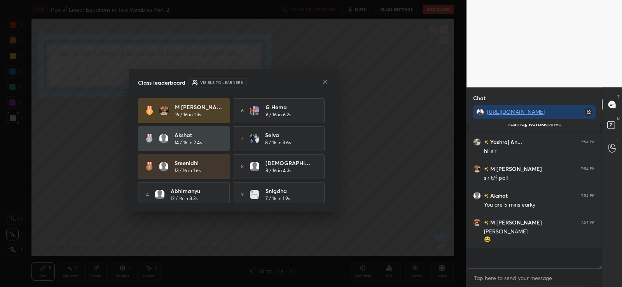
scroll to position [5374, 0]
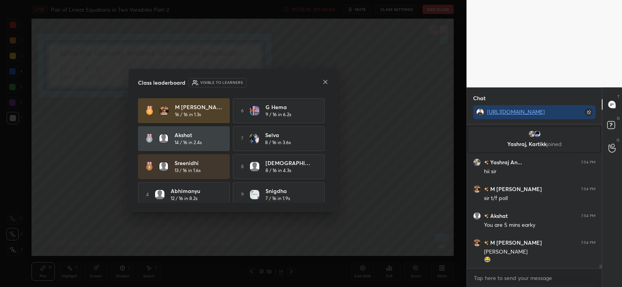
click at [326, 81] on icon at bounding box center [325, 82] width 6 height 6
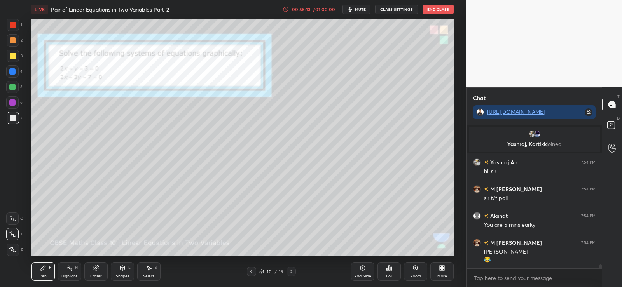
click at [274, 271] on div "10 / 19" at bounding box center [271, 271] width 24 height 7
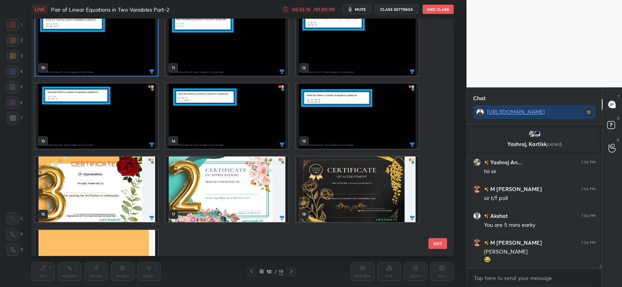
scroll to position [234, 0]
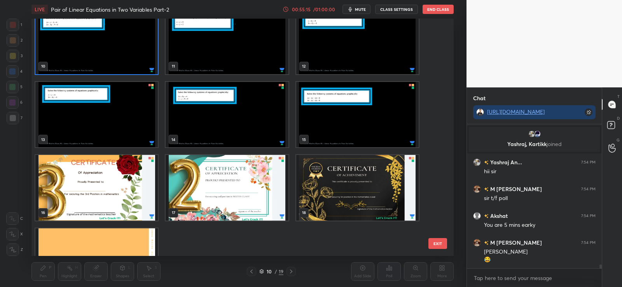
click at [115, 196] on img "grid" at bounding box center [96, 188] width 123 height 66
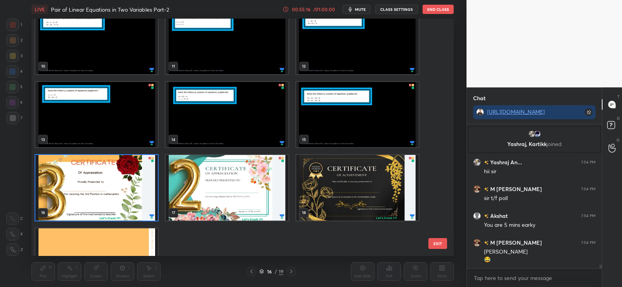
click at [116, 198] on img "grid" at bounding box center [96, 188] width 123 height 66
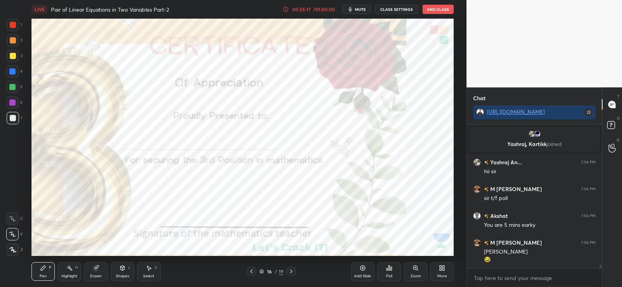
click at [391, 270] on icon at bounding box center [391, 269] width 1 height 4
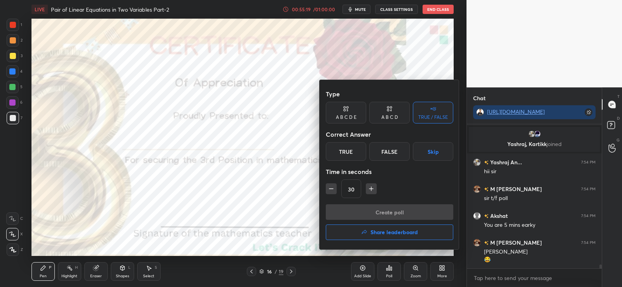
click at [390, 112] on icon at bounding box center [390, 109] width 6 height 8
click at [340, 151] on div "A" at bounding box center [337, 151] width 23 height 19
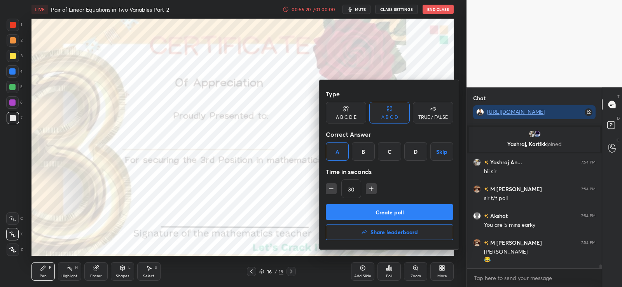
click at [373, 214] on button "Create poll" at bounding box center [390, 213] width 128 height 16
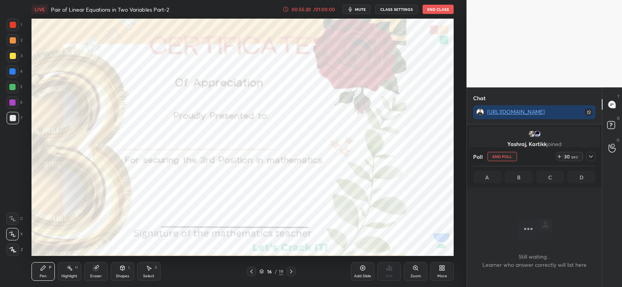
scroll to position [120, 133]
click at [12, 86] on div at bounding box center [12, 87] width 6 height 6
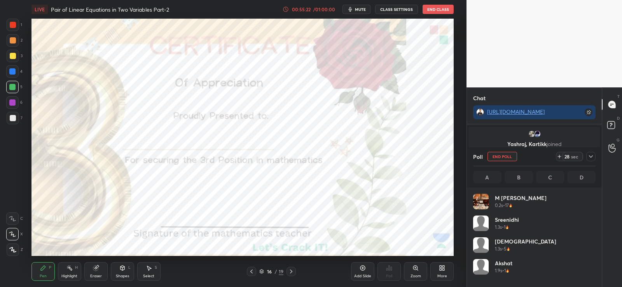
scroll to position [3, 3]
click at [12, 250] on icon at bounding box center [12, 249] width 7 height 5
click at [292, 273] on icon at bounding box center [291, 272] width 6 height 6
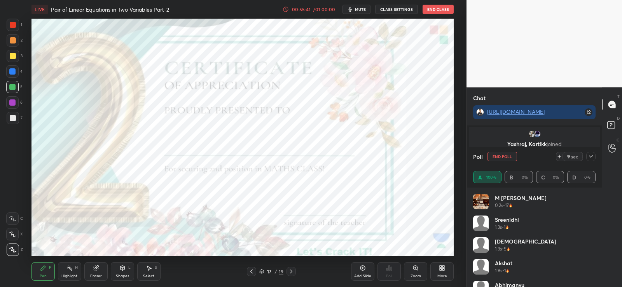
click at [294, 271] on icon at bounding box center [291, 272] width 6 height 6
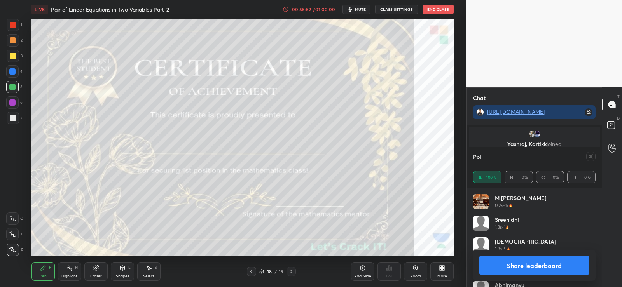
click at [253, 271] on icon at bounding box center [252, 272] width 6 height 6
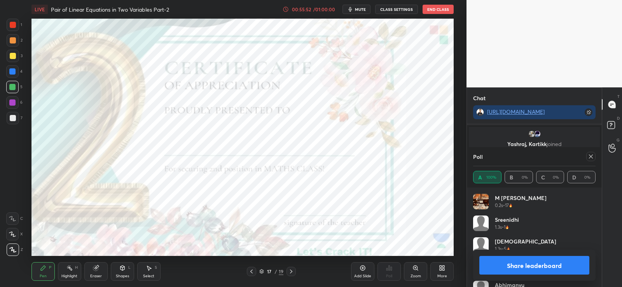
click at [251, 271] on icon at bounding box center [251, 272] width 2 height 4
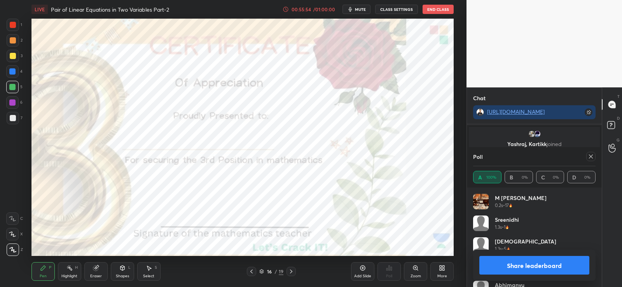
click at [11, 26] on div at bounding box center [13, 25] width 6 height 6
click at [515, 262] on button "Share leaderboard" at bounding box center [535, 265] width 110 height 19
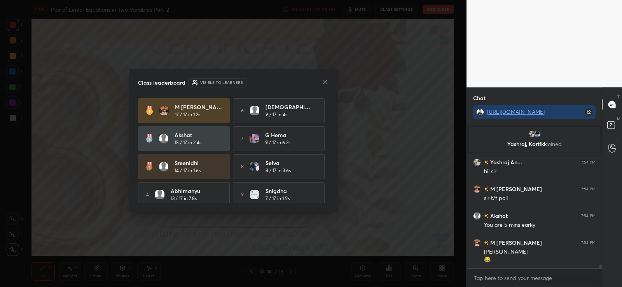
click at [325, 81] on icon at bounding box center [325, 82] width 6 height 6
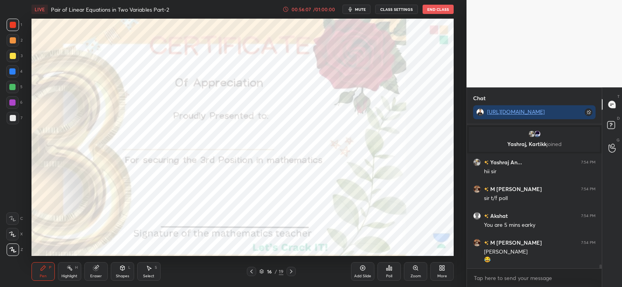
scroll to position [5401, 0]
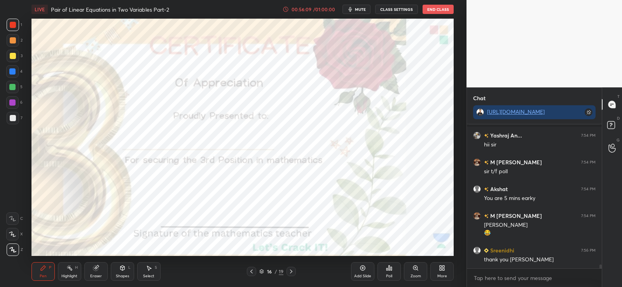
click at [291, 272] on icon at bounding box center [291, 272] width 6 height 6
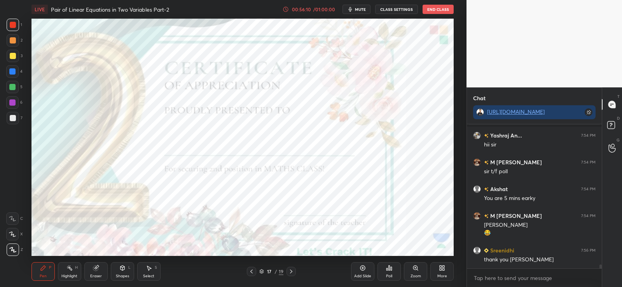
click at [395, 273] on div "Poll" at bounding box center [389, 272] width 23 height 19
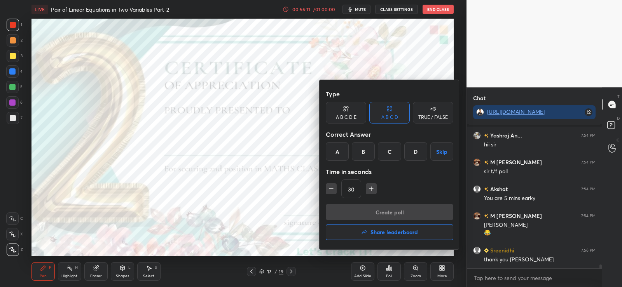
click at [392, 237] on button "Share leaderboard" at bounding box center [390, 233] width 128 height 16
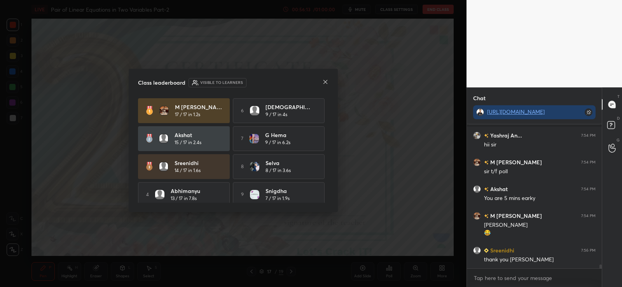
click at [325, 83] on icon at bounding box center [325, 82] width 6 height 6
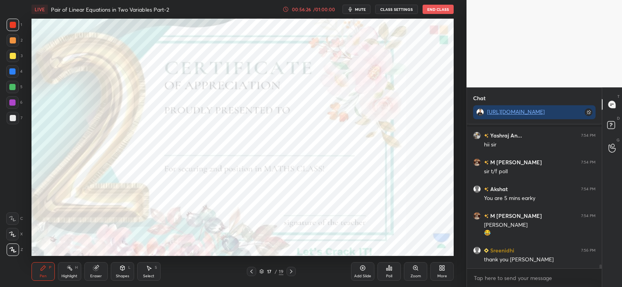
click at [294, 274] on icon at bounding box center [291, 272] width 6 height 6
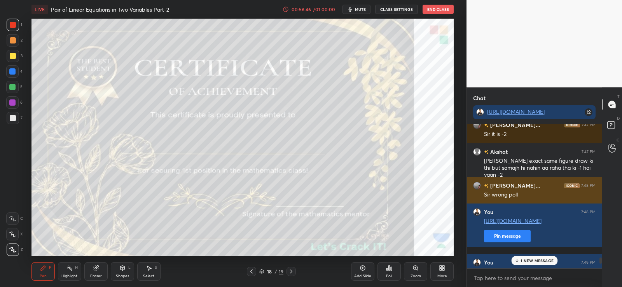
scroll to position [5362, 0]
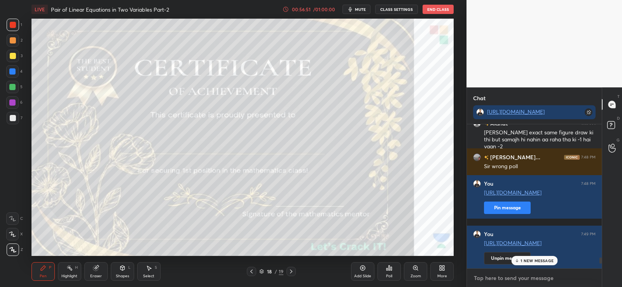
click at [506, 283] on textarea at bounding box center [534, 278] width 123 height 12
type textarea "x"
paste textarea "[URL][DOMAIN_NAME]"
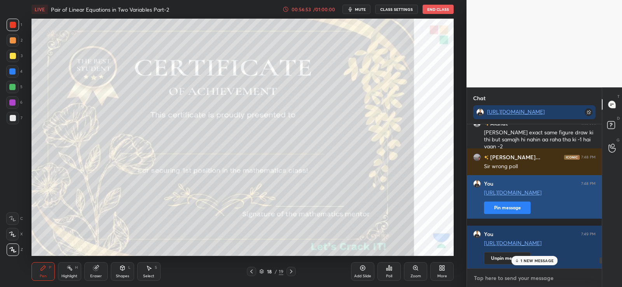
type textarea "[URL][DOMAIN_NAME]"
type textarea "x"
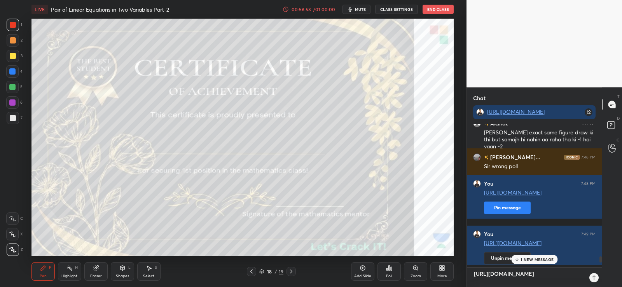
scroll to position [161, 133]
type textarea "[URL][DOMAIN_NAME]"
click at [589, 275] on div at bounding box center [589, 277] width 9 height 9
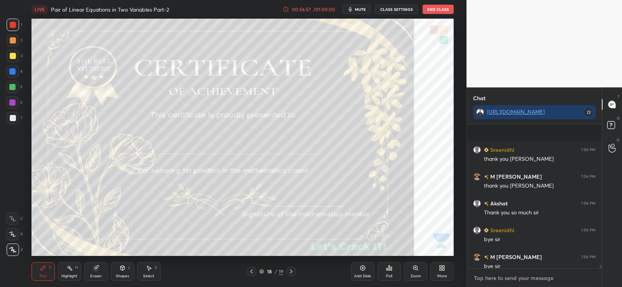
scroll to position [5717, 0]
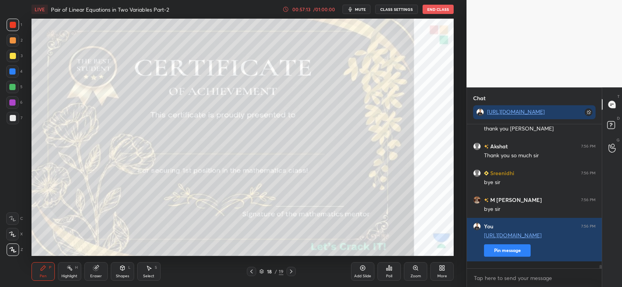
click at [438, 10] on button "End Class" at bounding box center [438, 9] width 31 height 9
type textarea "x"
